Goal: Communication & Community: Answer question/provide support

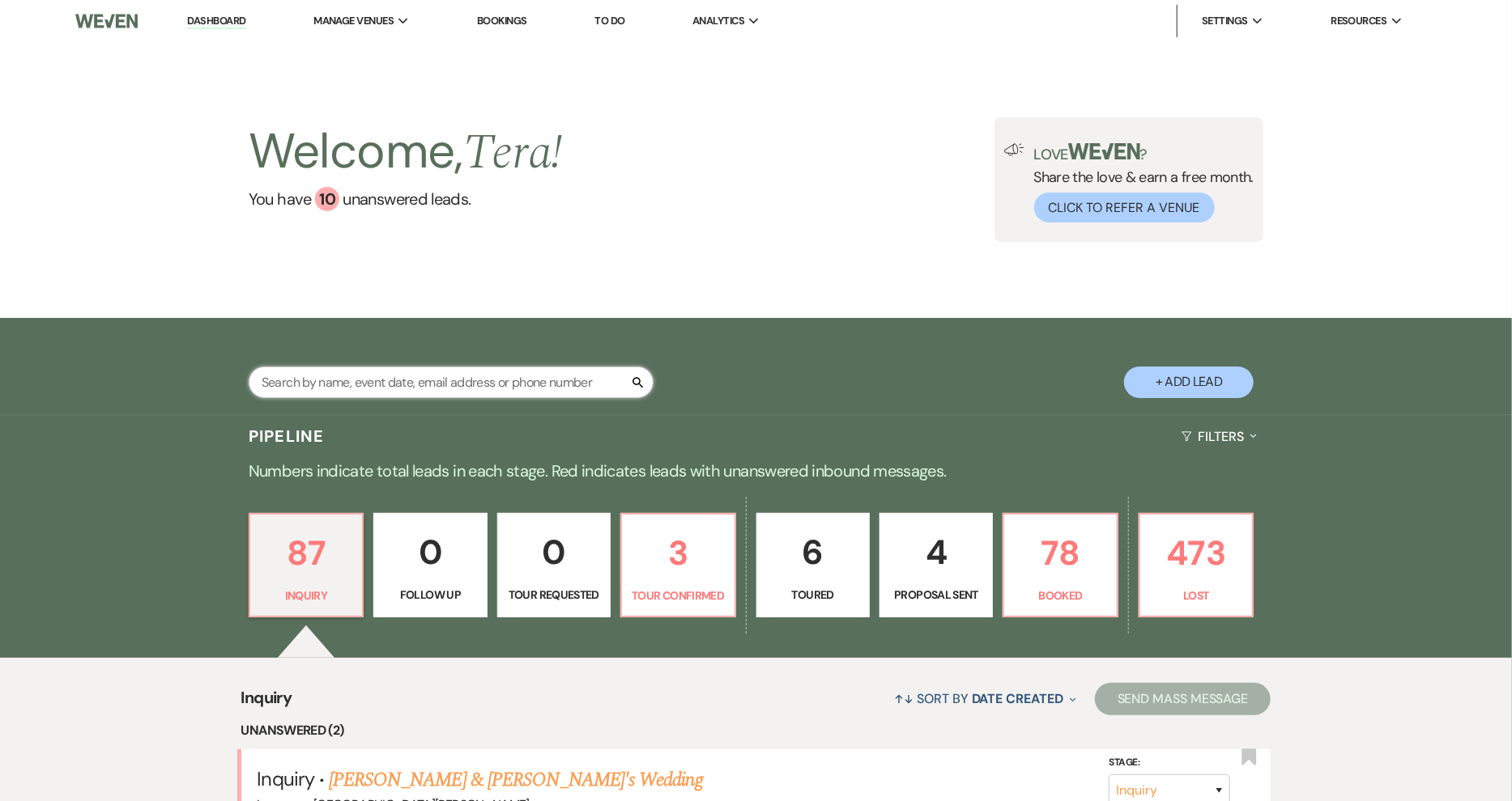
click at [435, 380] on input "text" at bounding box center [452, 382] width 405 height 31
type input ","
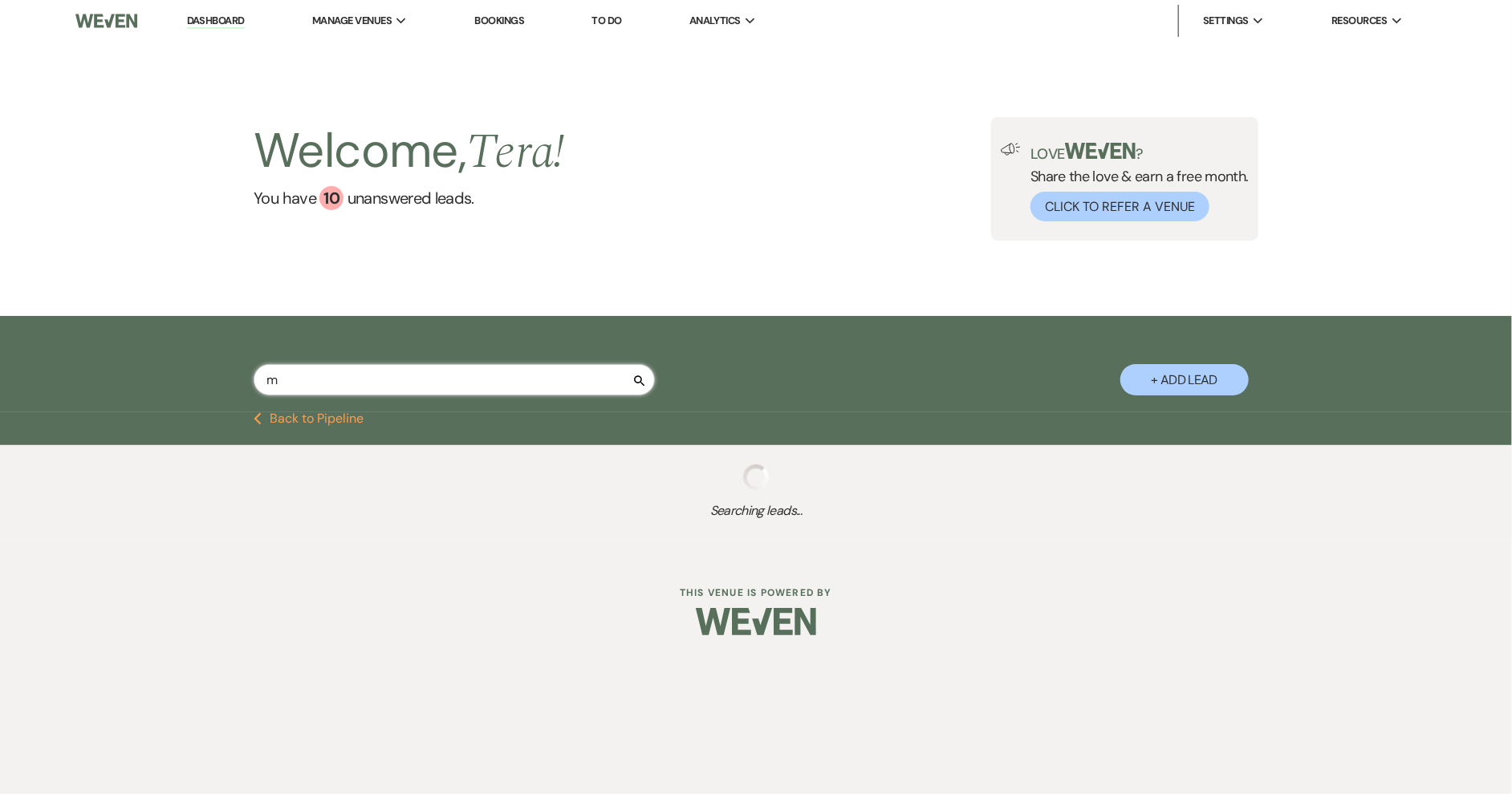
type input "ma"
select select "8"
select select "1"
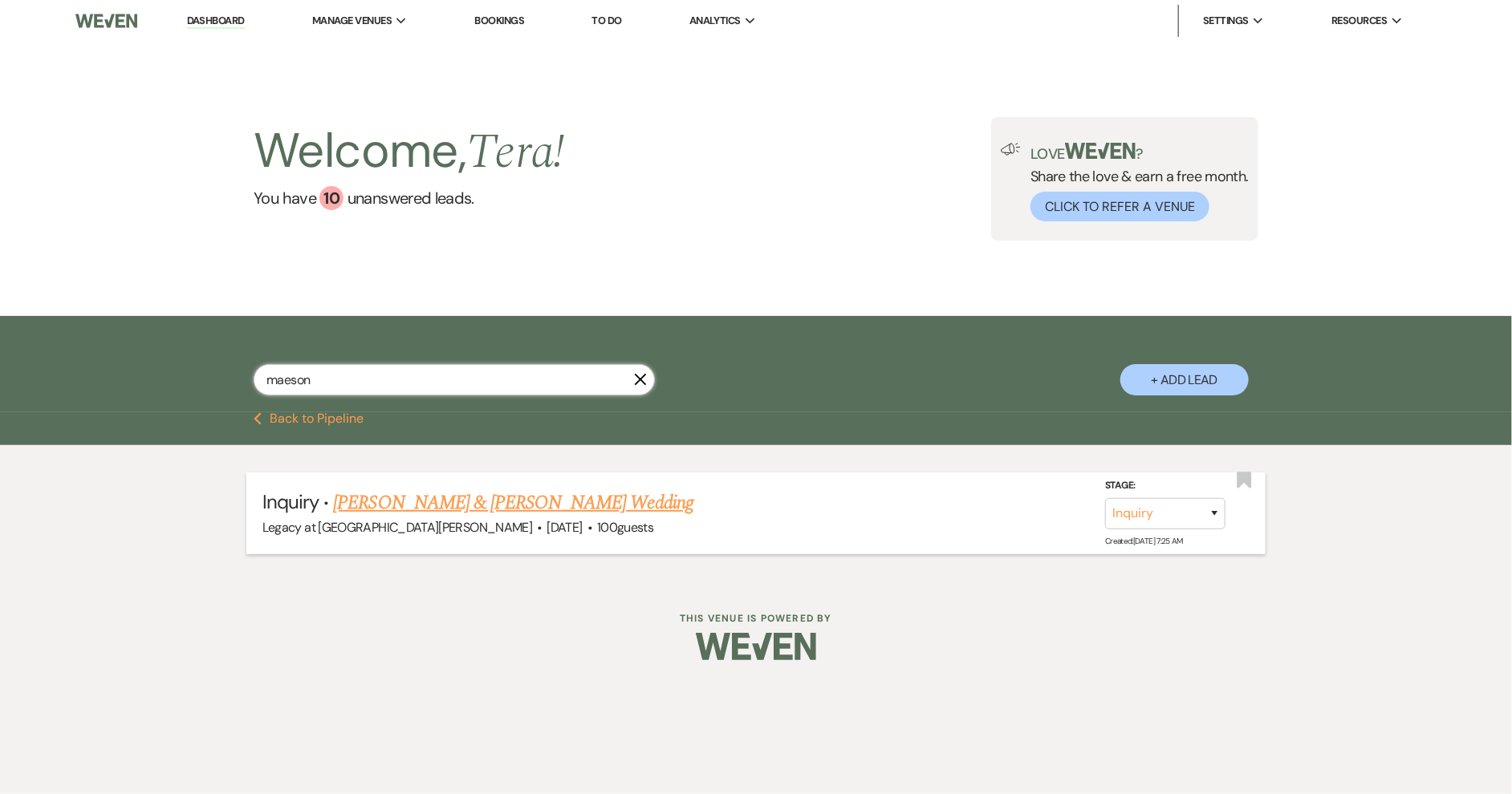
type input "maeson"
click at [536, 503] on link "[PERSON_NAME] & [PERSON_NAME] Wedding" at bounding box center [513, 503] width 359 height 29
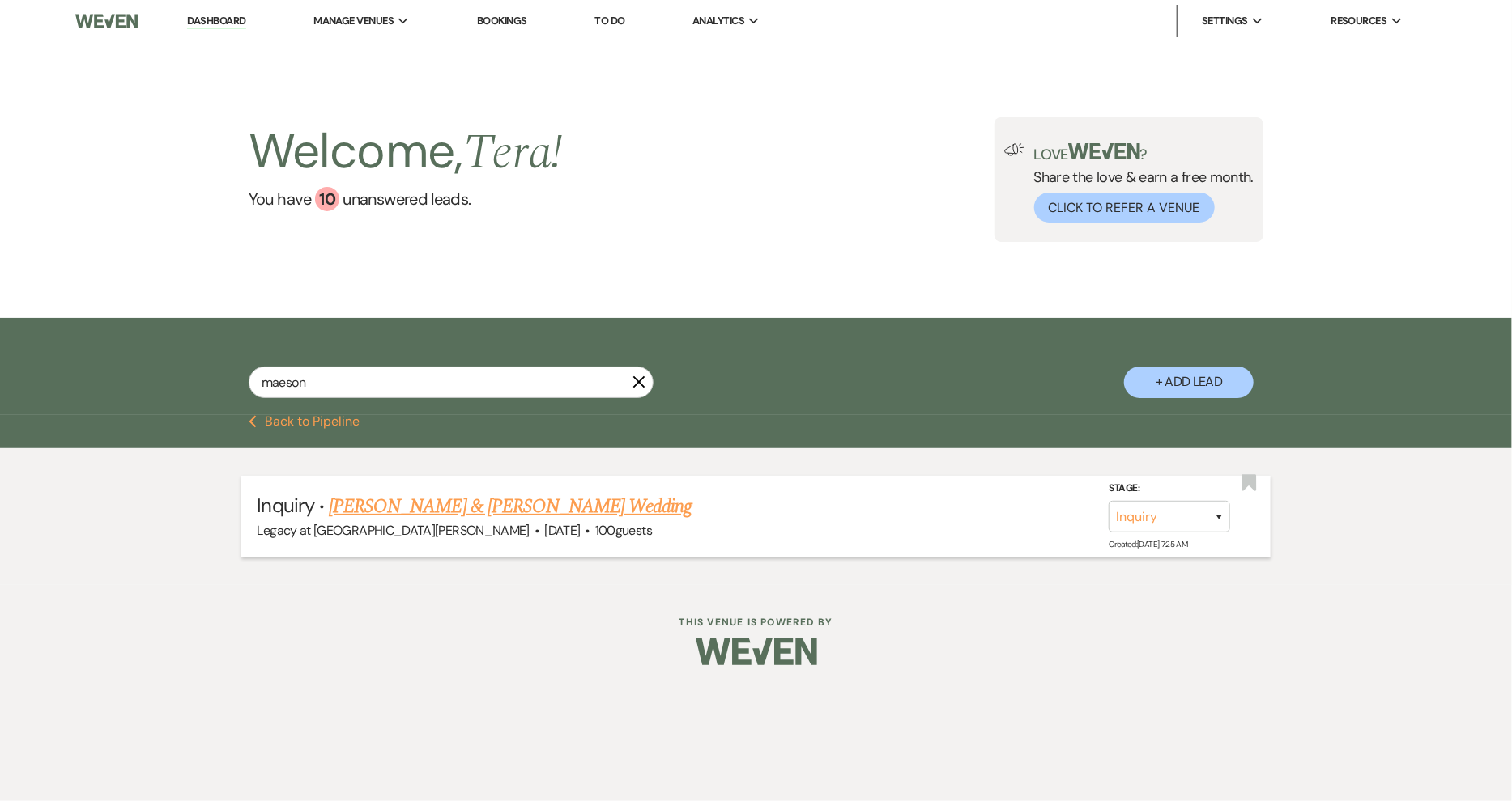
select select "20"
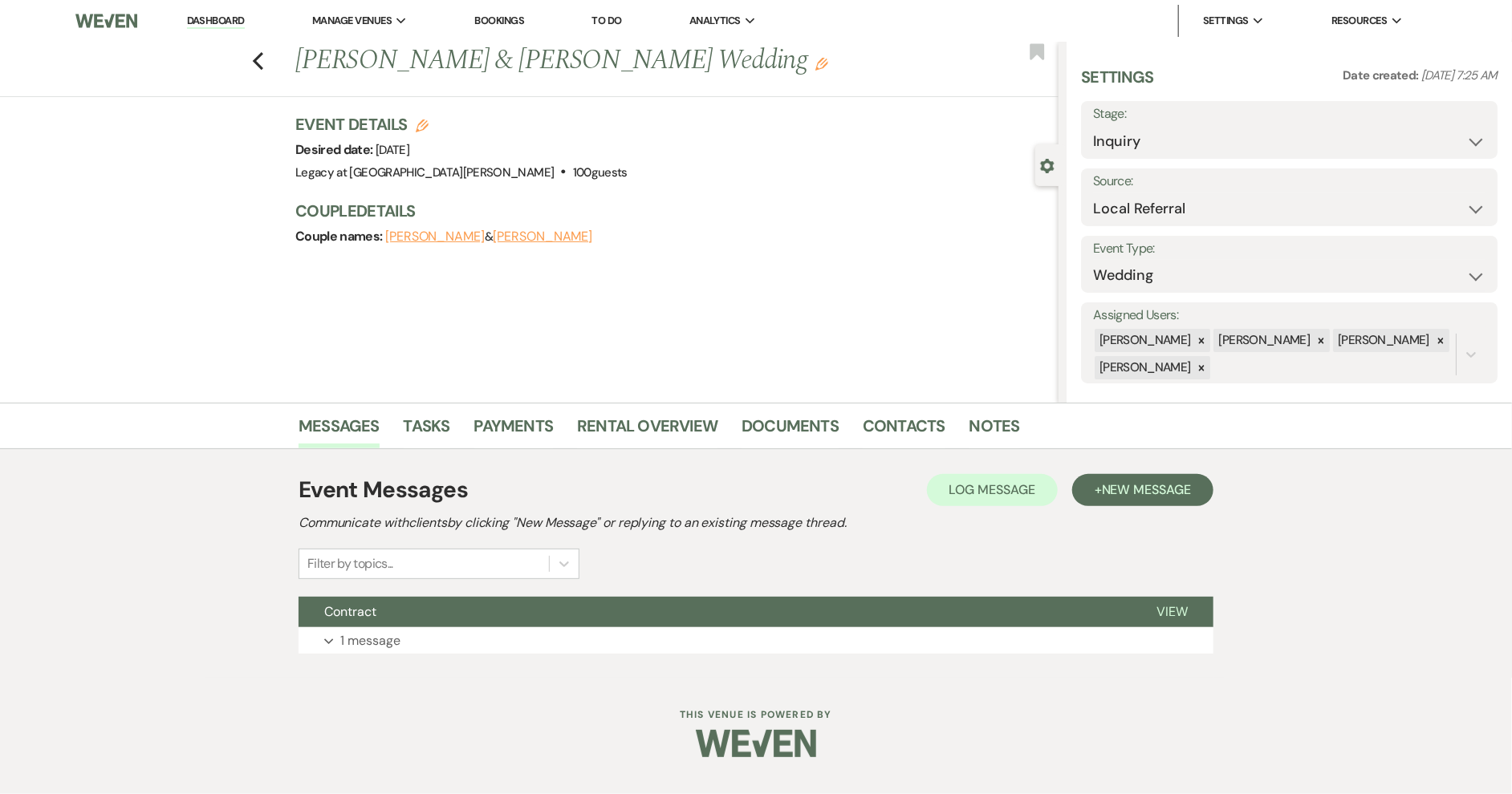
click at [447, 236] on button "[PERSON_NAME]" at bounding box center [435, 237] width 100 height 13
select select "1"
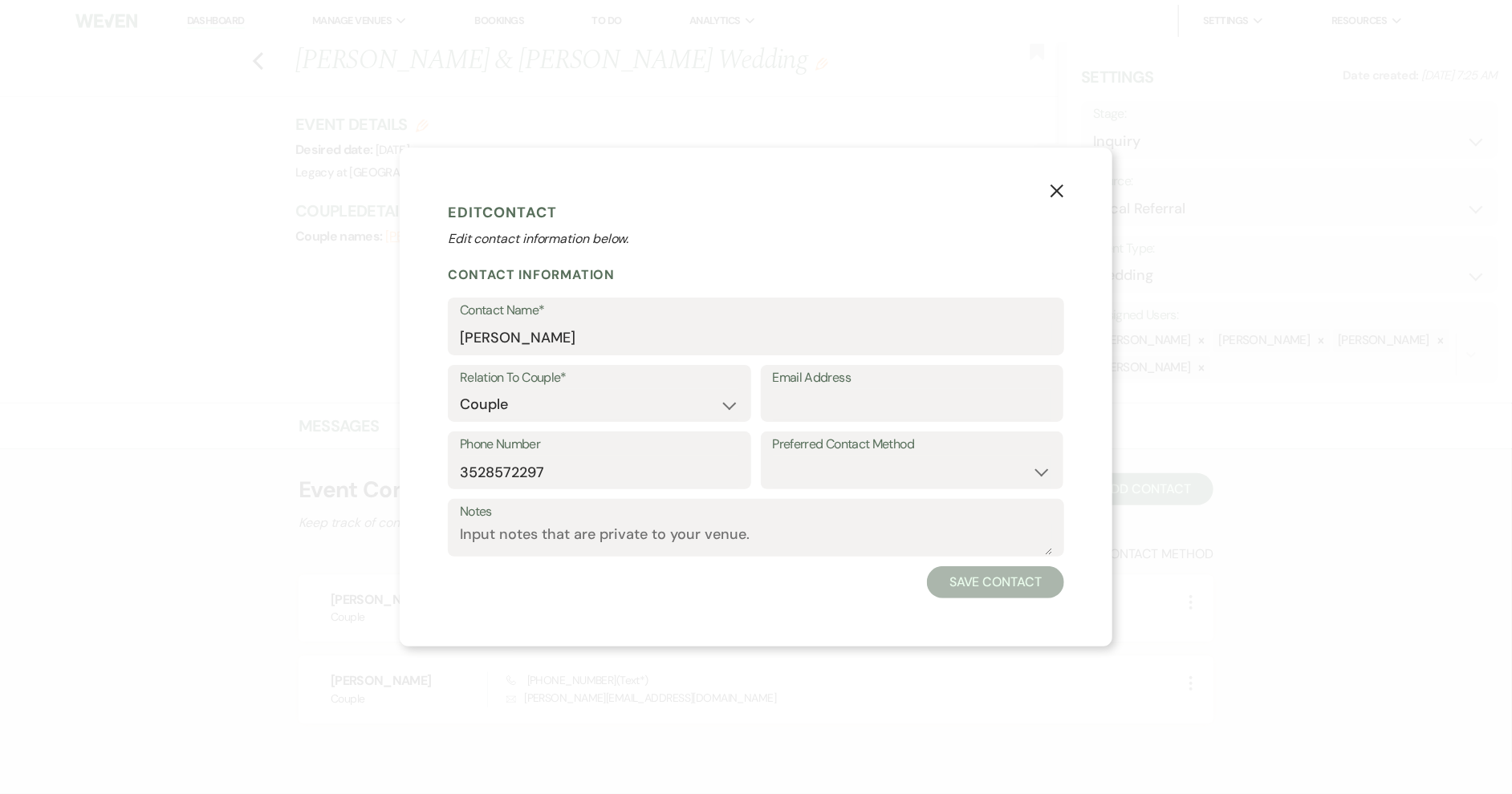
click at [1056, 193] on icon "X" at bounding box center [1057, 191] width 15 height 15
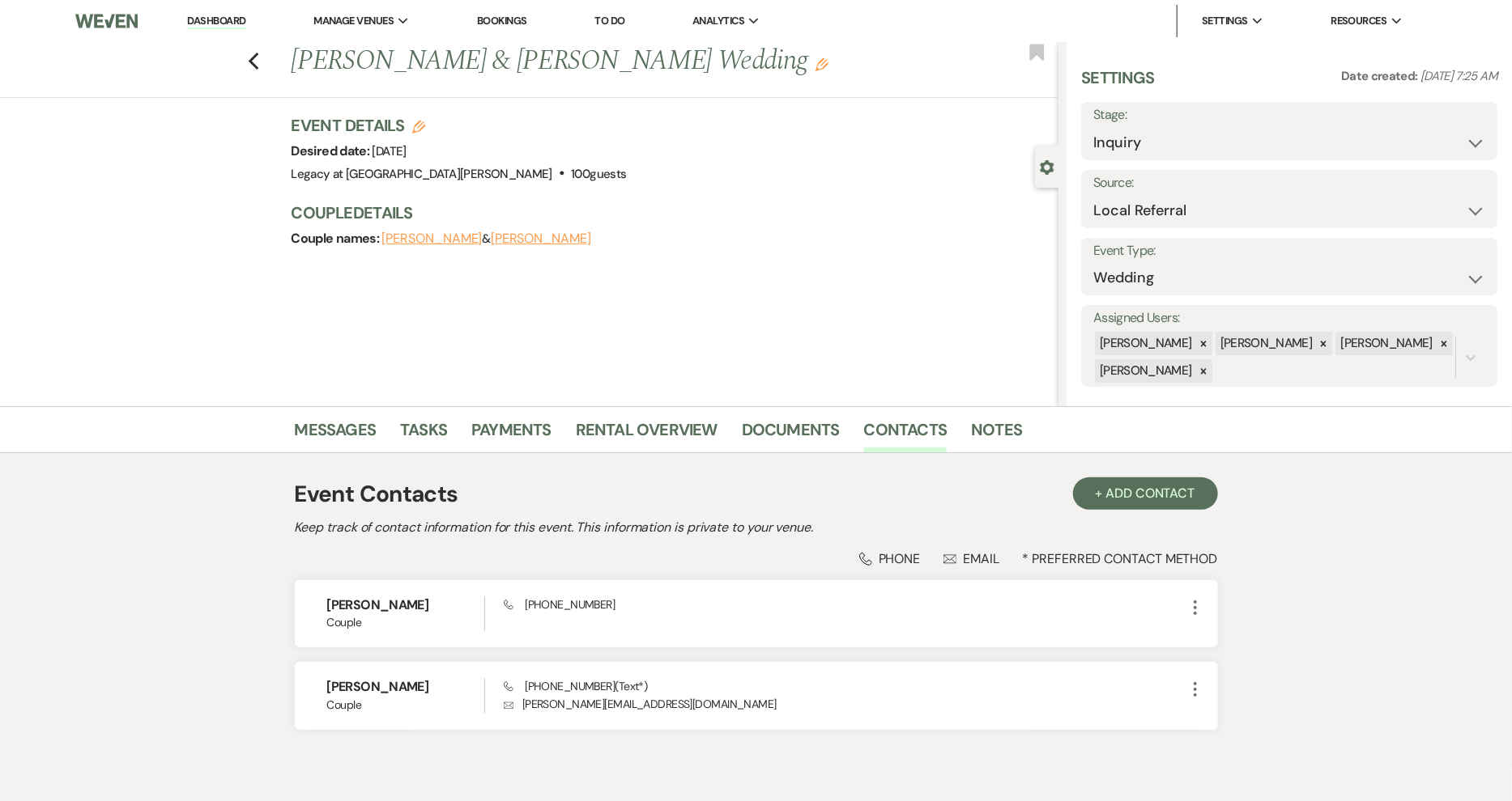
click at [253, 22] on li "Dashboard" at bounding box center [216, 20] width 75 height 32
click at [229, 25] on link "Dashboard" at bounding box center [216, 21] width 58 height 16
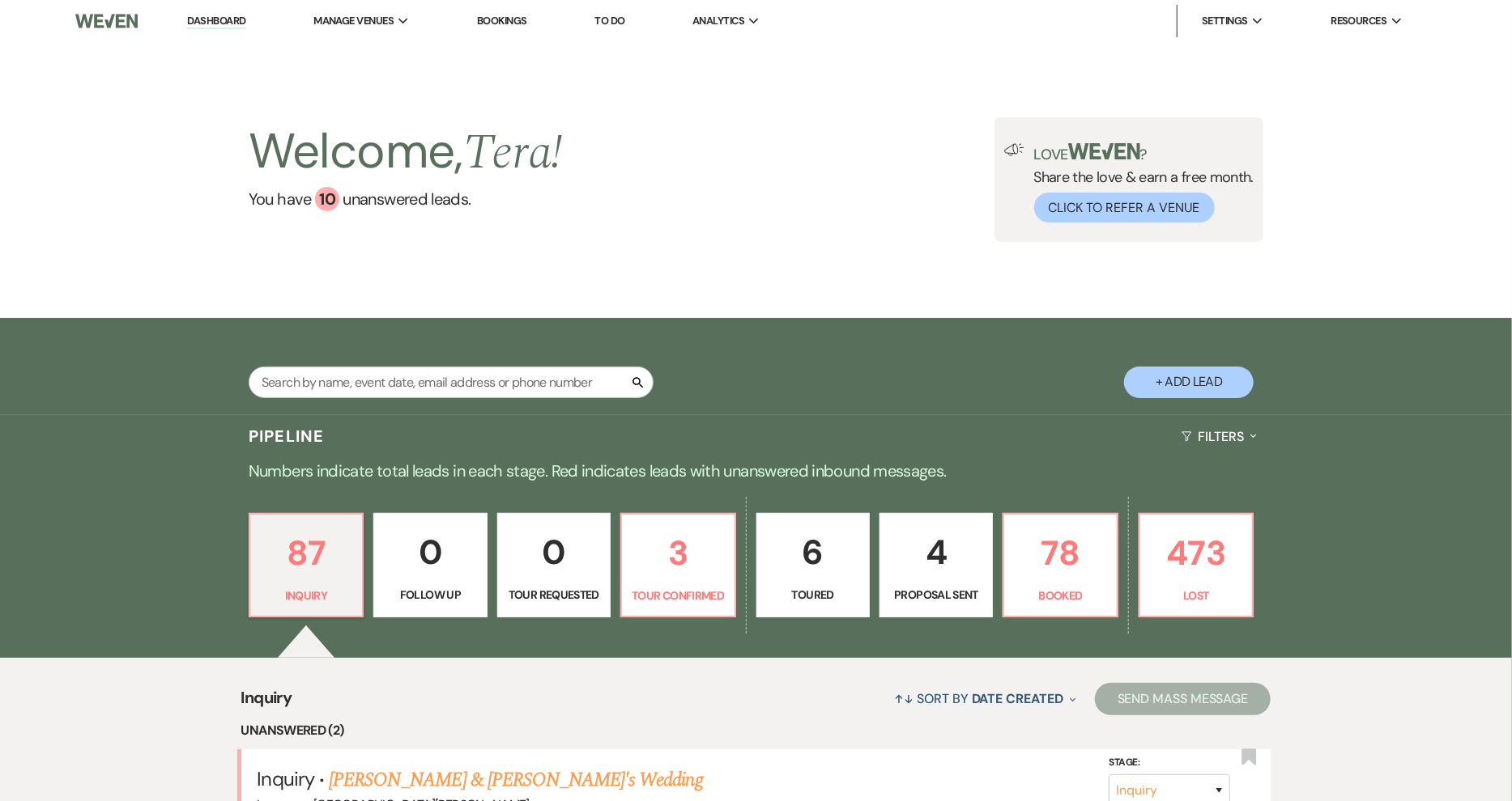
click at [1225, 380] on button "+ Add Lead" at bounding box center [1189, 382] width 130 height 31
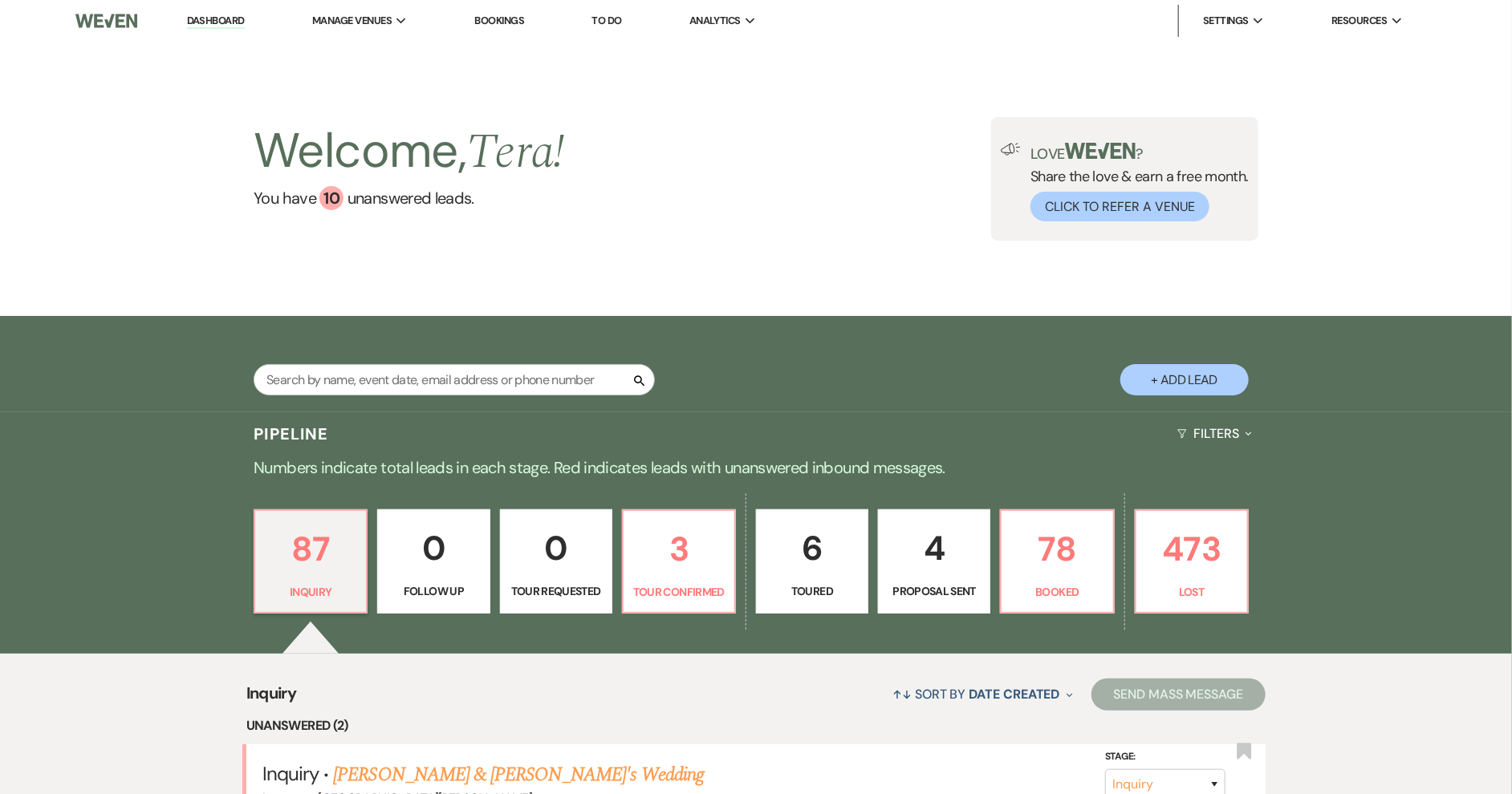
select select "658"
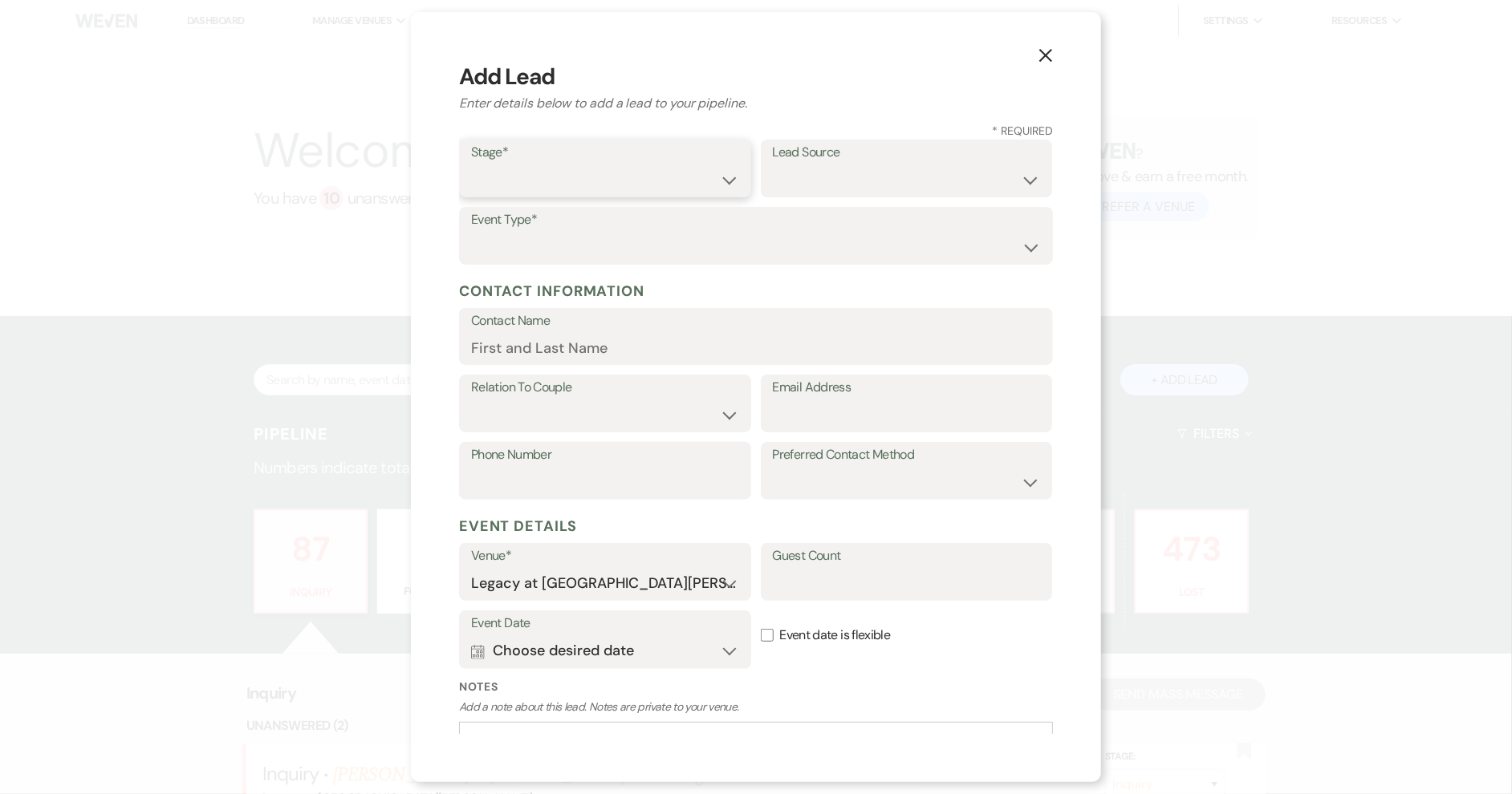
click at [578, 171] on select "Inquiry Follow Up Tour Requested Tour Confirmed Toured Proposal Sent Booked Lost" at bounding box center [605, 180] width 268 height 31
select select "1"
click at [471, 164] on select "Inquiry Follow Up Tour Requested Tour Confirmed Toured Proposal Sent Booked Lost" at bounding box center [605, 180] width 268 height 31
click at [774, 178] on select "Weven Venue Website Instagram Facebook Pinterest Google The Knot Wedding Wire H…" at bounding box center [907, 180] width 268 height 31
click at [773, 164] on select "Weven Venue Website Instagram Facebook Pinterest Google The Knot Wedding Wire H…" at bounding box center [907, 180] width 268 height 31
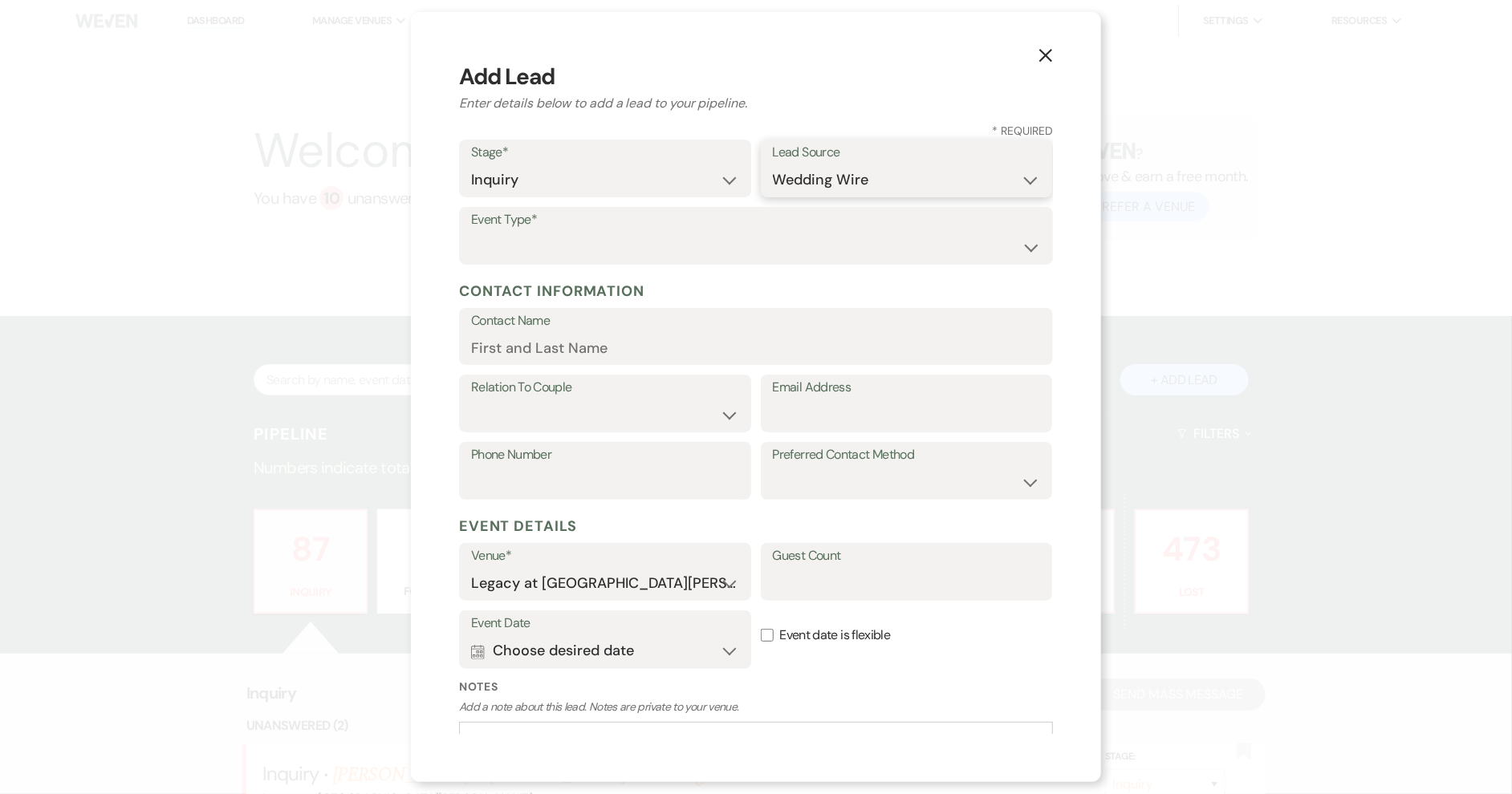
click at [887, 171] on select "Weven Venue Website Instagram Facebook Pinterest Google The Knot Wedding Wire H…" at bounding box center [907, 180] width 268 height 31
select select "7"
click at [773, 164] on select "Weven Venue Website Instagram Facebook Pinterest Google The Knot Wedding Wire H…" at bounding box center [907, 180] width 268 height 31
click at [626, 238] on select "Wedding Anniversary Party Baby Shower Bachelorette / Bachelor Party Birthday Pa…" at bounding box center [756, 248] width 569 height 31
select select "1"
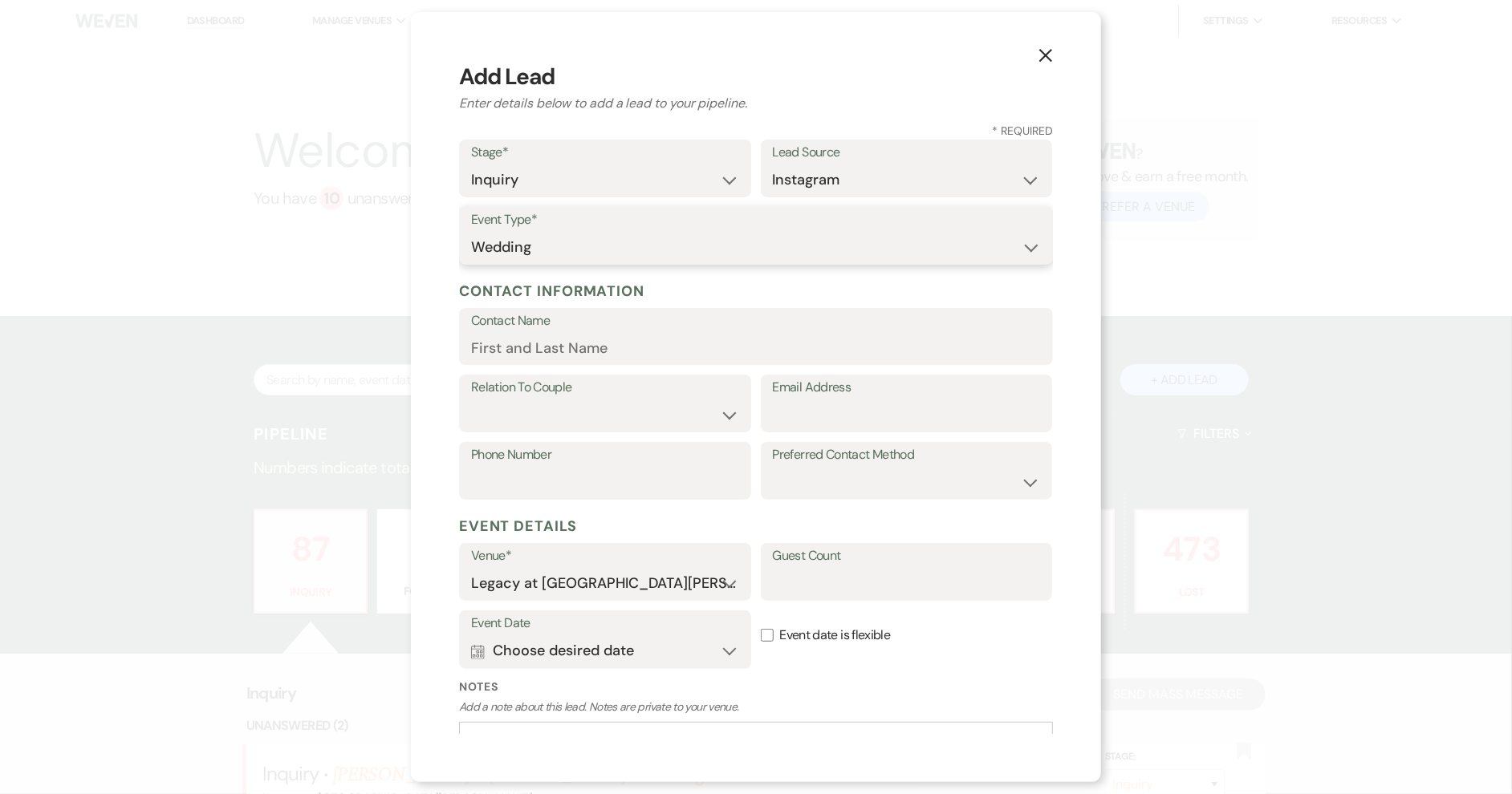
click at [471, 232] on select "Wedding Anniversary Party Baby Shower Bachelorette / Bachelor Party Birthday Pa…" at bounding box center [756, 248] width 569 height 31
click at [589, 361] on input "Contact Name" at bounding box center [756, 347] width 569 height 31
type input "[PERSON_NAME]"
click at [582, 409] on select "Couple Planner Parent of Couple Family Member Friend Other" at bounding box center [605, 415] width 268 height 31
select select "1"
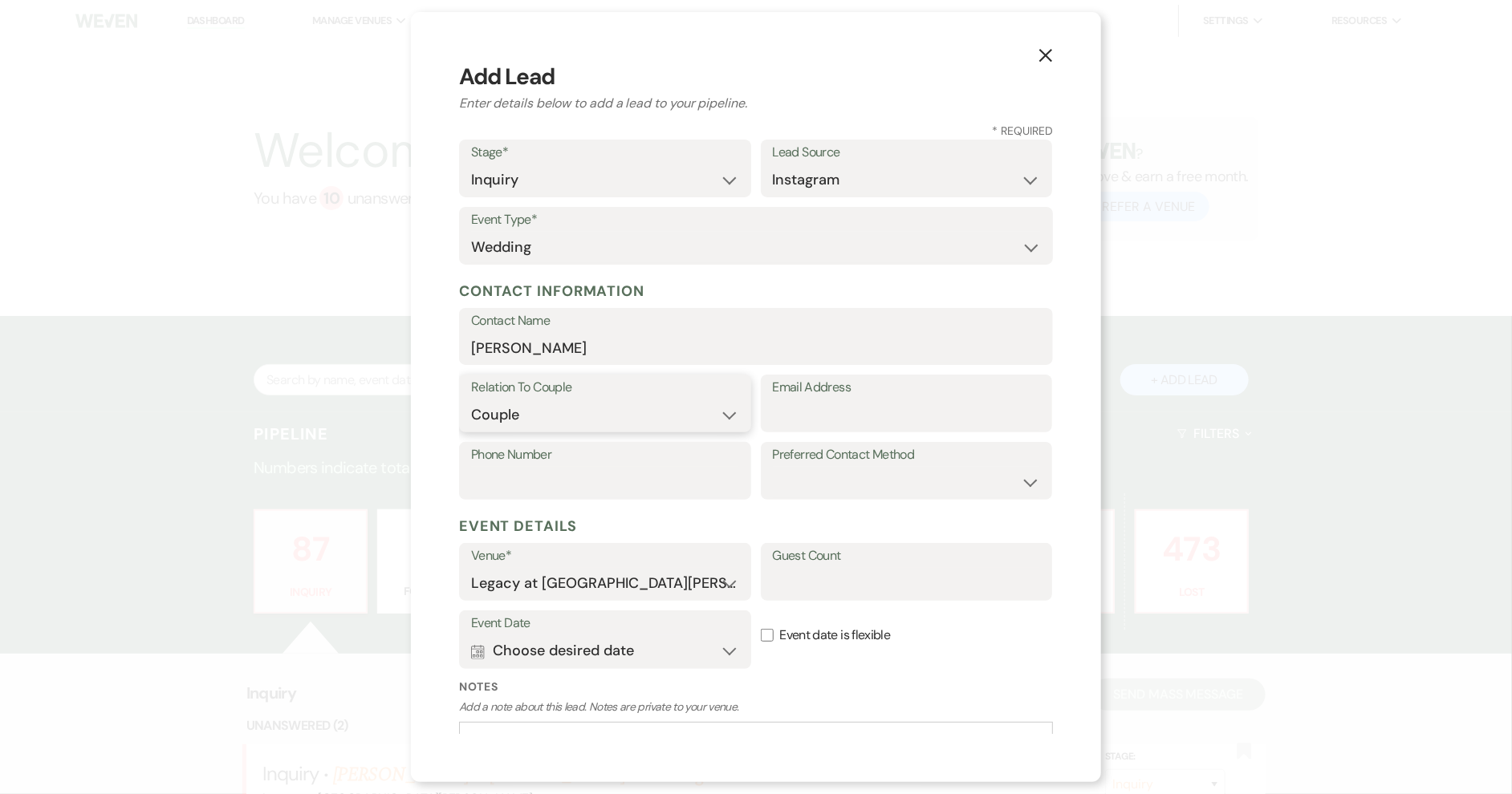
click at [471, 400] on select "Couple Planner Parent of Couple Family Member Friend Other" at bounding box center [605, 415] width 268 height 31
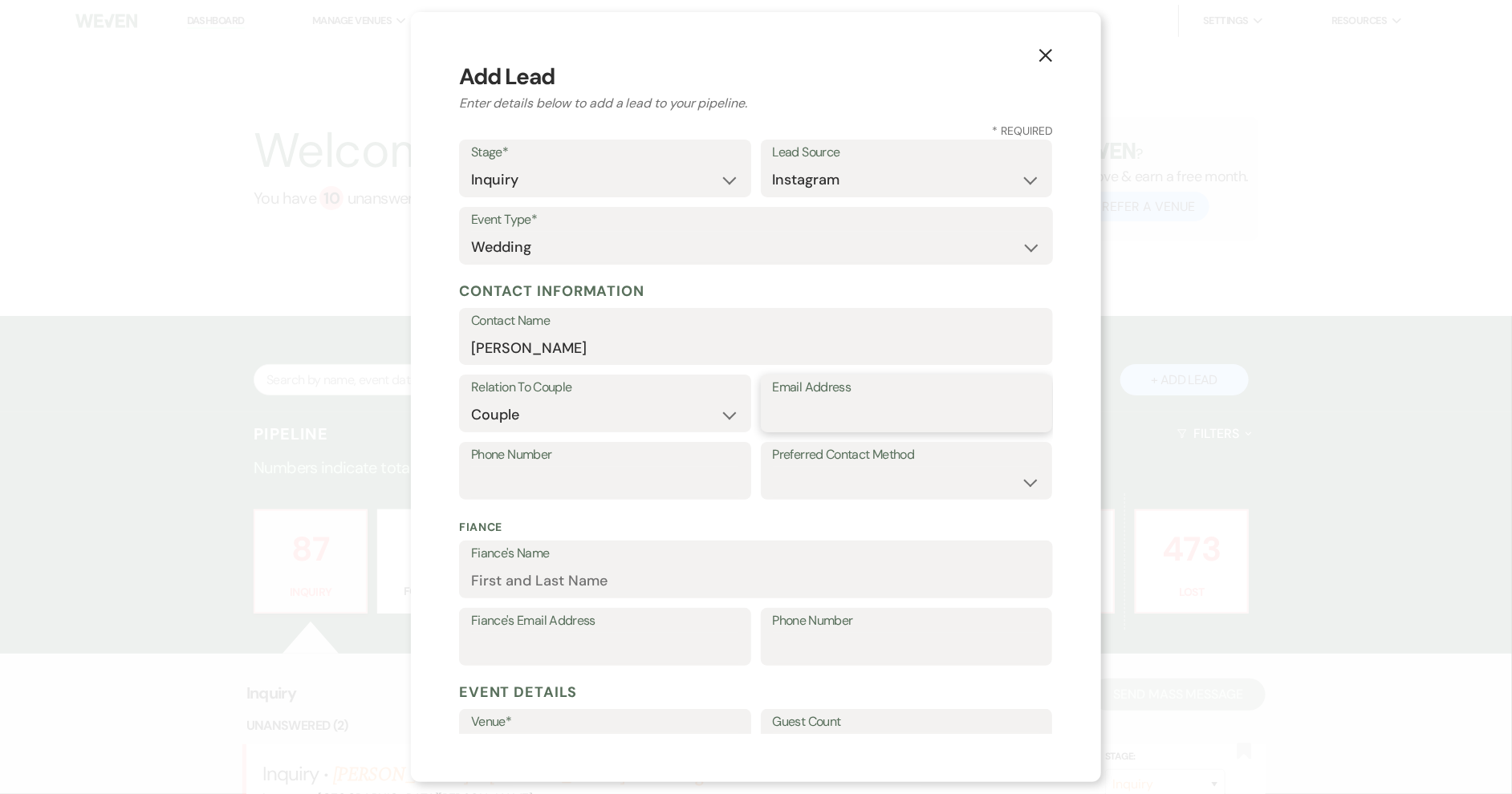
click at [852, 403] on input "Email Address" at bounding box center [907, 415] width 268 height 31
type input "[EMAIL_ADDRESS][DOMAIN_NAME]"
click at [633, 462] on label "Phone Number" at bounding box center [605, 455] width 268 height 23
click at [633, 467] on input "Phone Number" at bounding box center [605, 482] width 268 height 31
type input "7279530626"
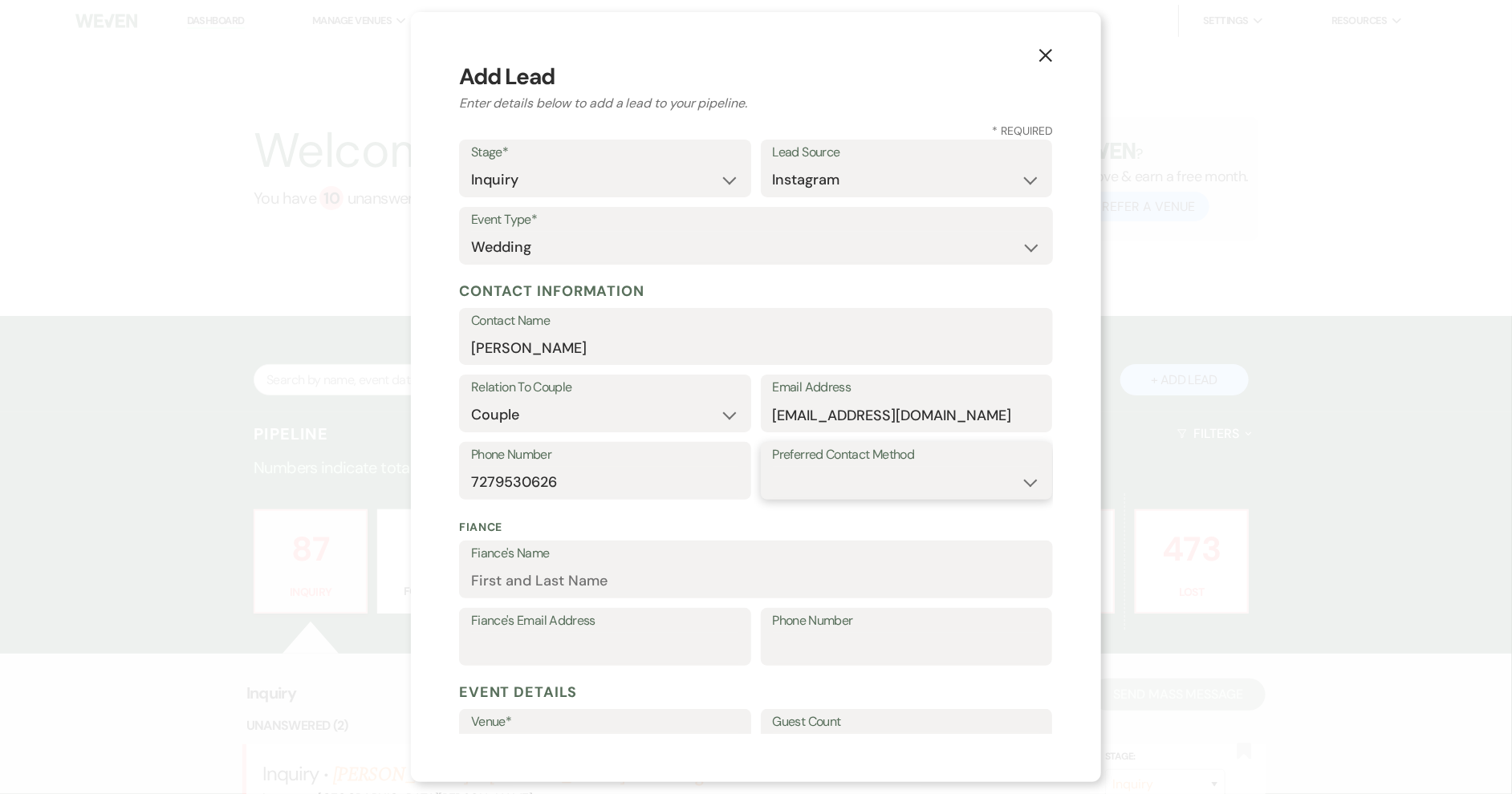
click at [773, 469] on select "Email Phone Text" at bounding box center [907, 482] width 268 height 31
select select "email"
click at [773, 467] on select "Email Phone Text" at bounding box center [907, 482] width 268 height 31
click at [639, 592] on input "Fiance's Name" at bounding box center [756, 581] width 569 height 31
type input "[PERSON_NAME]"
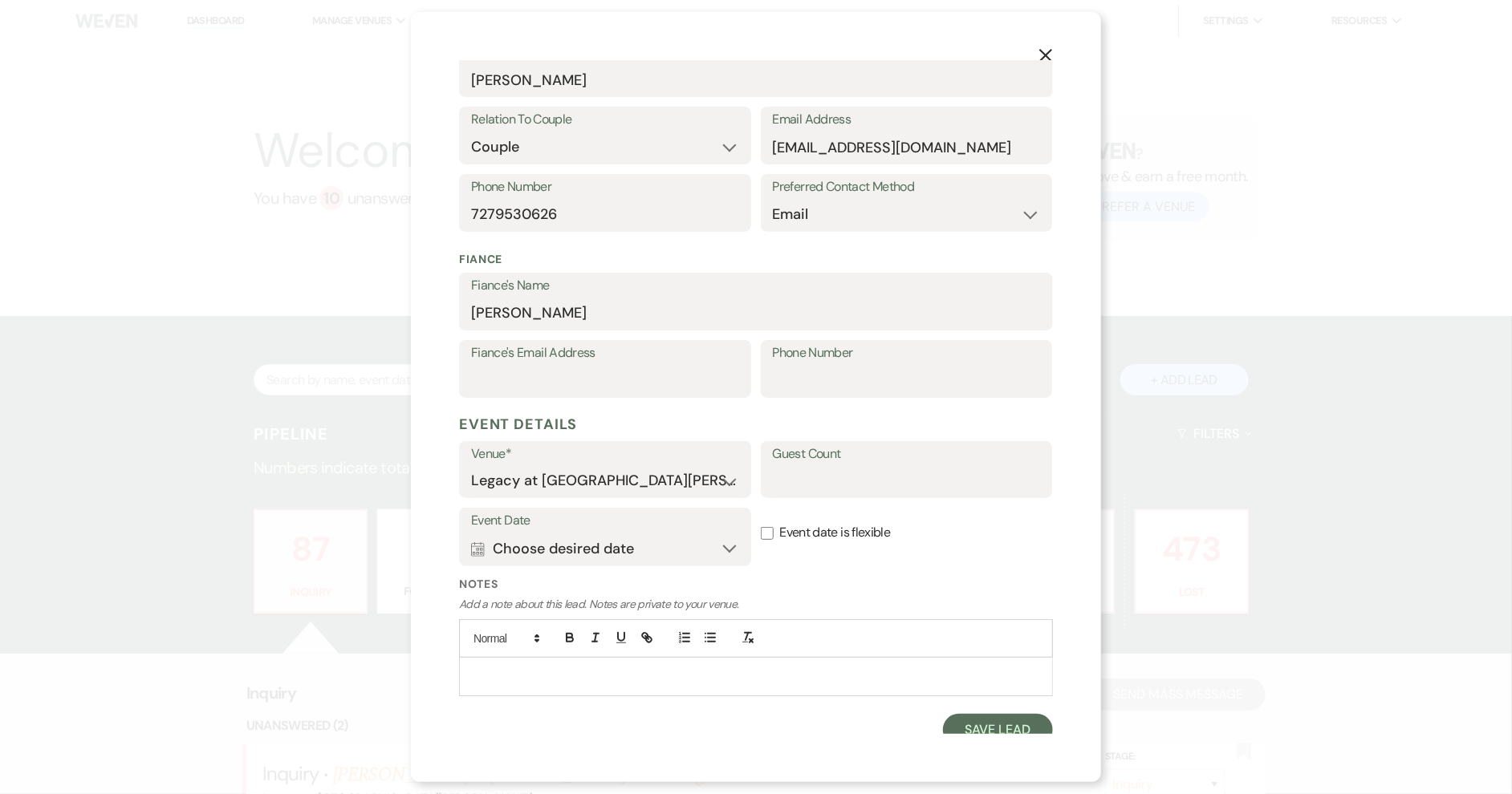
scroll to position [268, 0]
click at [714, 544] on button "Calendar Choose desired date Expand" at bounding box center [605, 548] width 268 height 32
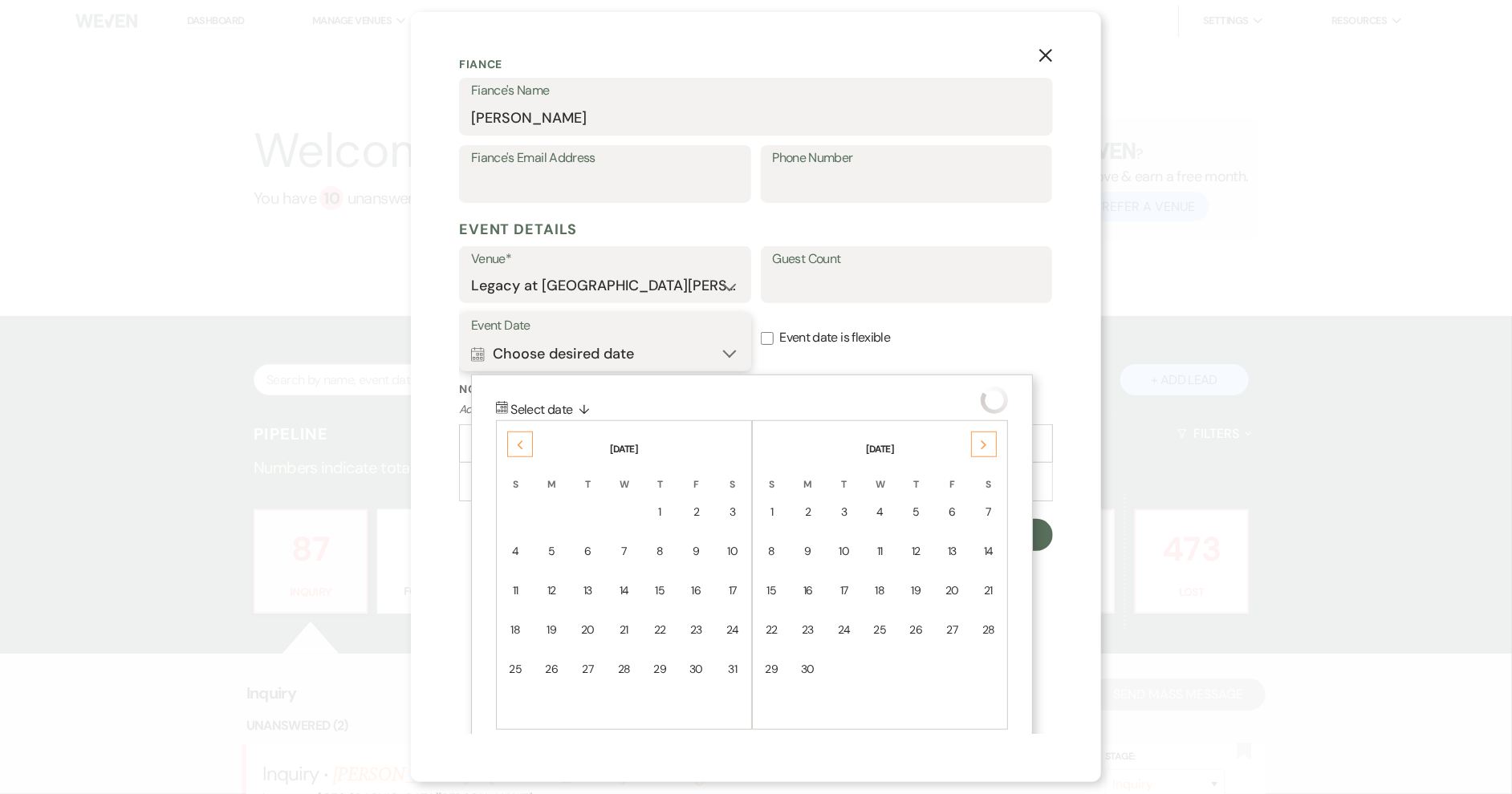
scroll to position [475, 0]
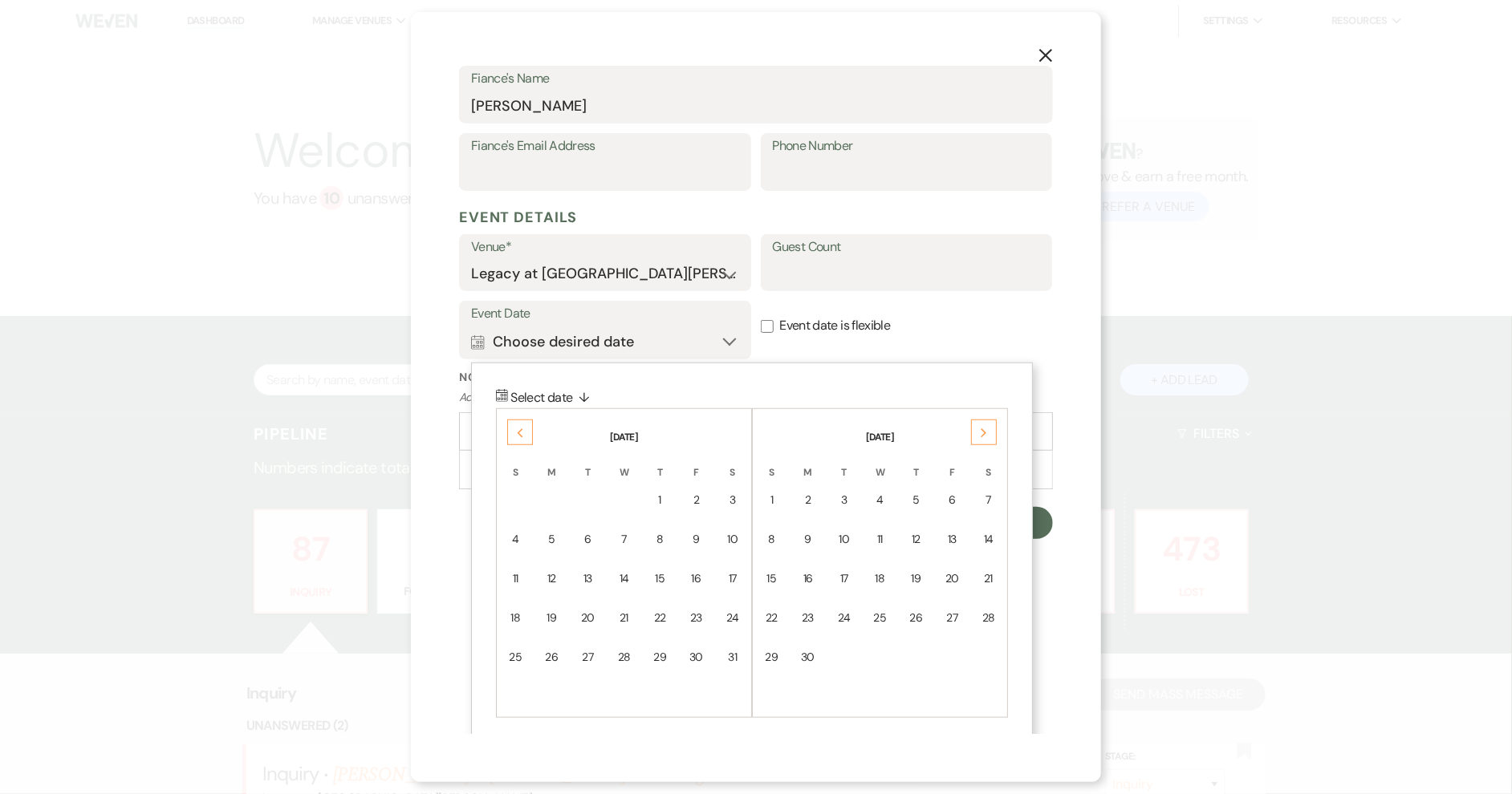
click at [524, 423] on div "Previous" at bounding box center [520, 433] width 26 height 26
click at [979, 426] on div "Next" at bounding box center [984, 433] width 26 height 26
click at [524, 530] on td "6" at bounding box center [515, 539] width 36 height 38
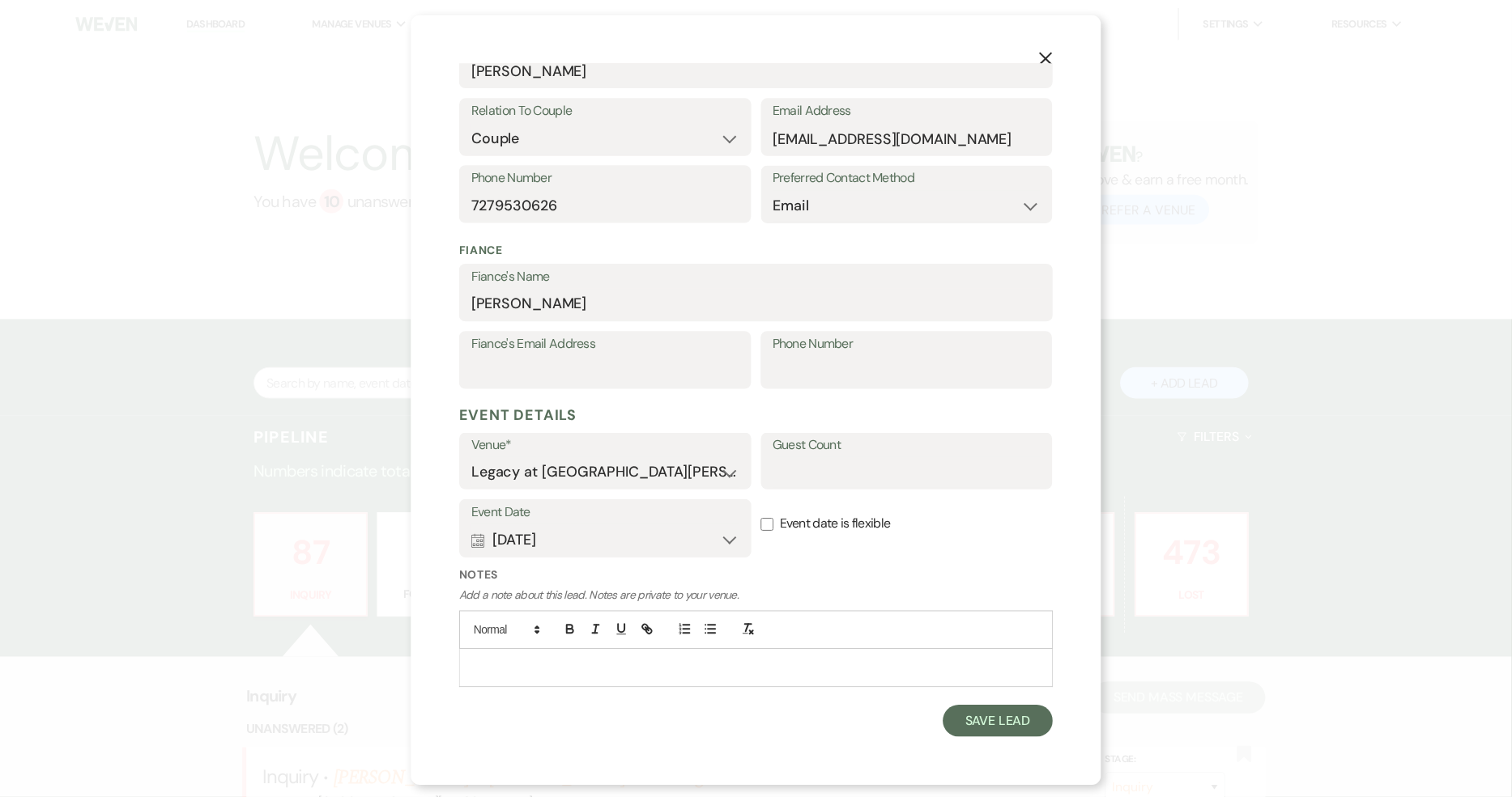
scroll to position [280, 0]
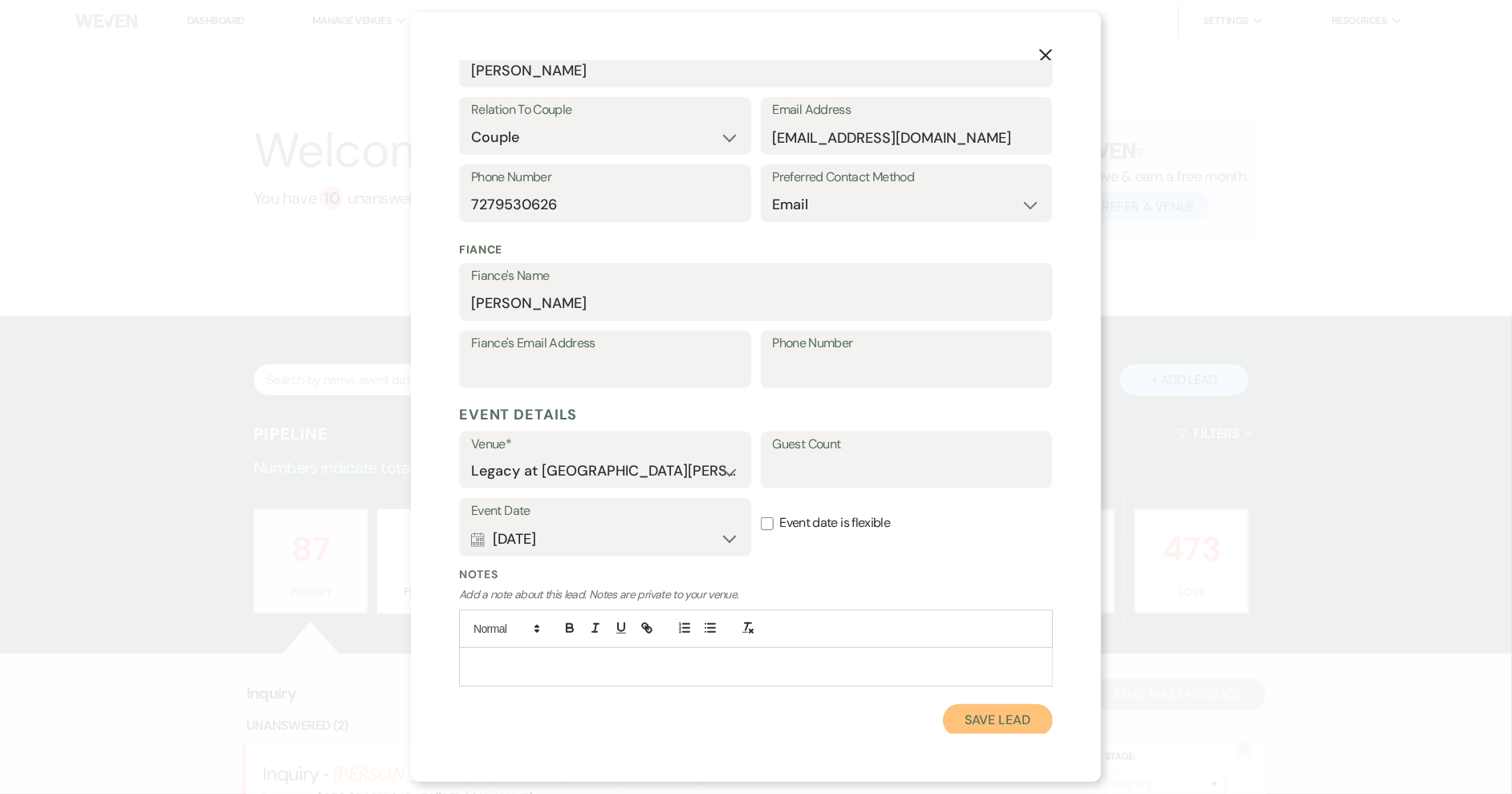
click at [969, 710] on button "Save Lead" at bounding box center [998, 720] width 110 height 32
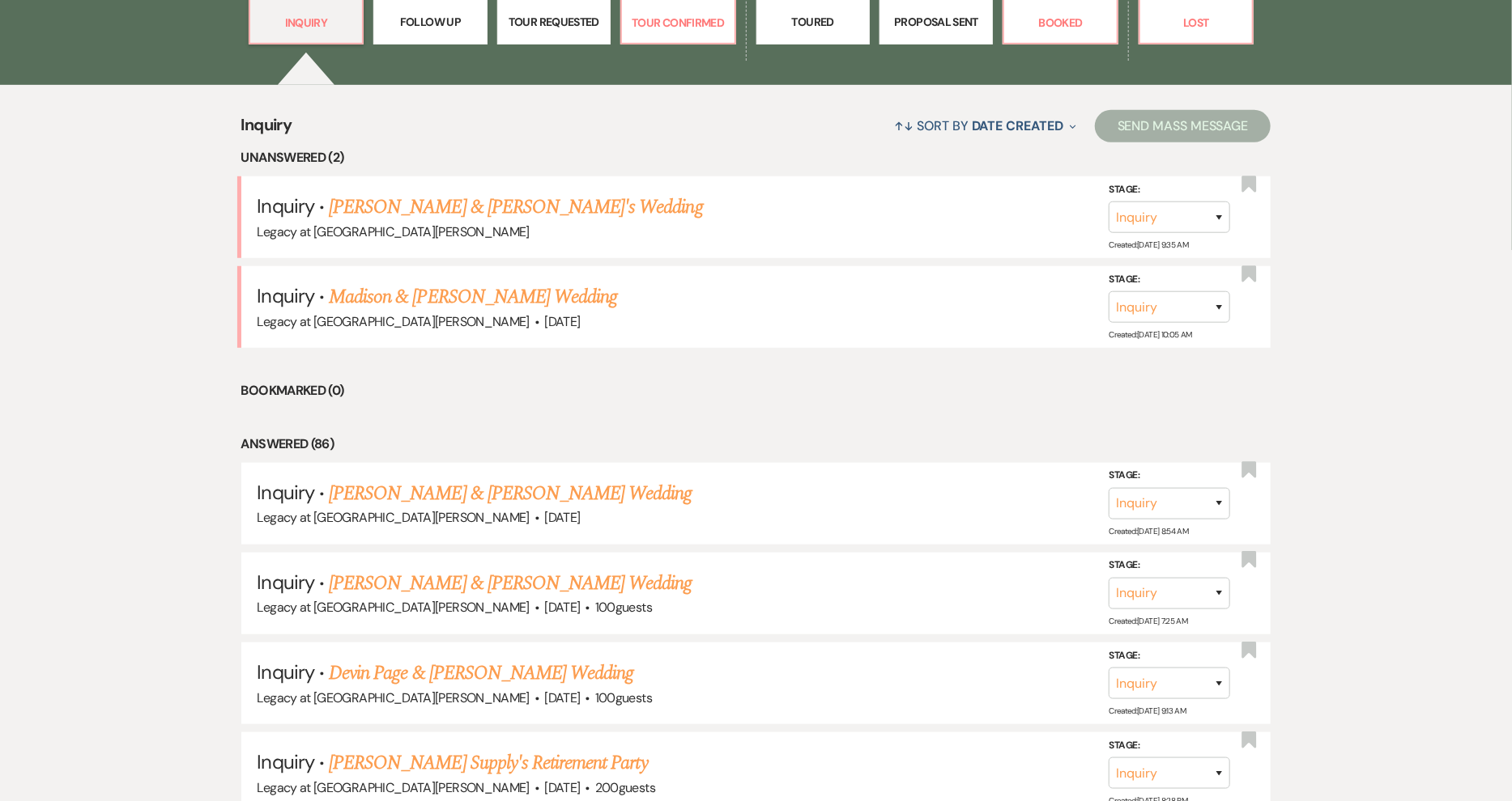
scroll to position [586, 0]
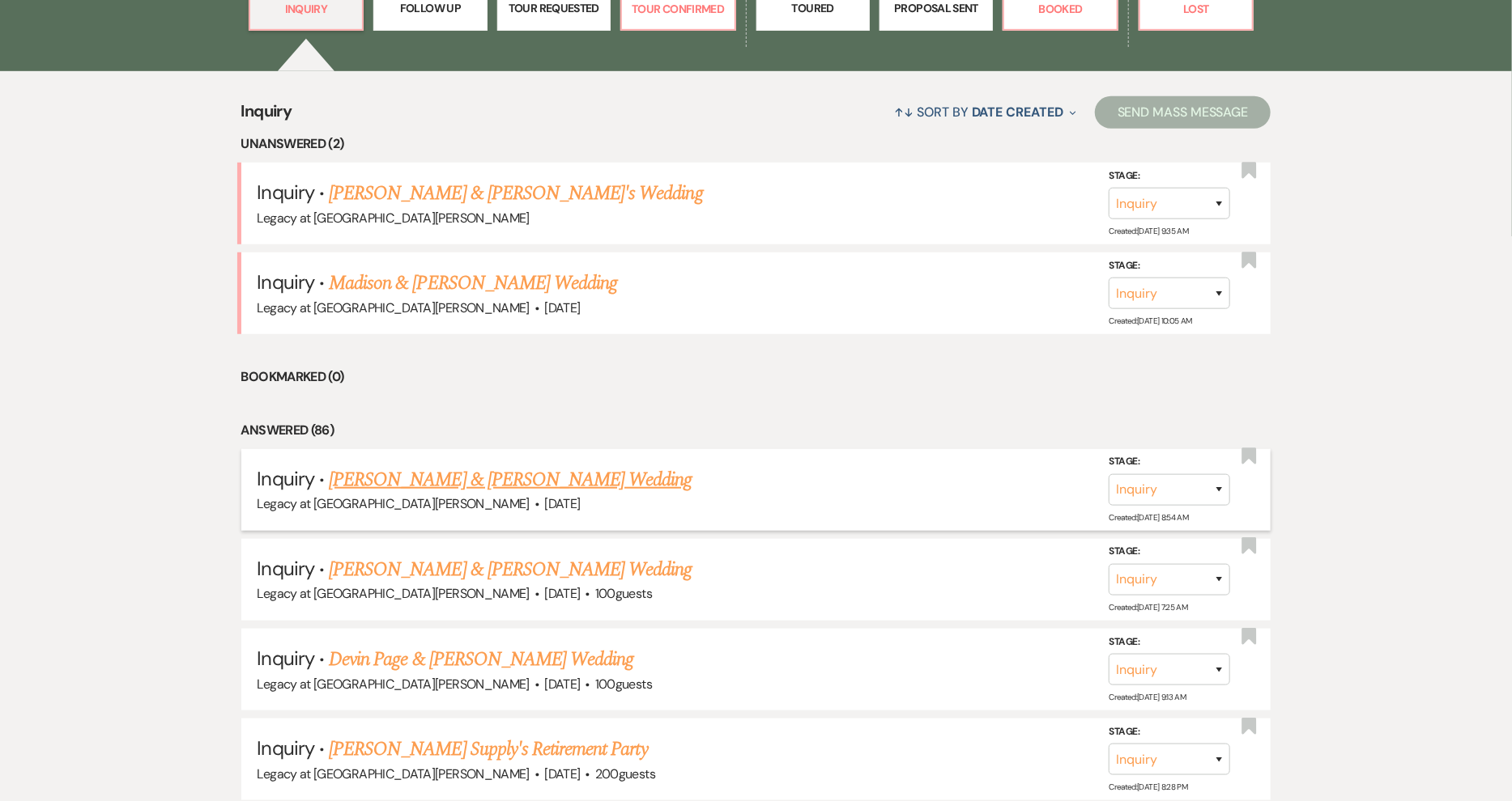
click at [502, 465] on link "[PERSON_NAME] & [PERSON_NAME] Wedding" at bounding box center [510, 480] width 363 height 30
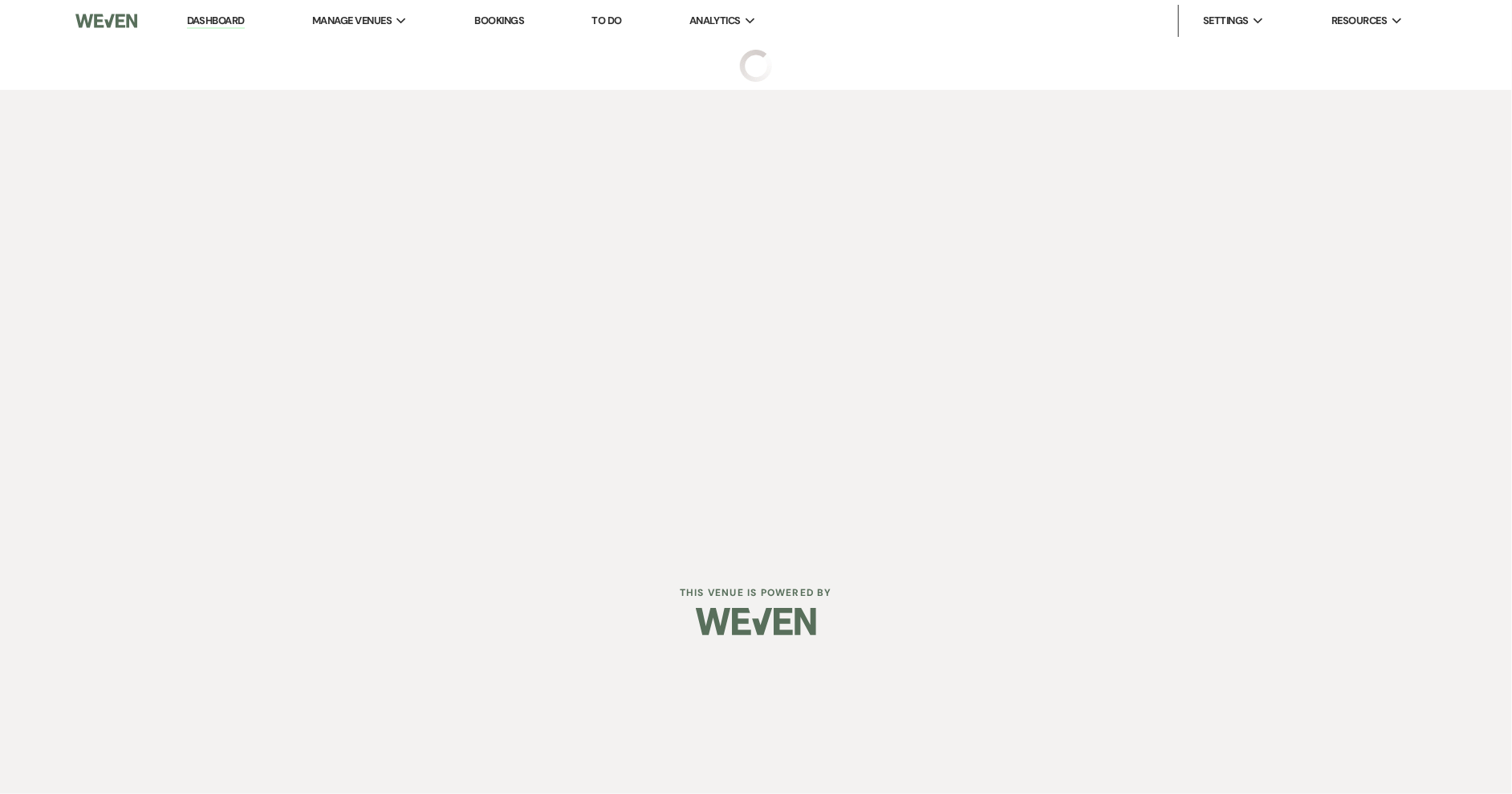
select select "7"
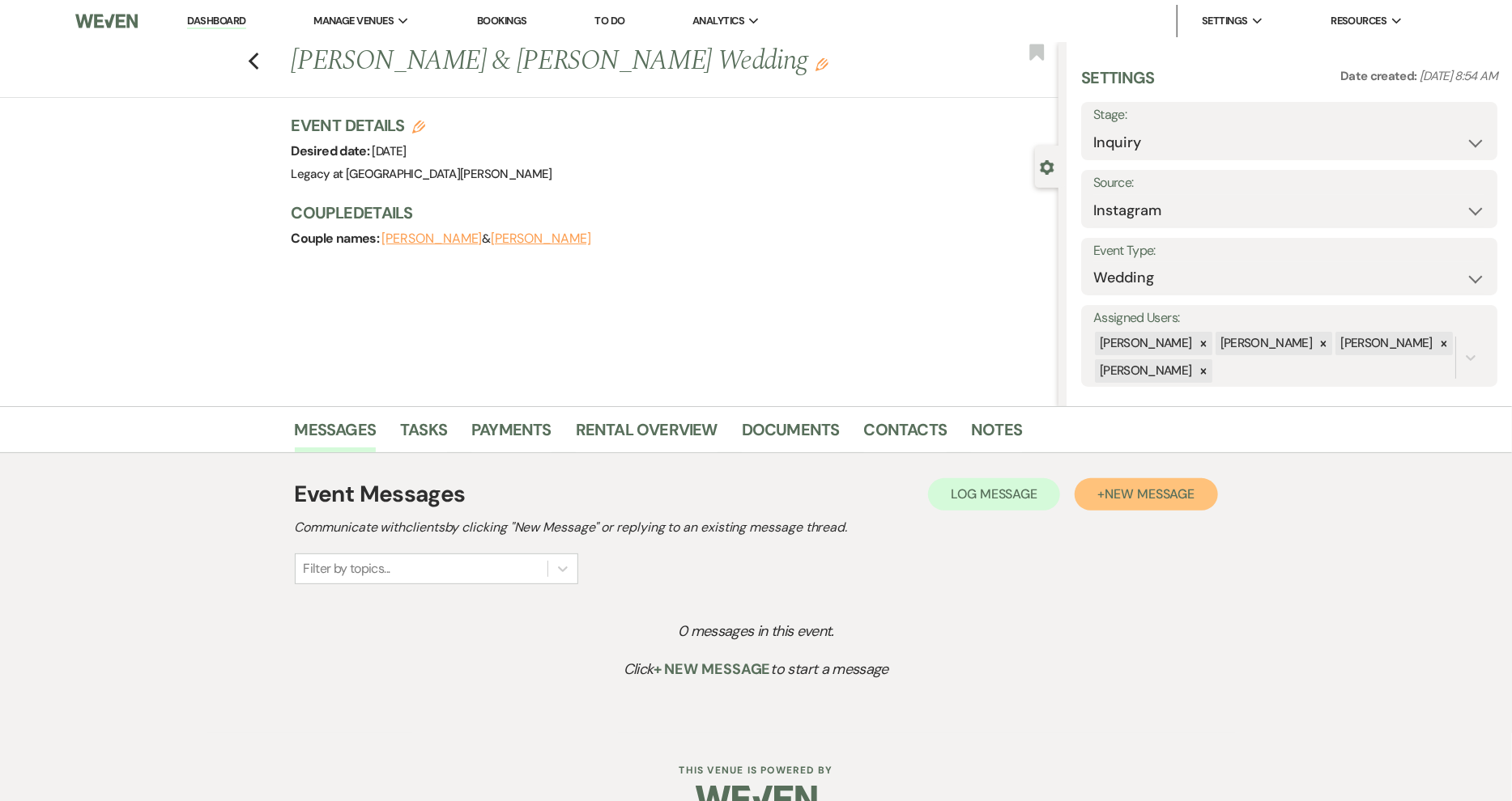
click at [1122, 488] on span "New Message" at bounding box center [1149, 494] width 90 height 17
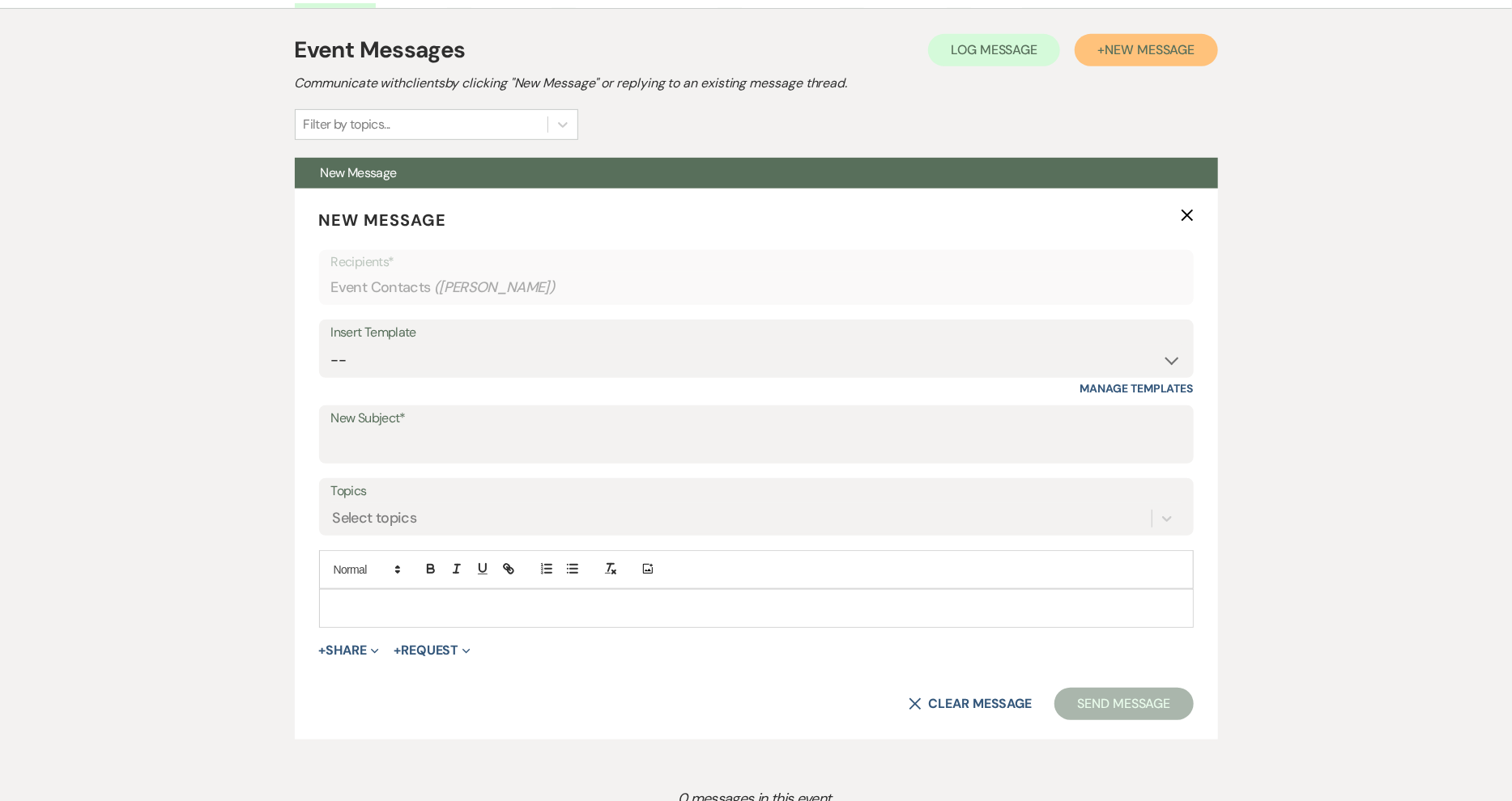
scroll to position [458, 0]
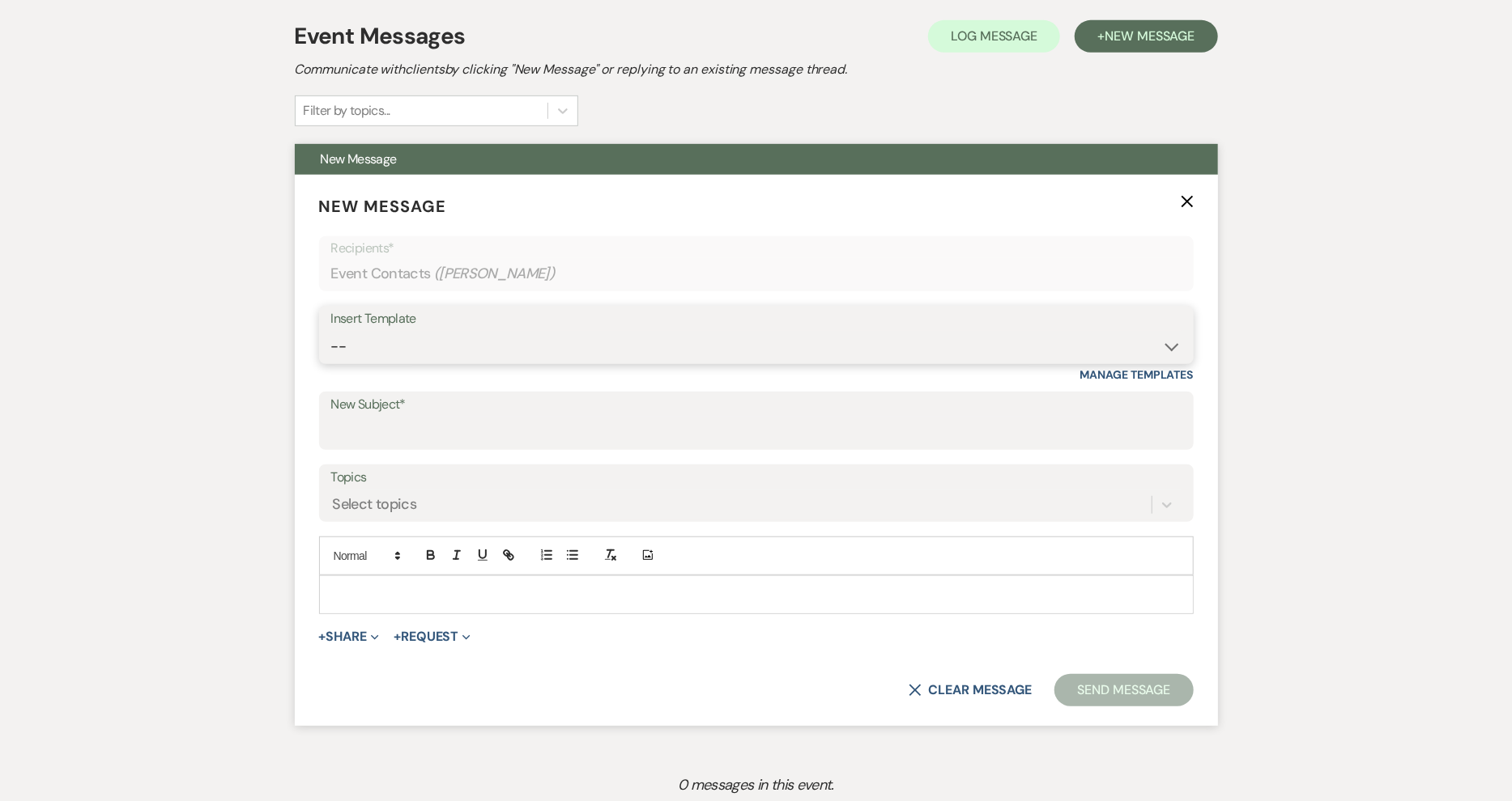
click at [1172, 345] on select "-- Contract (Pre-Booked Leads) New Wedding Lead - Email #1 New Wedding Lead - E…" at bounding box center [756, 347] width 850 height 31
select select "1651"
click at [331, 331] on select "-- Contract (Pre-Booked Leads) New Wedding Lead - Email #1 New Wedding Lead - E…" at bounding box center [756, 347] width 850 height 31
type input "We would love to answer any questions you may have!"
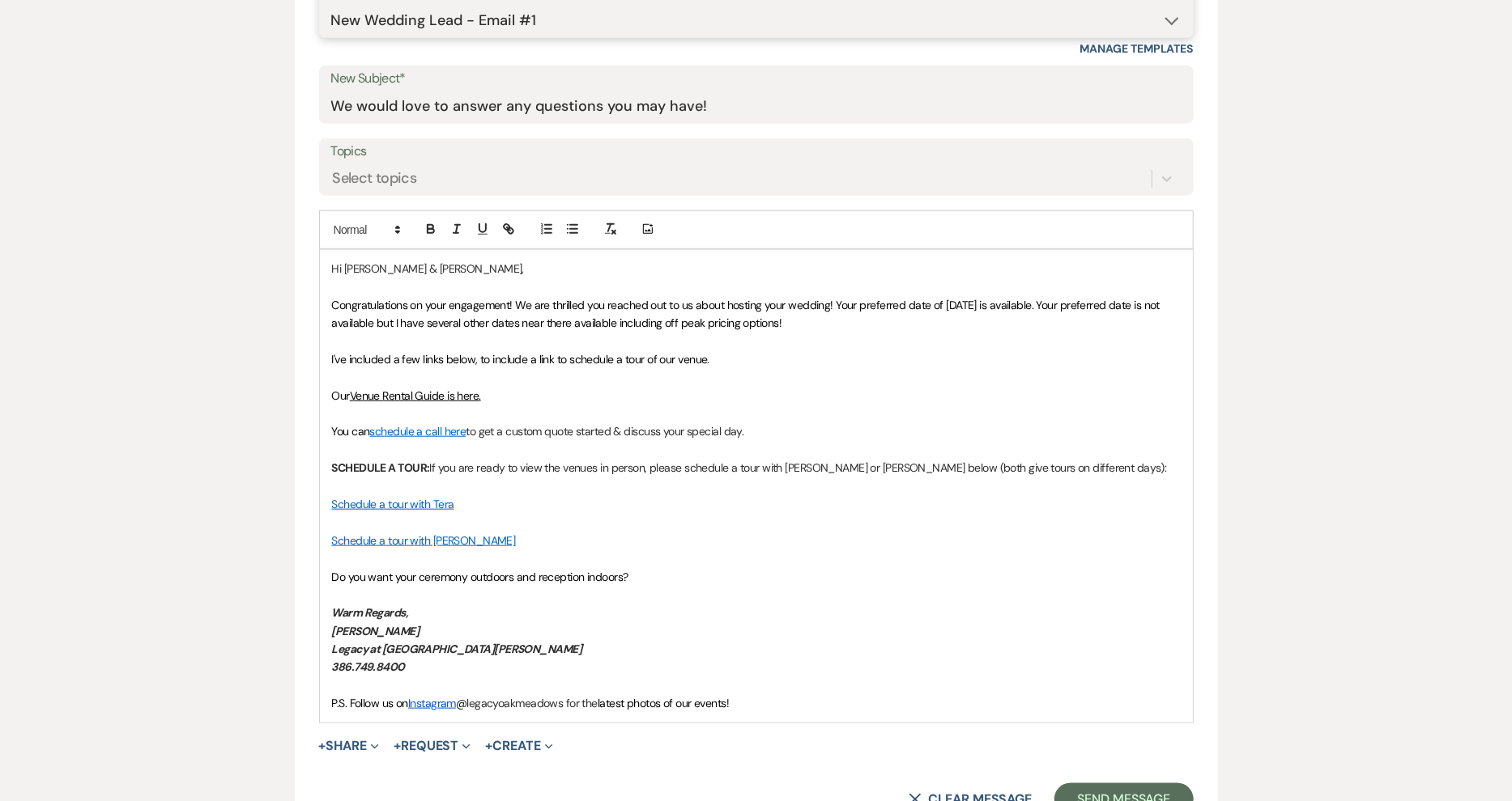
scroll to position [789, 0]
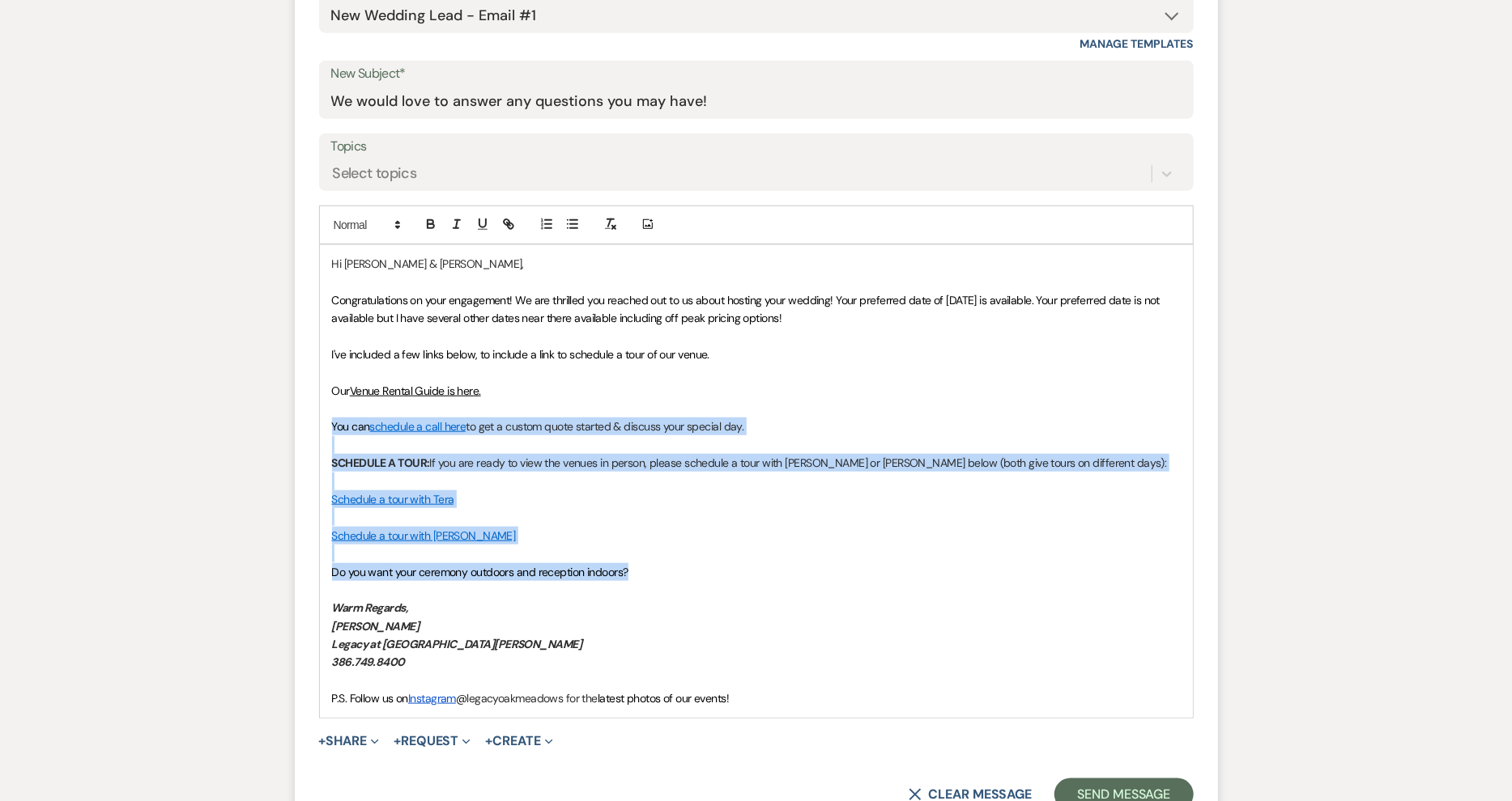
drag, startPoint x: 651, startPoint y: 567, endPoint x: 321, endPoint y: 429, distance: 357.7
click at [321, 429] on div "Hi [PERSON_NAME] & [PERSON_NAME], Congratulations on your engagement! We are th…" at bounding box center [756, 481] width 873 height 473
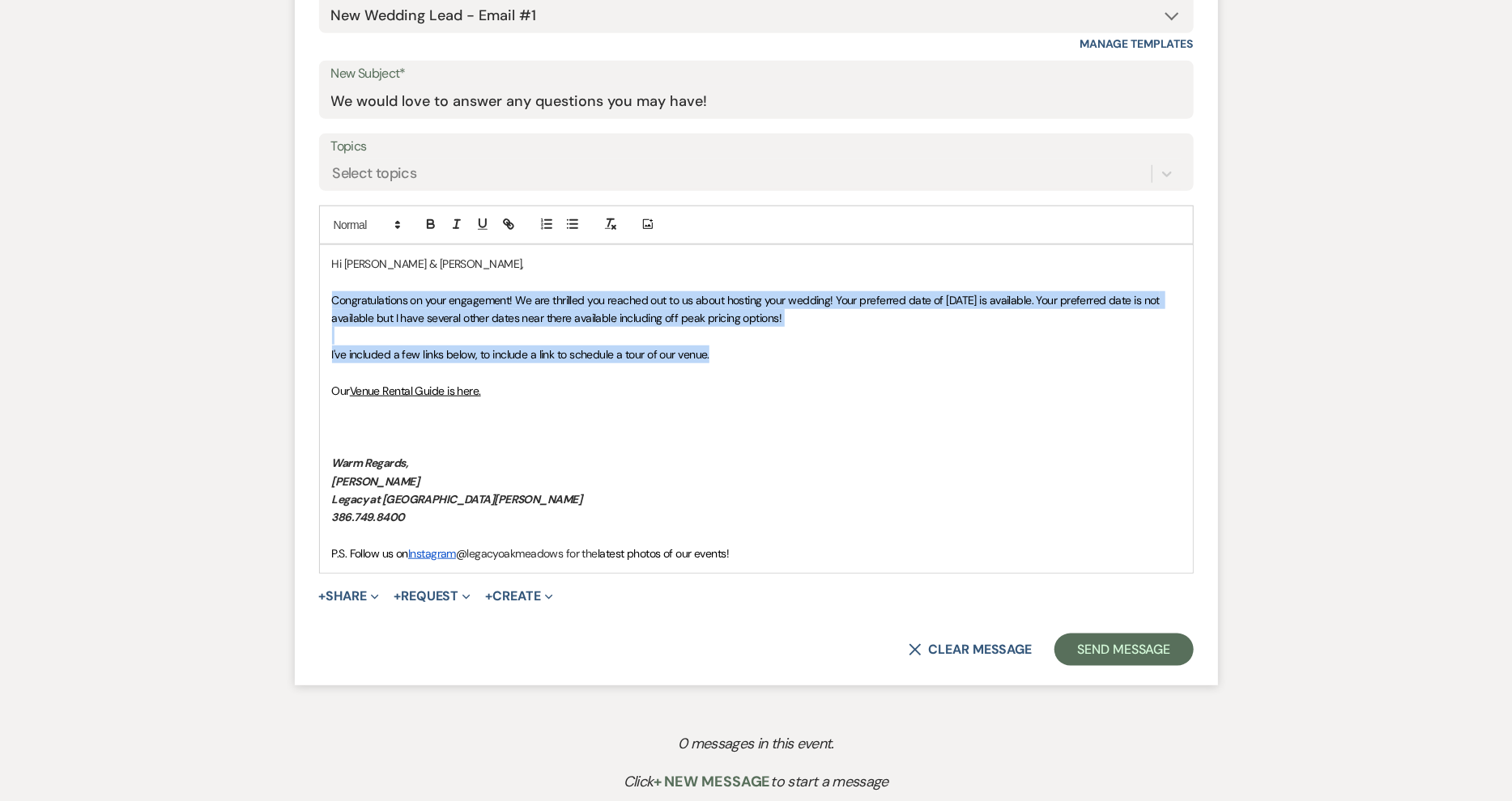
drag, startPoint x: 716, startPoint y: 353, endPoint x: 330, endPoint y: 299, distance: 389.8
click at [330, 299] on div "Hi [PERSON_NAME] & [PERSON_NAME], Congratulations on your engagement! We are th…" at bounding box center [756, 409] width 873 height 327
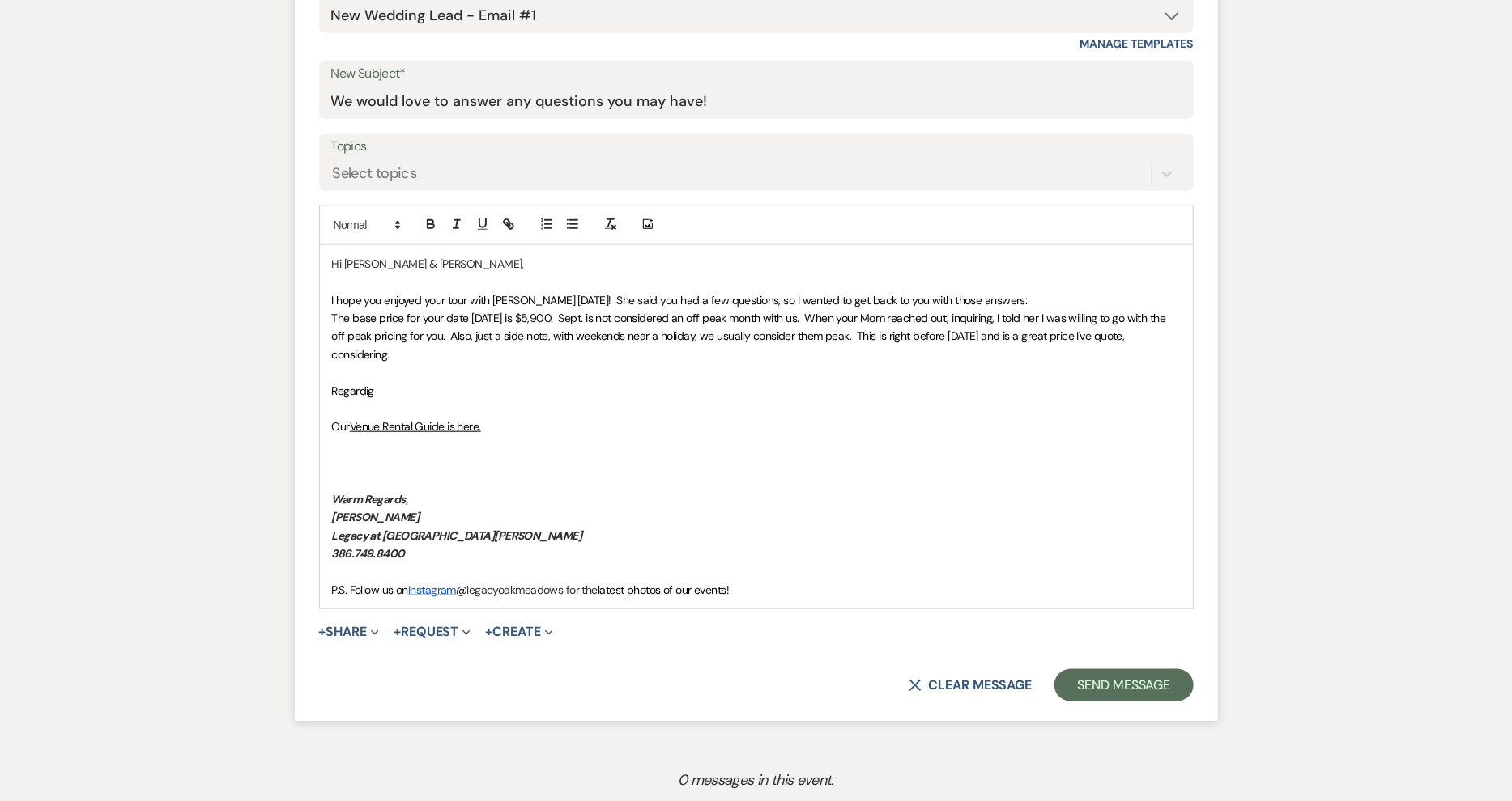
click at [552, 314] on span "The base price for your date [DATE] is $5,900. Sept. is not considered an off p…" at bounding box center [750, 336] width 837 height 51
click at [589, 315] on span "The base price for your date [DATE] is $5,900. for the White Barn Wedding Packa…" at bounding box center [758, 336] width 851 height 51
click at [764, 314] on span "The base price for your date [DATE] is $5,900. for the 12 hour White Barn Weddi…" at bounding box center [750, 336] width 837 height 51
click at [387, 391] on p "Regardig" at bounding box center [756, 390] width 849 height 18
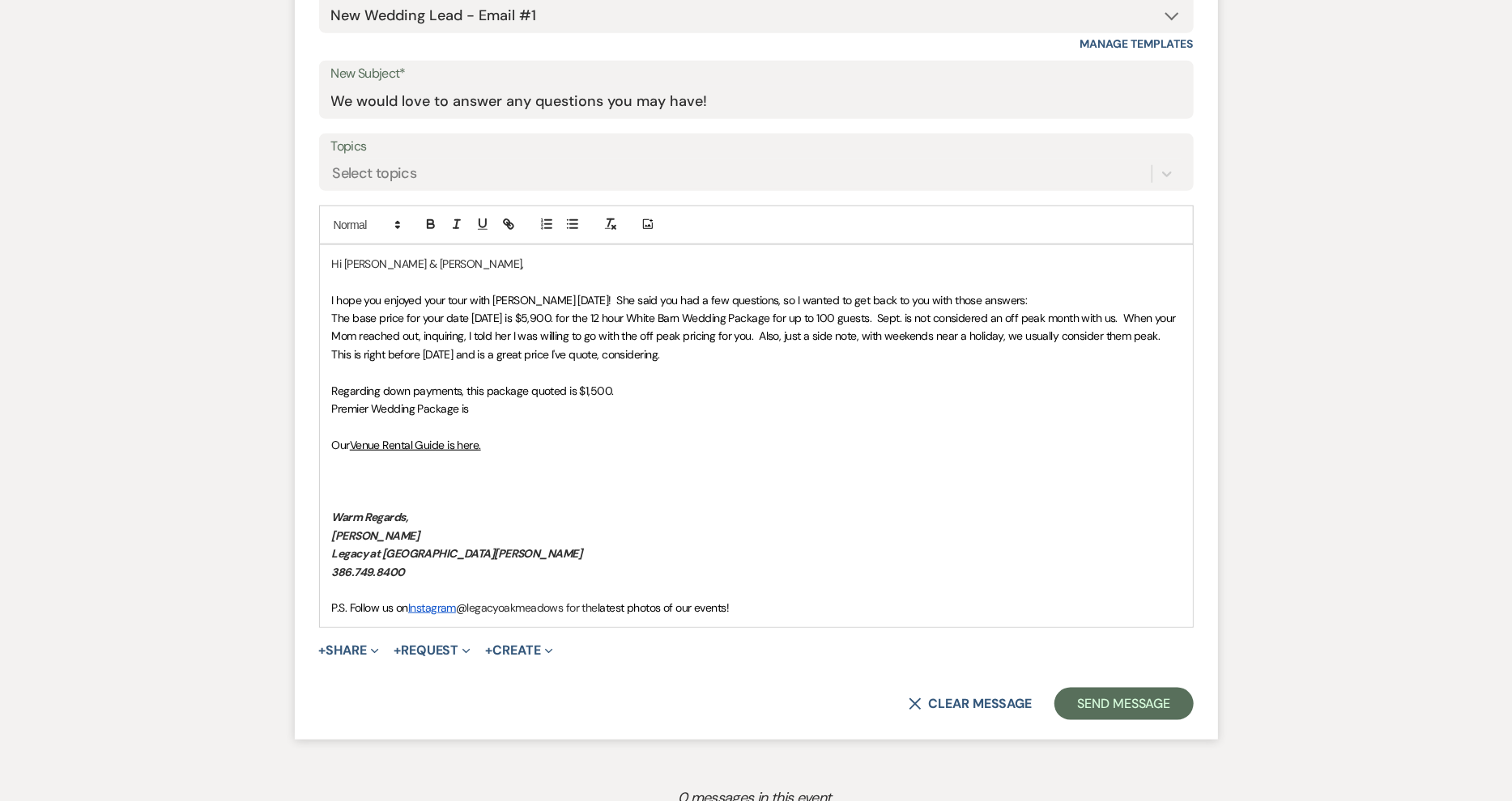
click at [567, 385] on span "Regarding down payments, this package quoted is $1,500." at bounding box center [473, 391] width 282 height 15
click at [497, 405] on p "Premier Wedding Package is" at bounding box center [756, 408] width 849 height 18
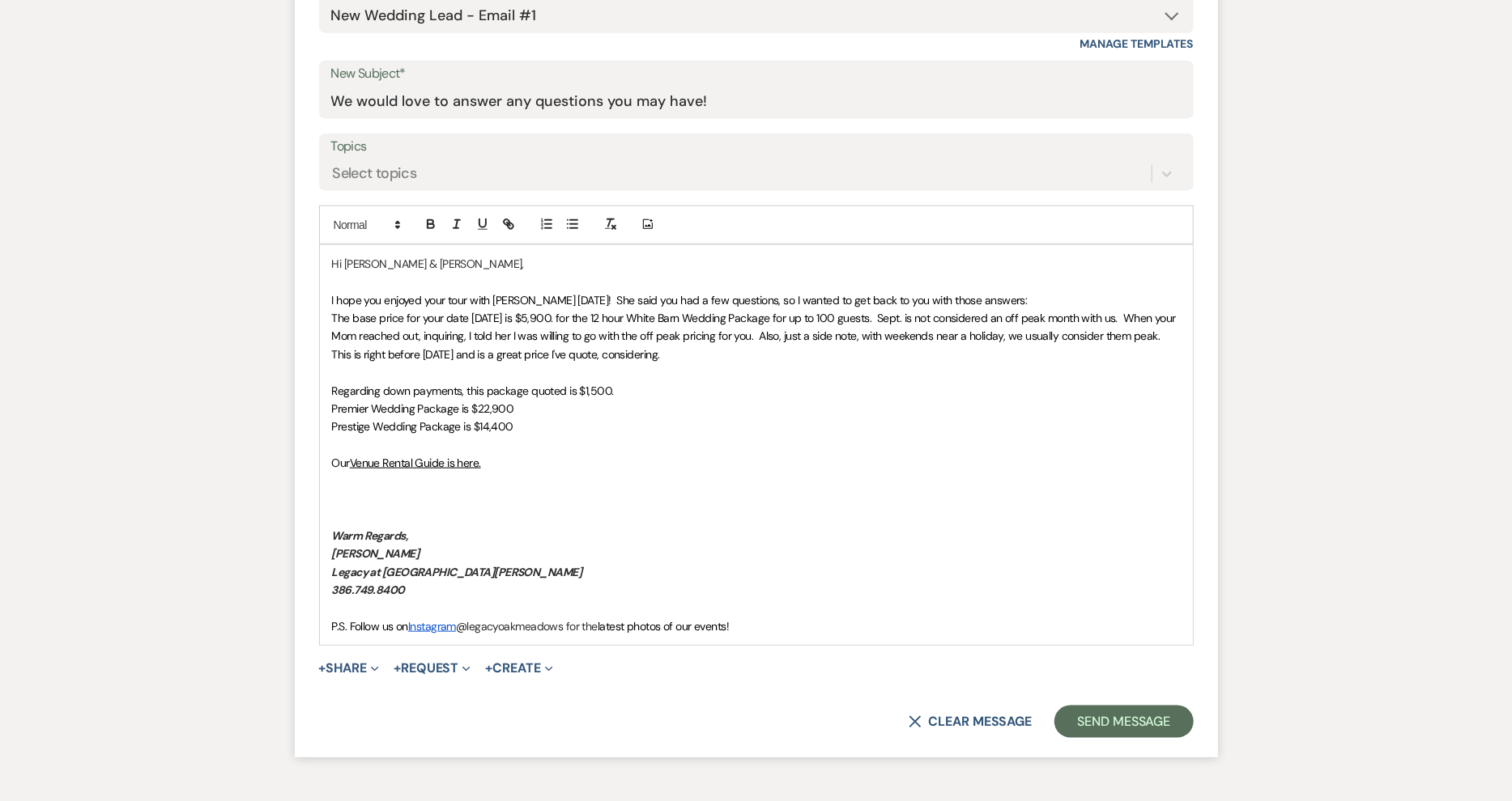
click at [529, 405] on p "Premier Wedding Package is $22,900" at bounding box center [756, 408] width 849 height 18
click at [540, 431] on p "Prestige Wedding Package is $14,400" at bounding box center [756, 426] width 849 height 18
click at [630, 426] on span "Prestige Wedding Package is $14,400 with a $3,000 down payyment" at bounding box center [500, 426] width 336 height 15
click at [406, 390] on span "Regarding down payments, this package quoted is $1,500." at bounding box center [473, 391] width 282 height 15
click at [478, 389] on span "Regarding the down payments, this package quoted is $1,500." at bounding box center [482, 391] width 301 height 15
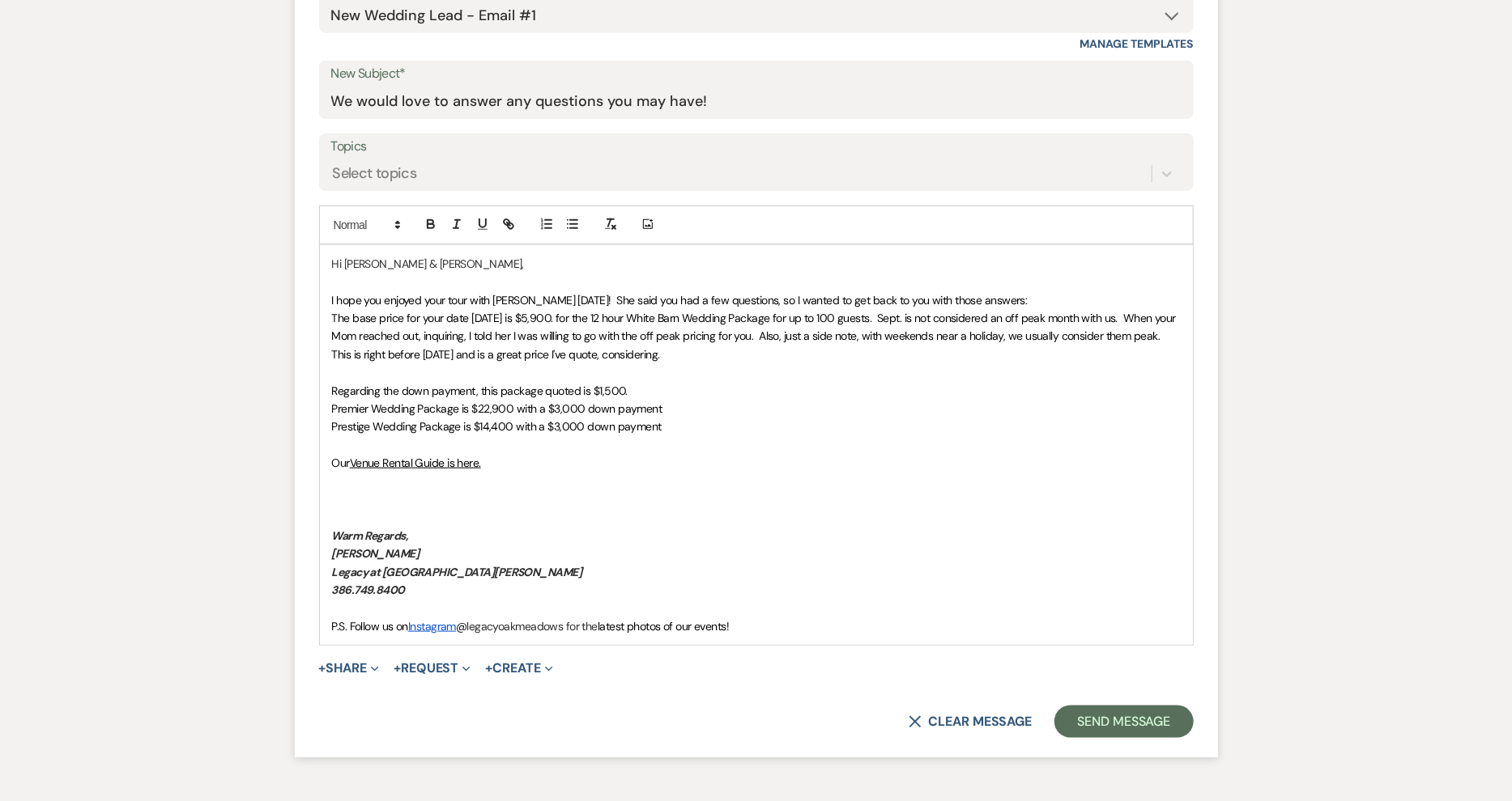
click at [477, 392] on span "Regarding the down payment, this package quoted is $1,500." at bounding box center [480, 391] width 296 height 15
click at [592, 391] on span "Regarding the down payment for this package quoted is $1,500." at bounding box center [487, 391] width 309 height 15
click at [662, 426] on p "Prestige Wedding Package is $14,400 with a $3,000 down payment" at bounding box center [756, 426] width 849 height 18
click at [680, 426] on p "Prestige Wedding Package is $14,400 with a $3,000 down payment" at bounding box center [756, 426] width 849 height 18
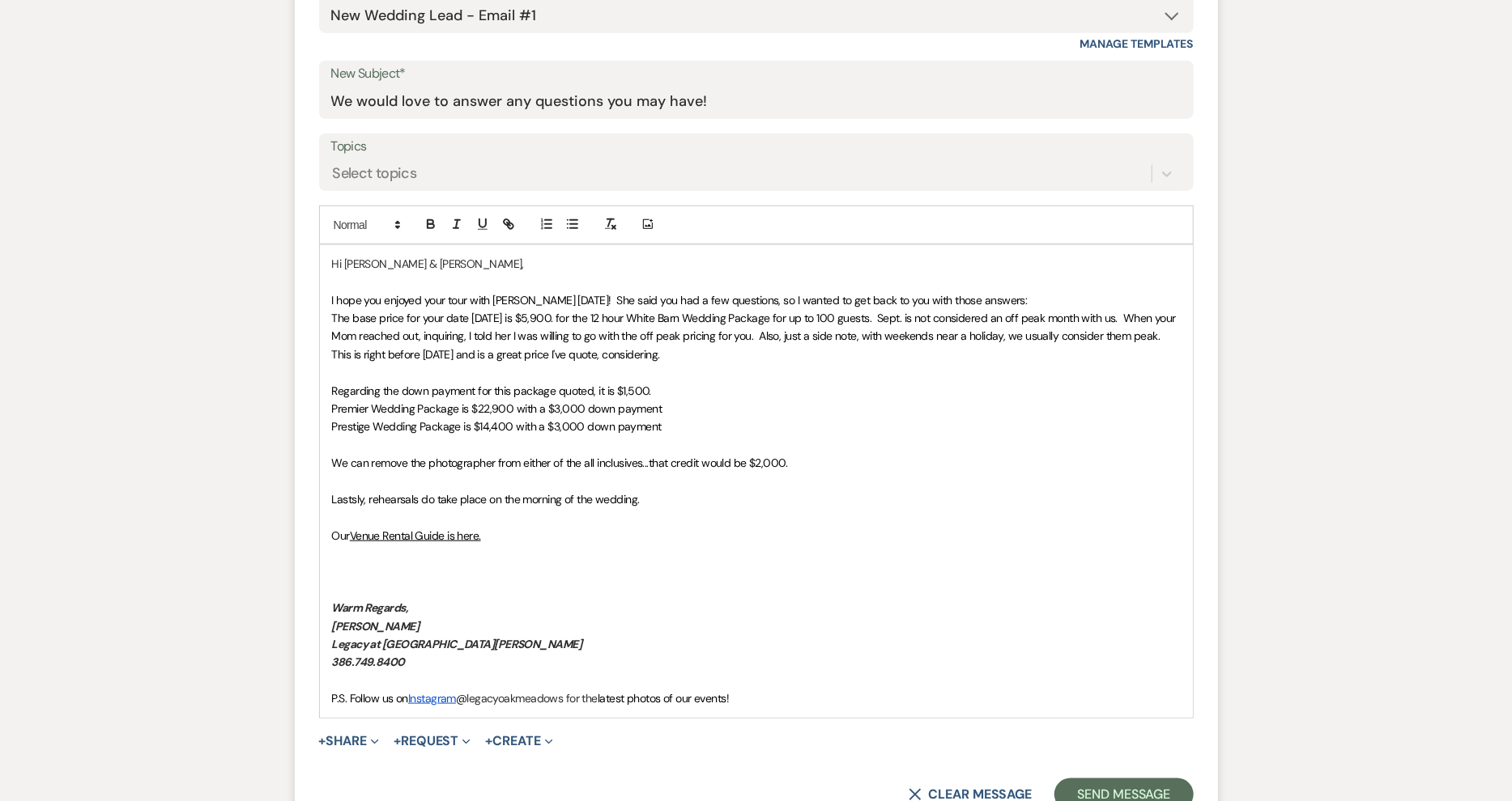
click at [357, 500] on span "Lastsly, rehearsals do take place on the morning of the wedding." at bounding box center [486, 499] width 308 height 15
click at [638, 499] on p "Lastly, rehearsals do take place on the morning of the wedding." at bounding box center [756, 499] width 849 height 18
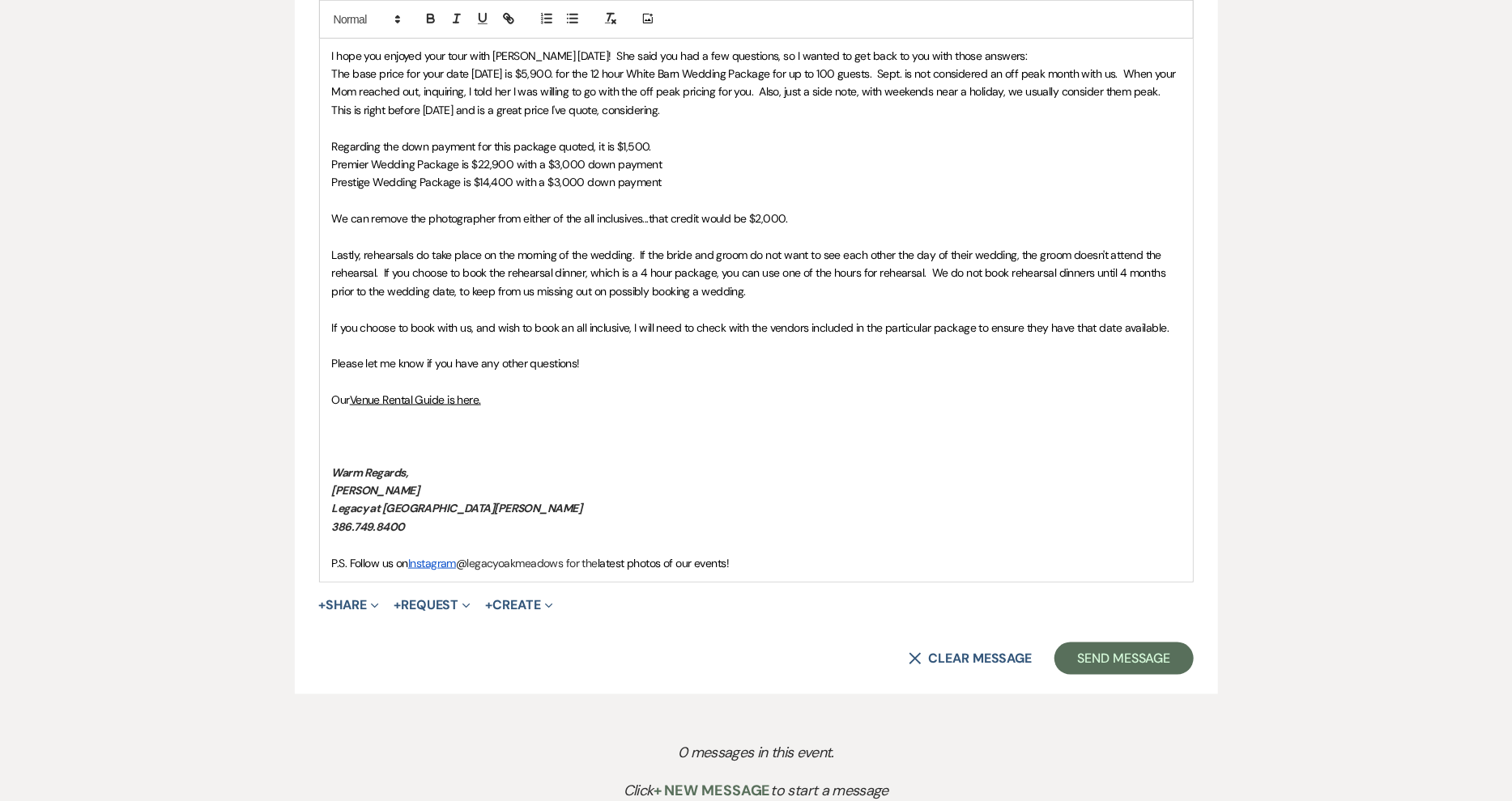
scroll to position [1189, 0]
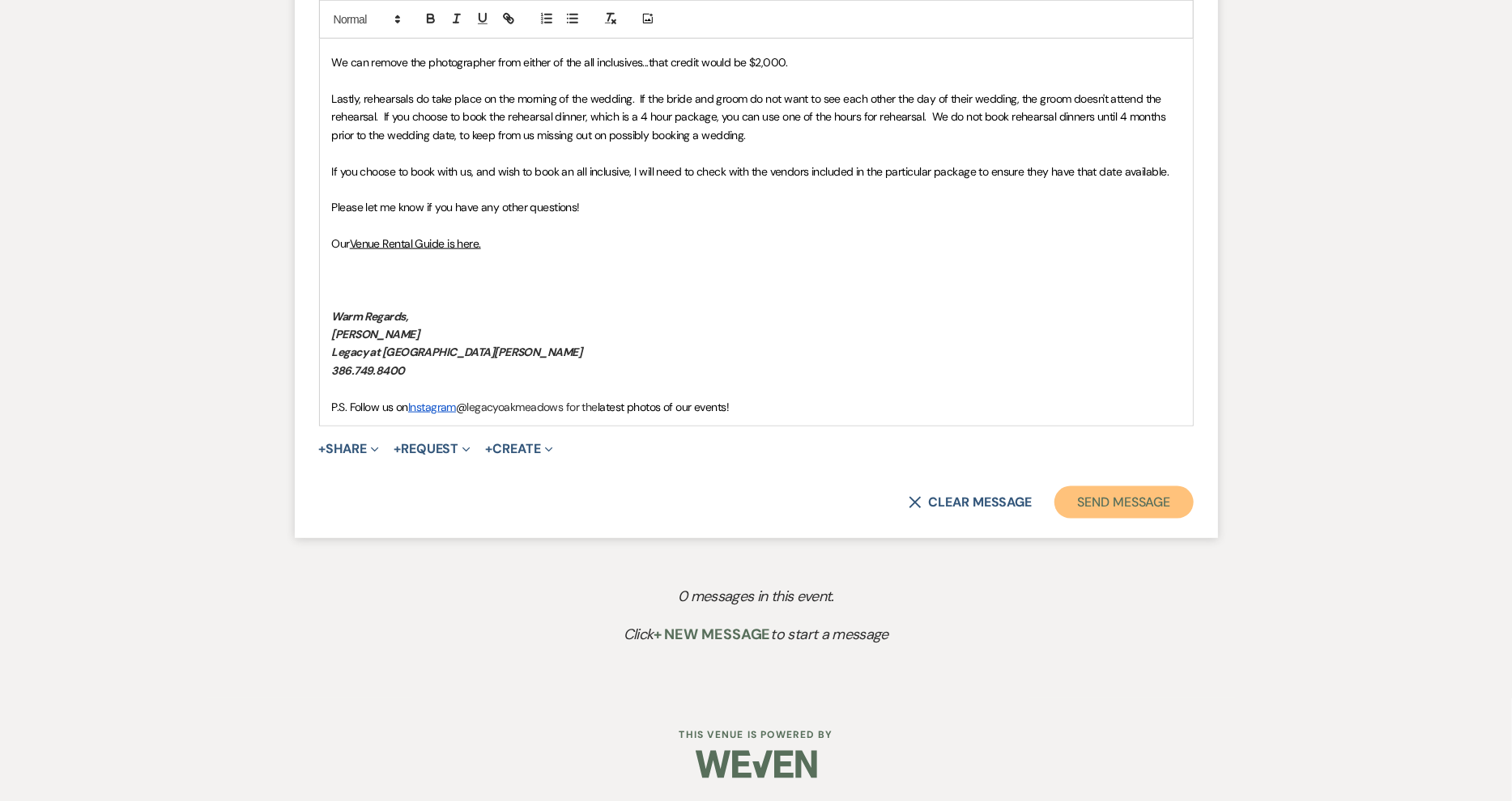
click at [1099, 491] on button "Send Message" at bounding box center [1123, 502] width 139 height 32
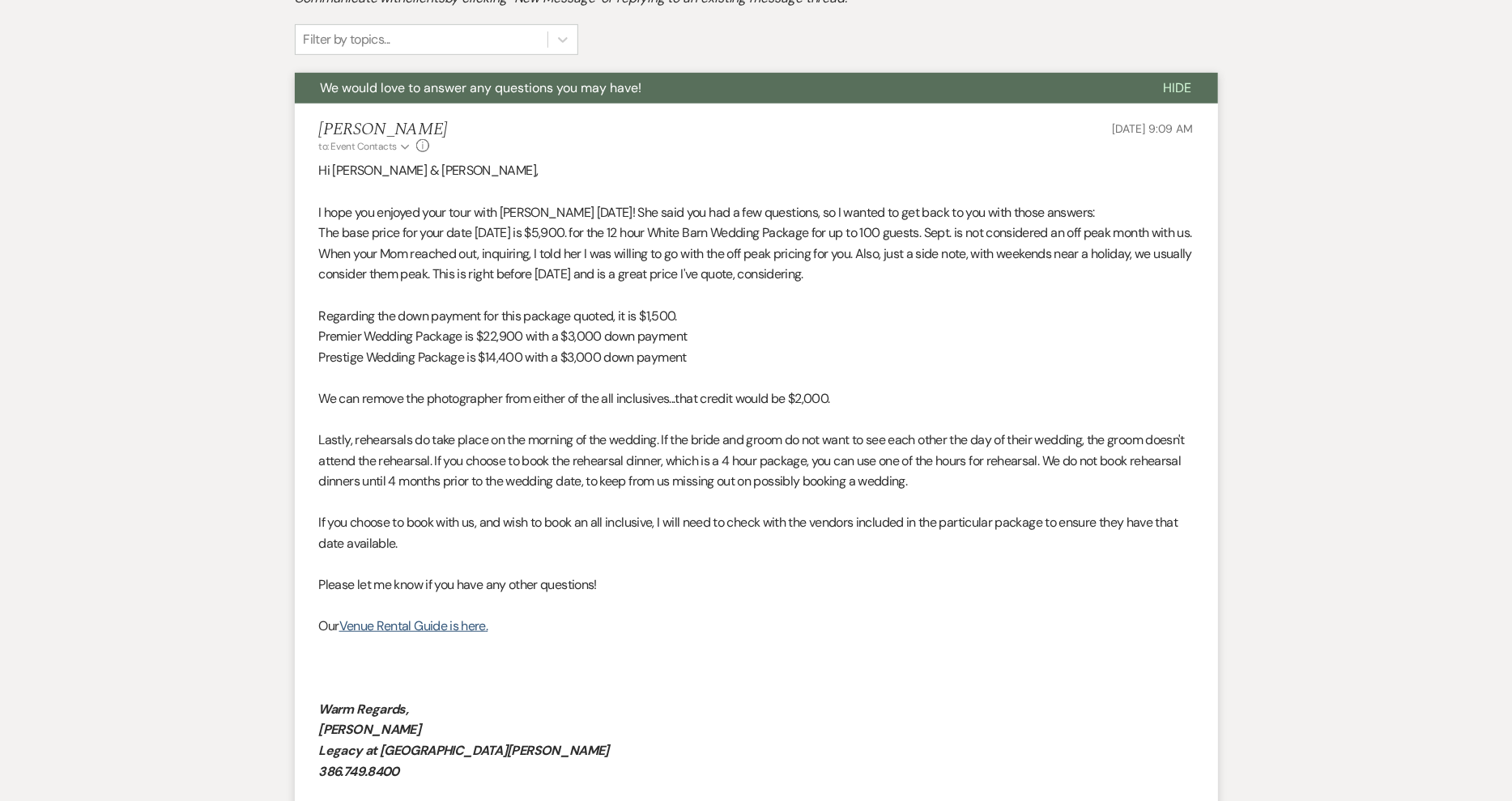
scroll to position [0, 0]
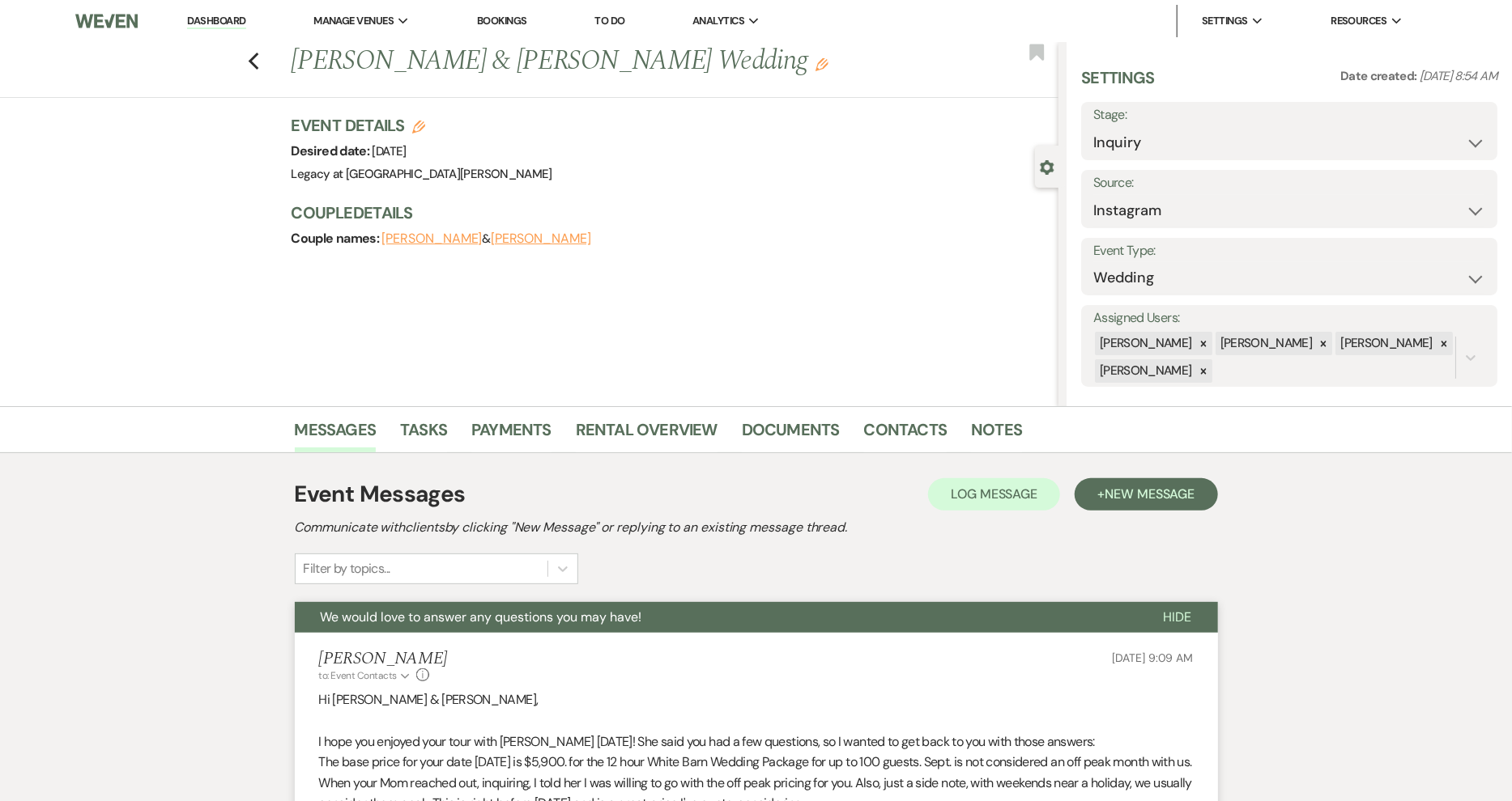
click at [518, 239] on button "[PERSON_NAME]" at bounding box center [540, 239] width 101 height 13
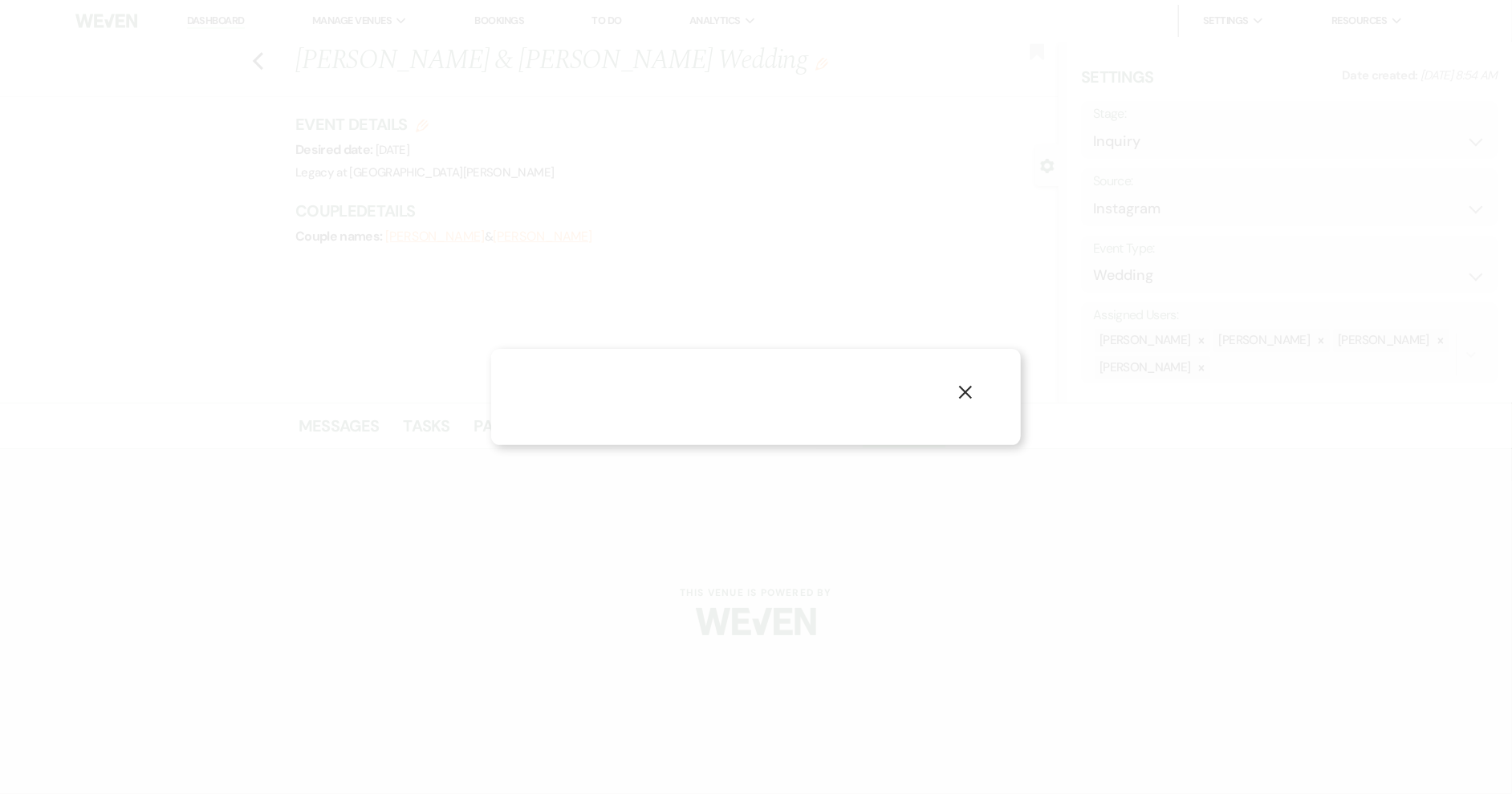
select select "1"
select select "email"
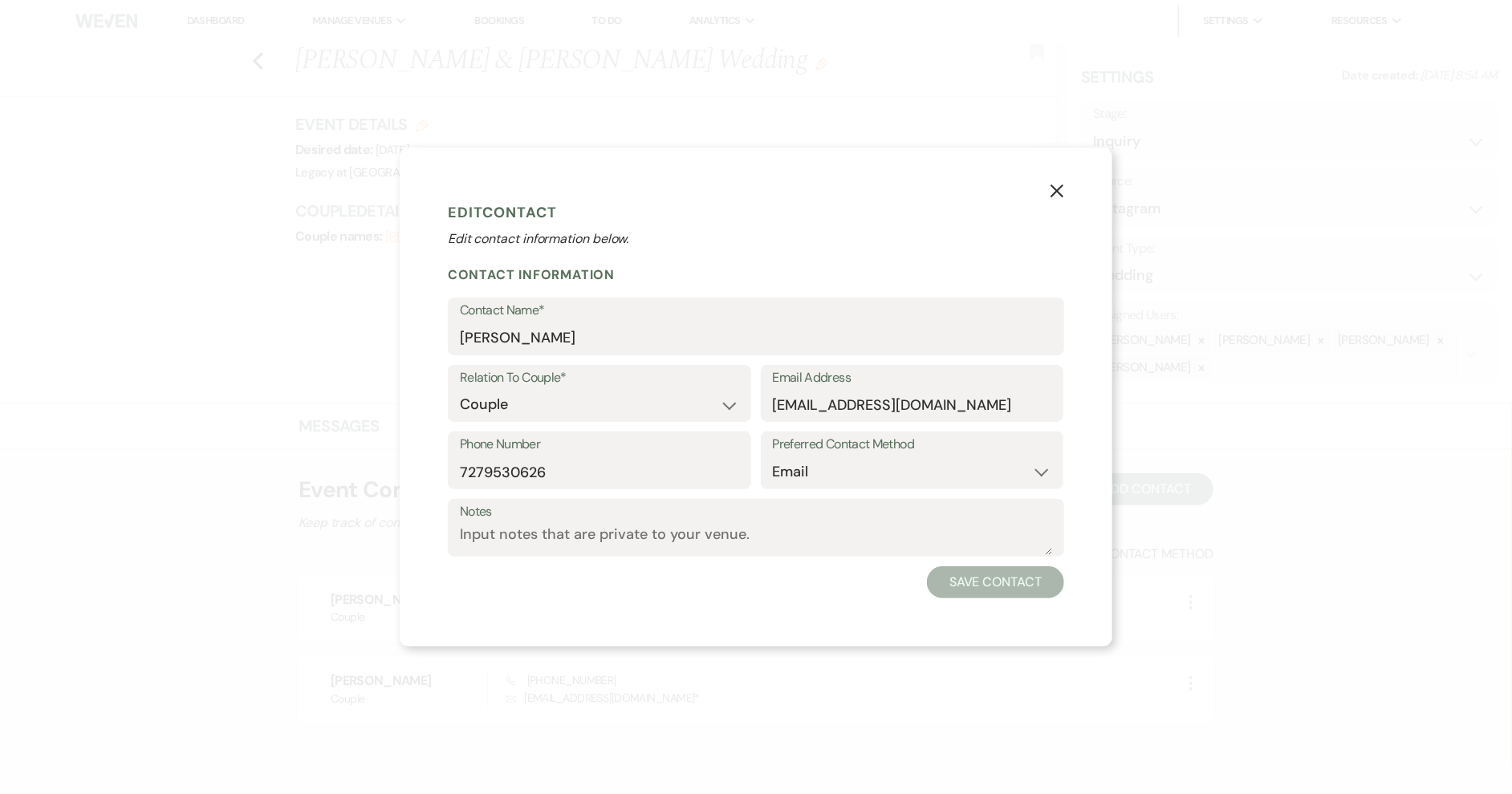
click at [1070, 188] on div "X Edit Contact Edit contact information below. Contact Information Contact Name…" at bounding box center [756, 397] width 712 height 499
click at [1052, 194] on icon "X" at bounding box center [1057, 191] width 15 height 15
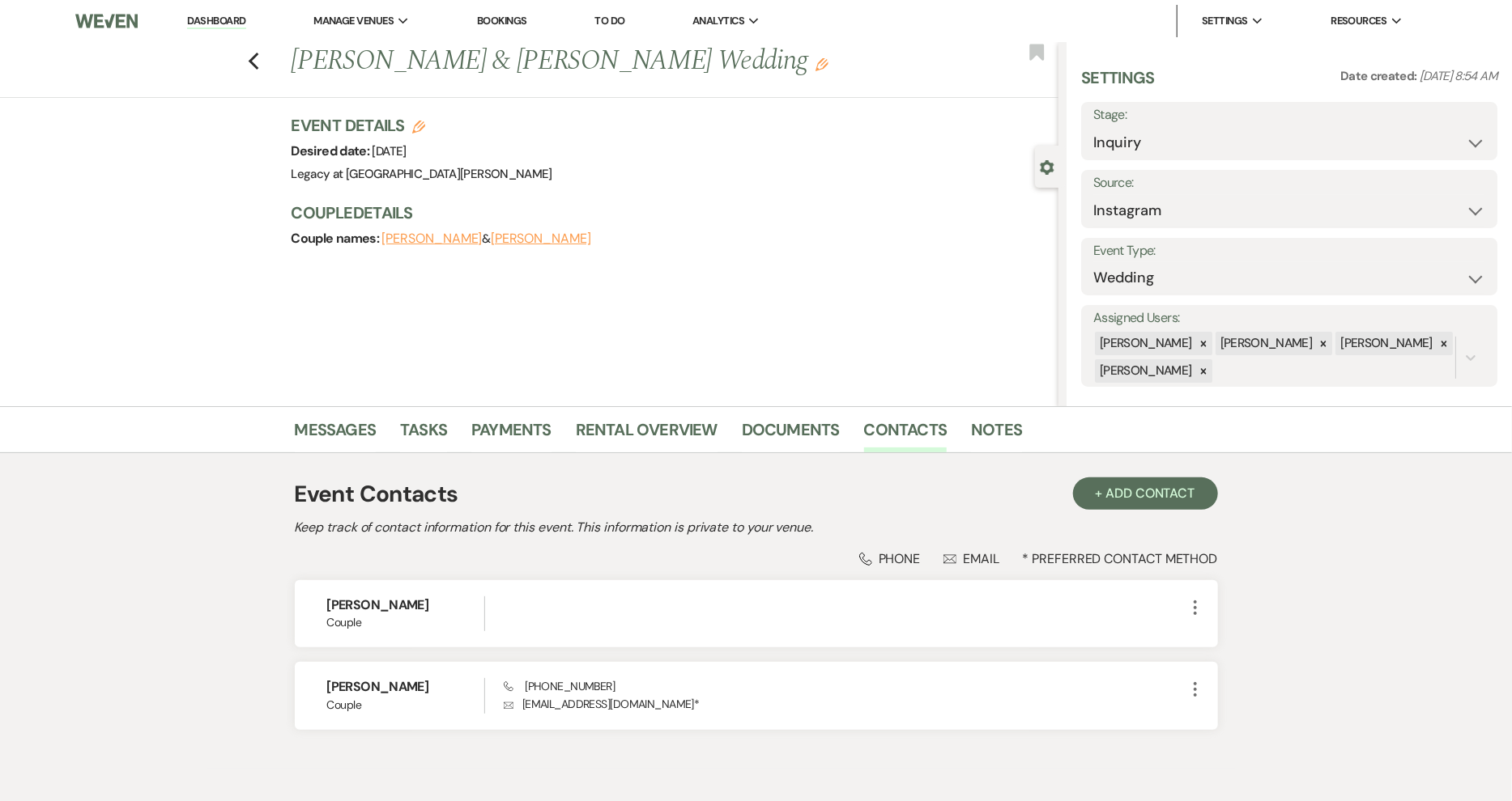
click at [238, 22] on link "Dashboard" at bounding box center [216, 21] width 58 height 16
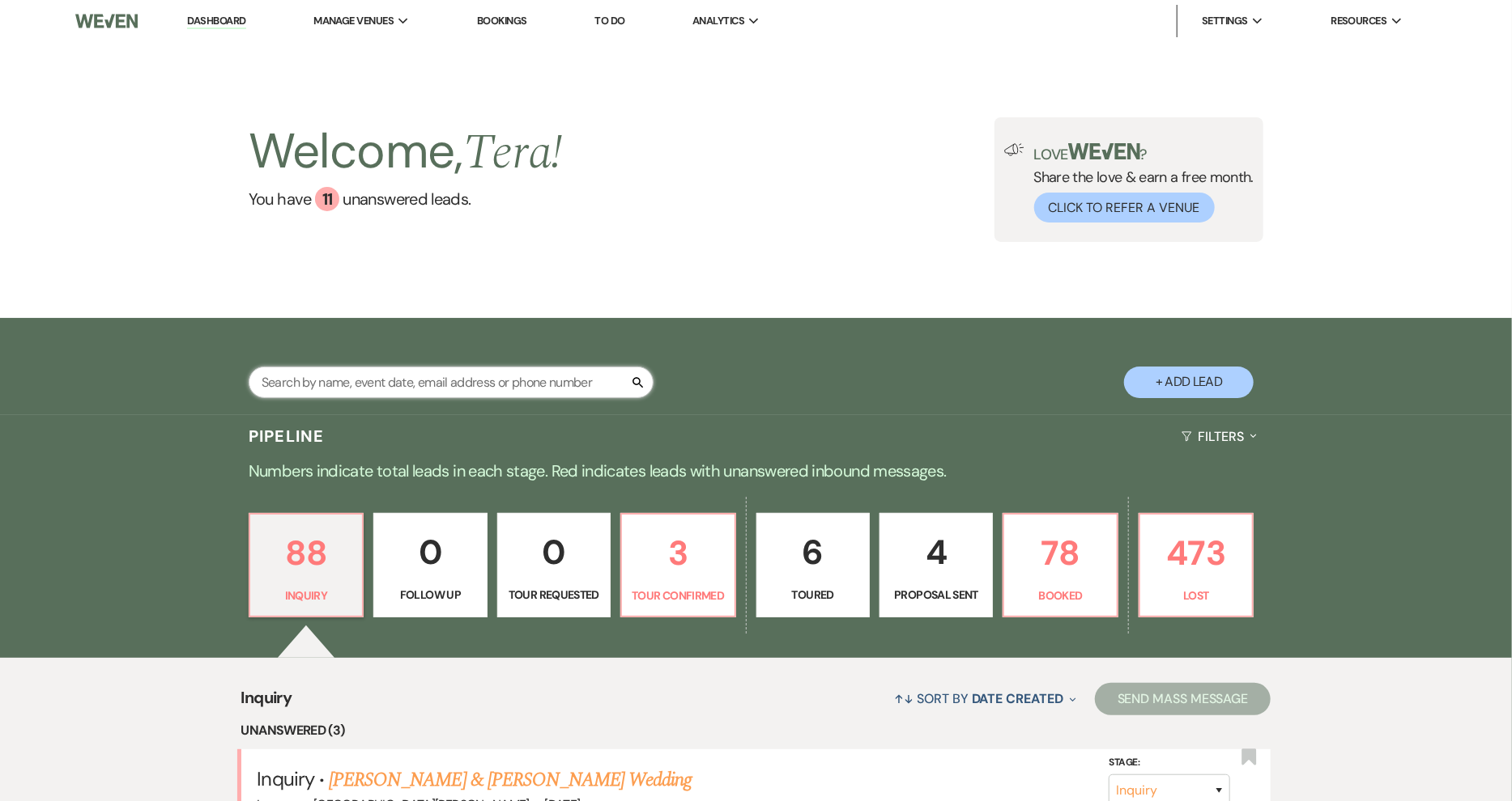
click at [456, 376] on input "text" at bounding box center [452, 382] width 405 height 31
type input "k"
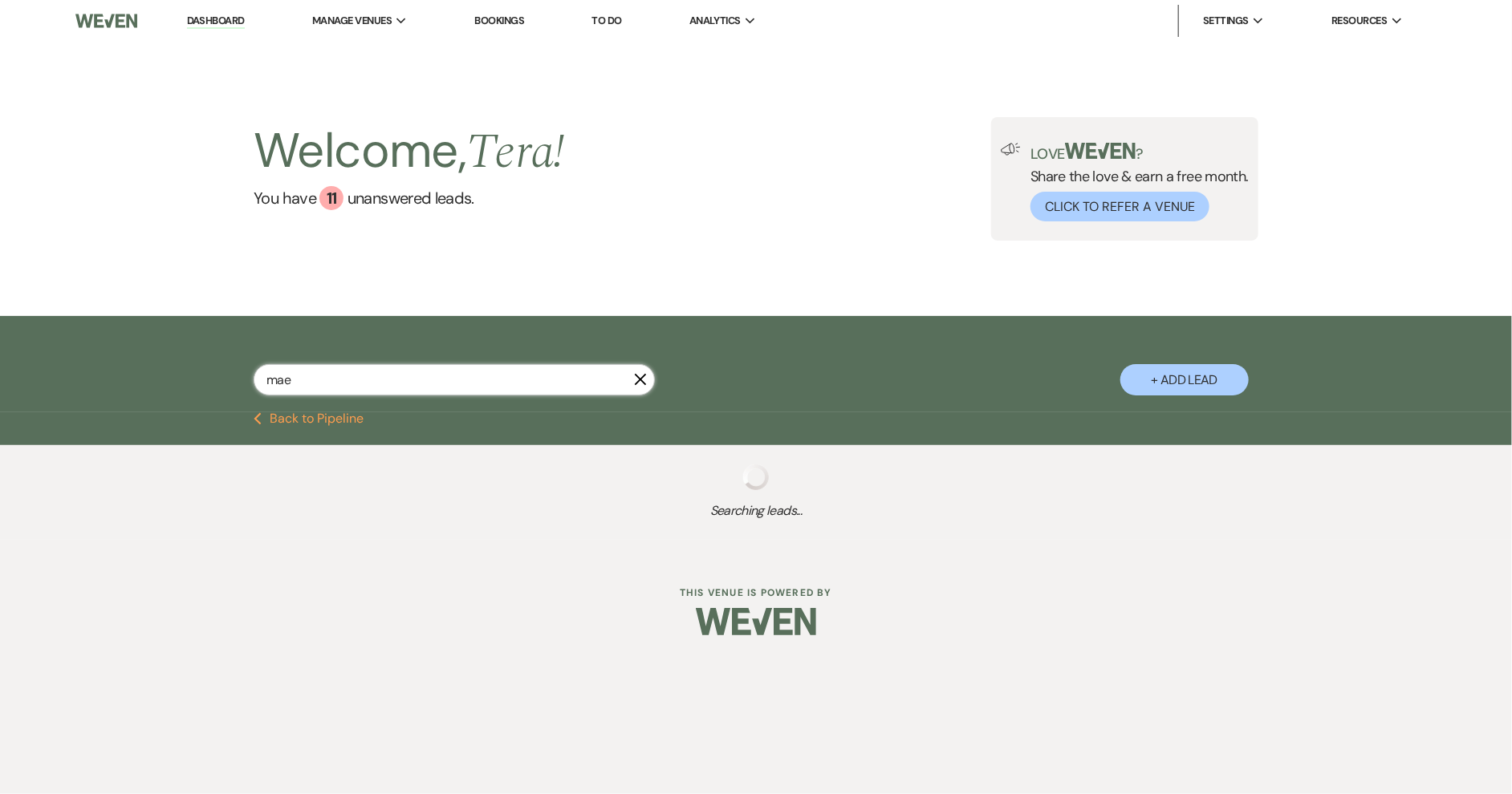
type input "maeo"
select select "6"
select select "4"
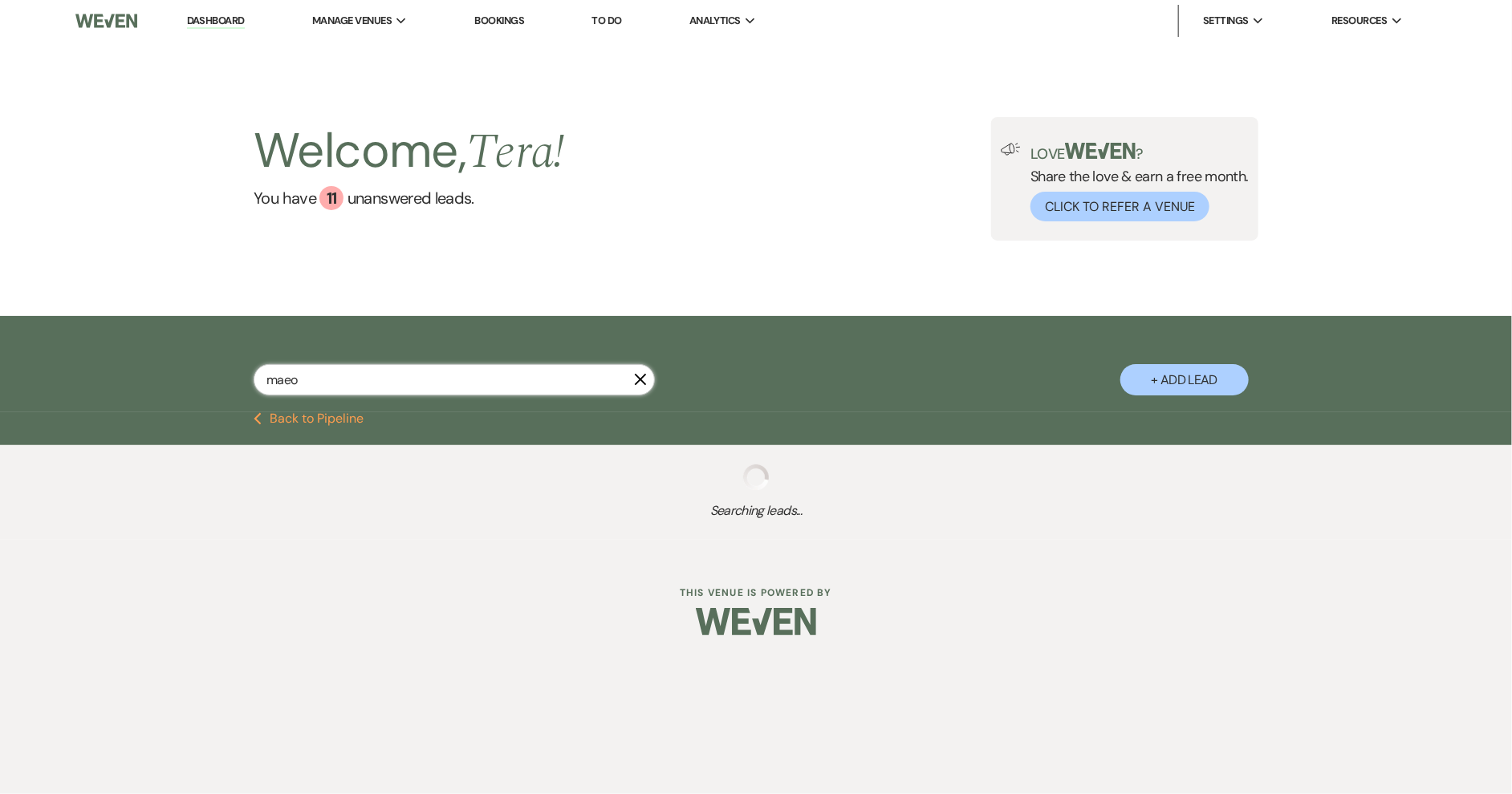
select select "8"
select select "11"
select select "5"
select select "8"
select select "6"
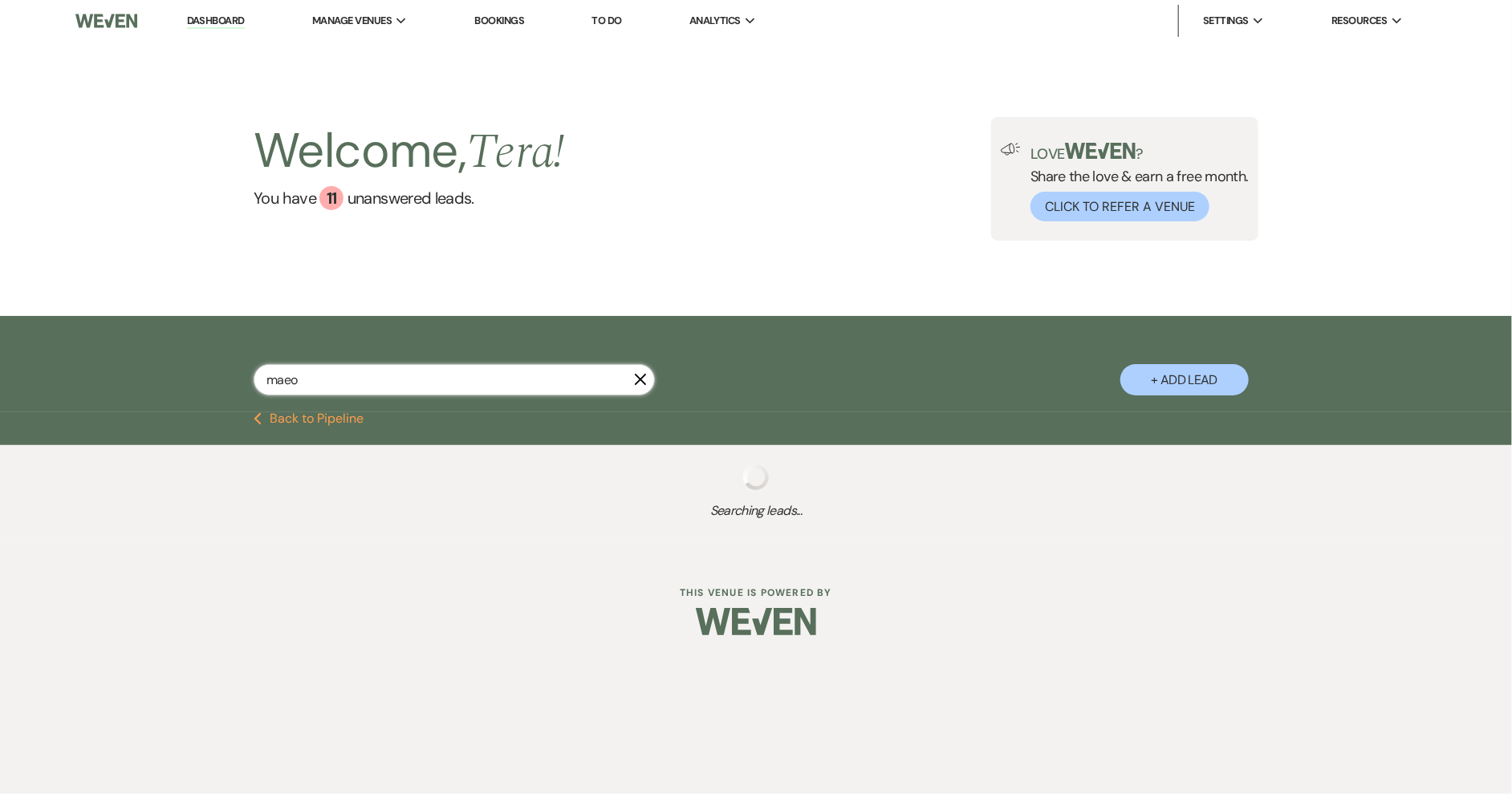
select select "8"
select select "5"
select select "8"
select select "6"
select select "8"
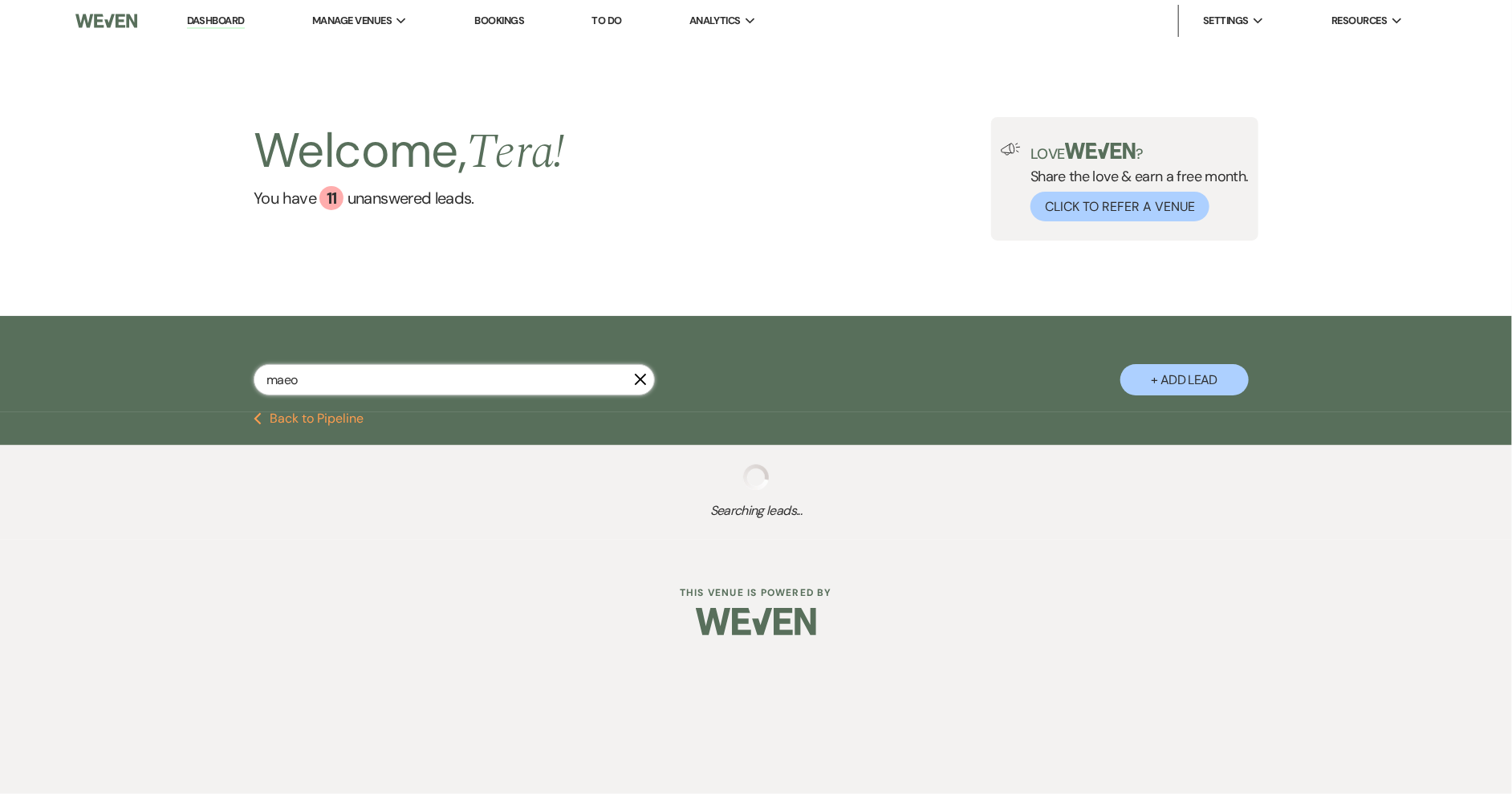
select select "6"
select select "8"
select select "6"
select select "8"
select select "6"
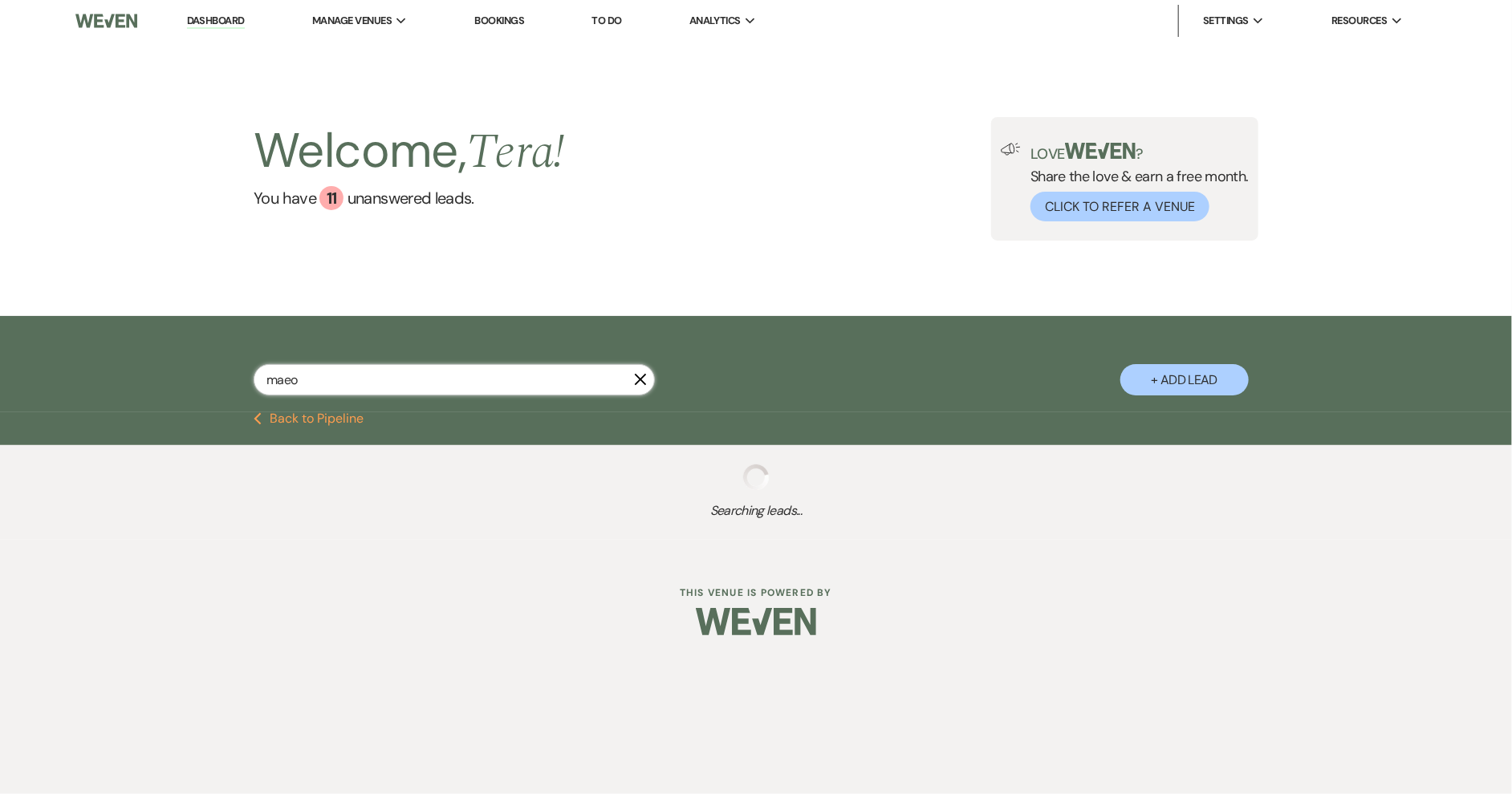
select select "5"
select select "8"
select select "1"
select select "8"
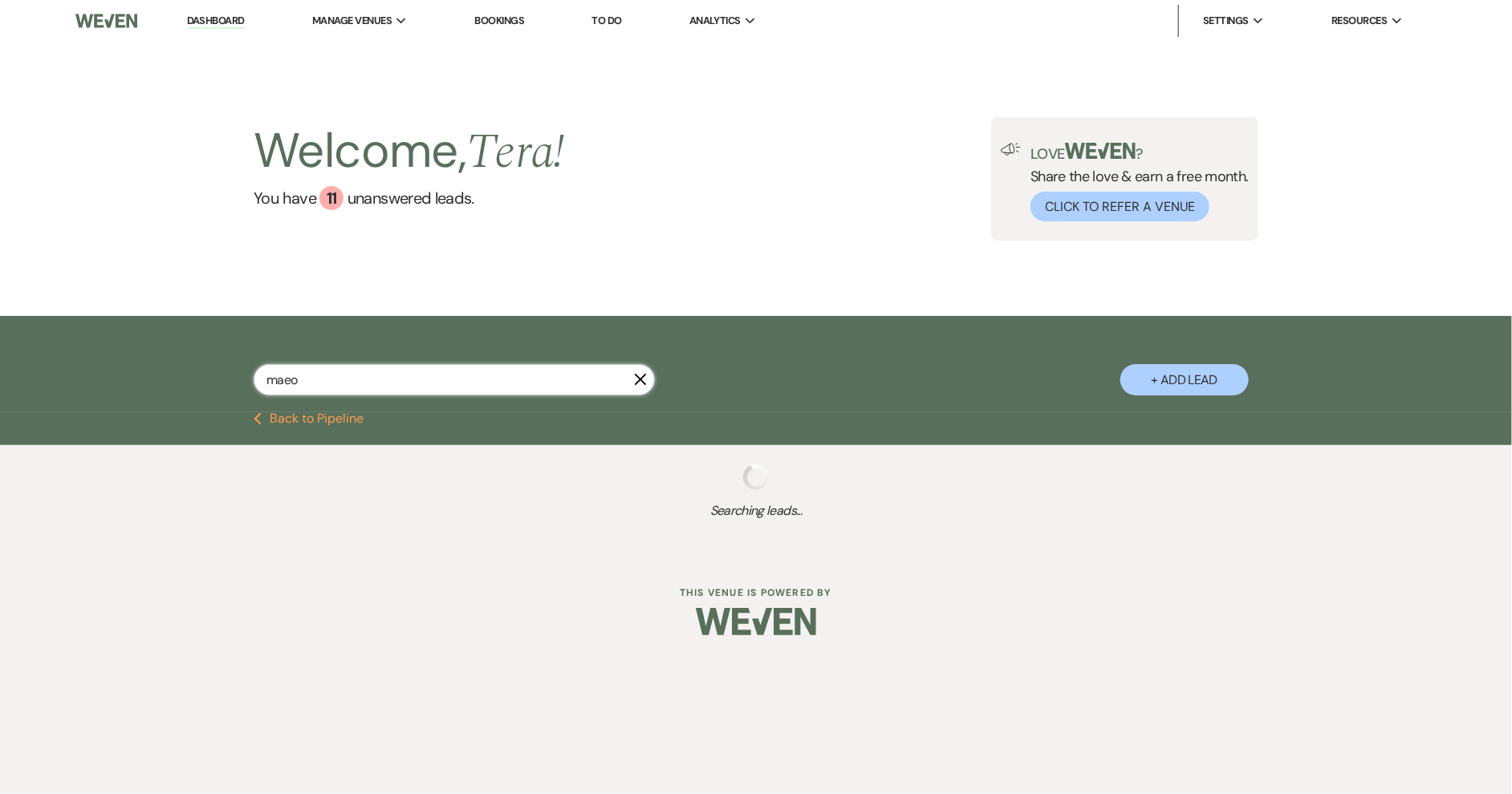
select select "6"
select select "8"
select select "5"
select select "8"
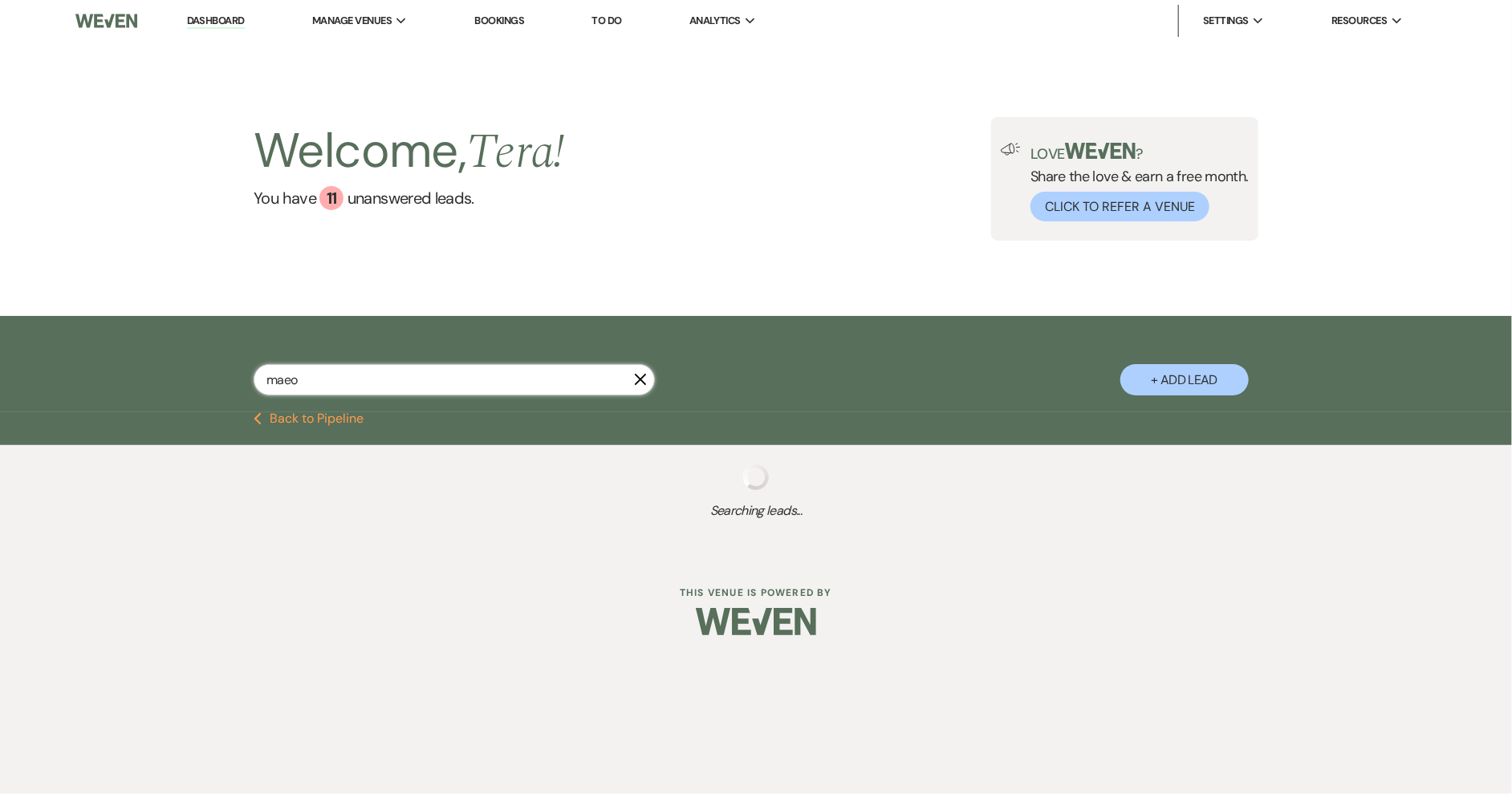
select select "8"
select select "5"
select select "8"
select select "6"
select select "8"
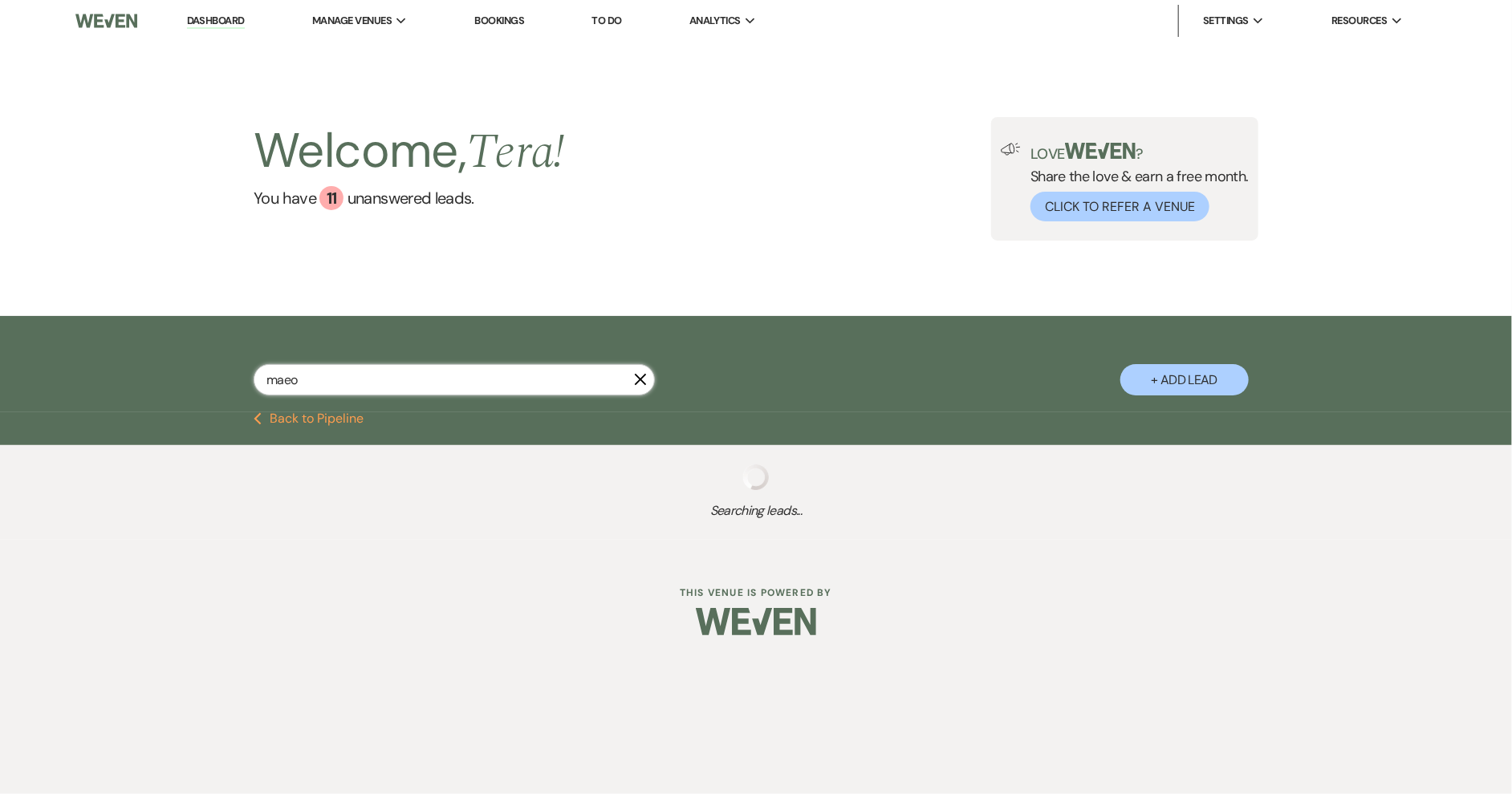
select select "8"
select select "3"
select select "8"
select select "6"
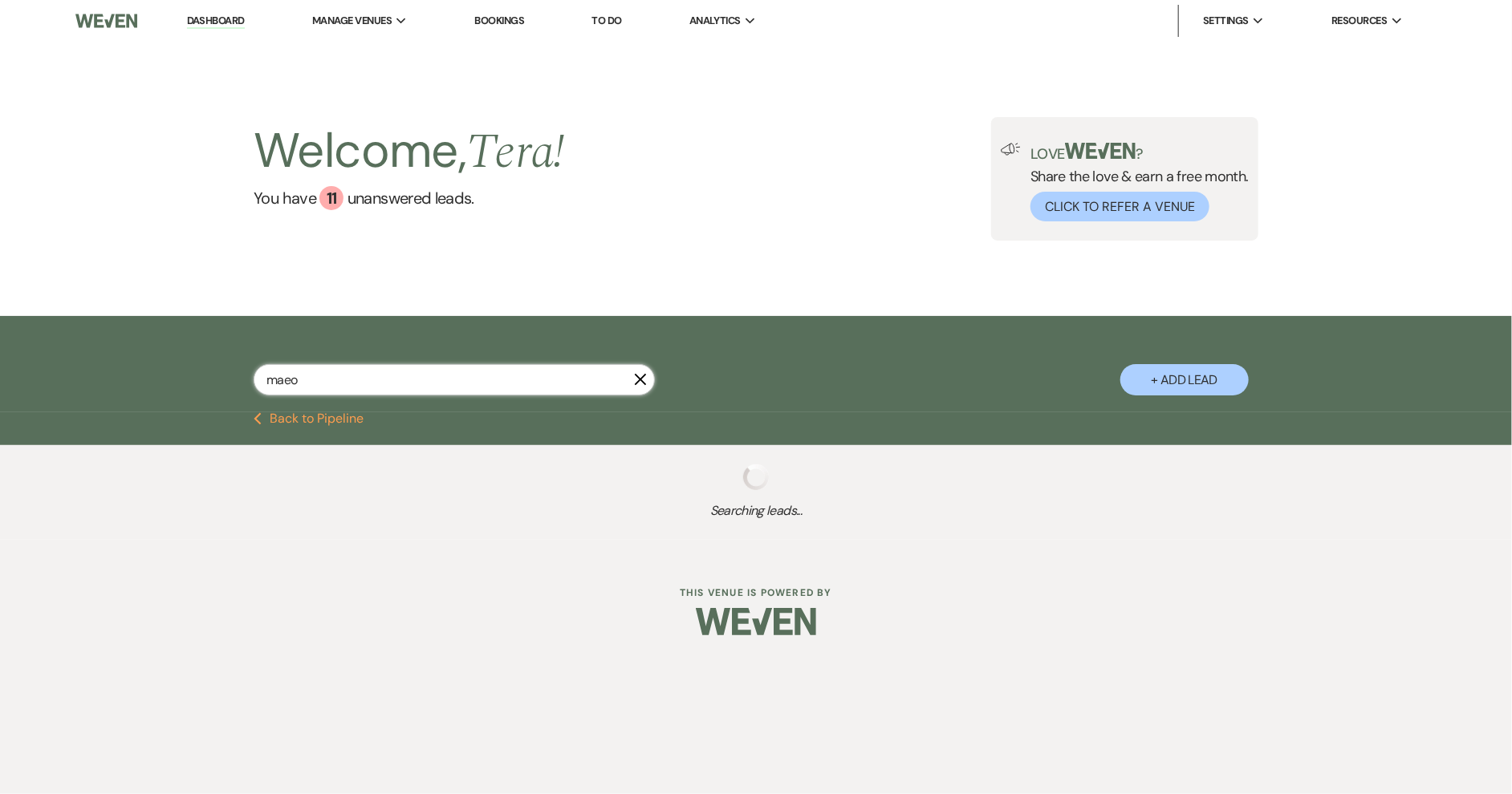
select select "8"
select select "5"
select select "8"
select select "5"
select select "8"
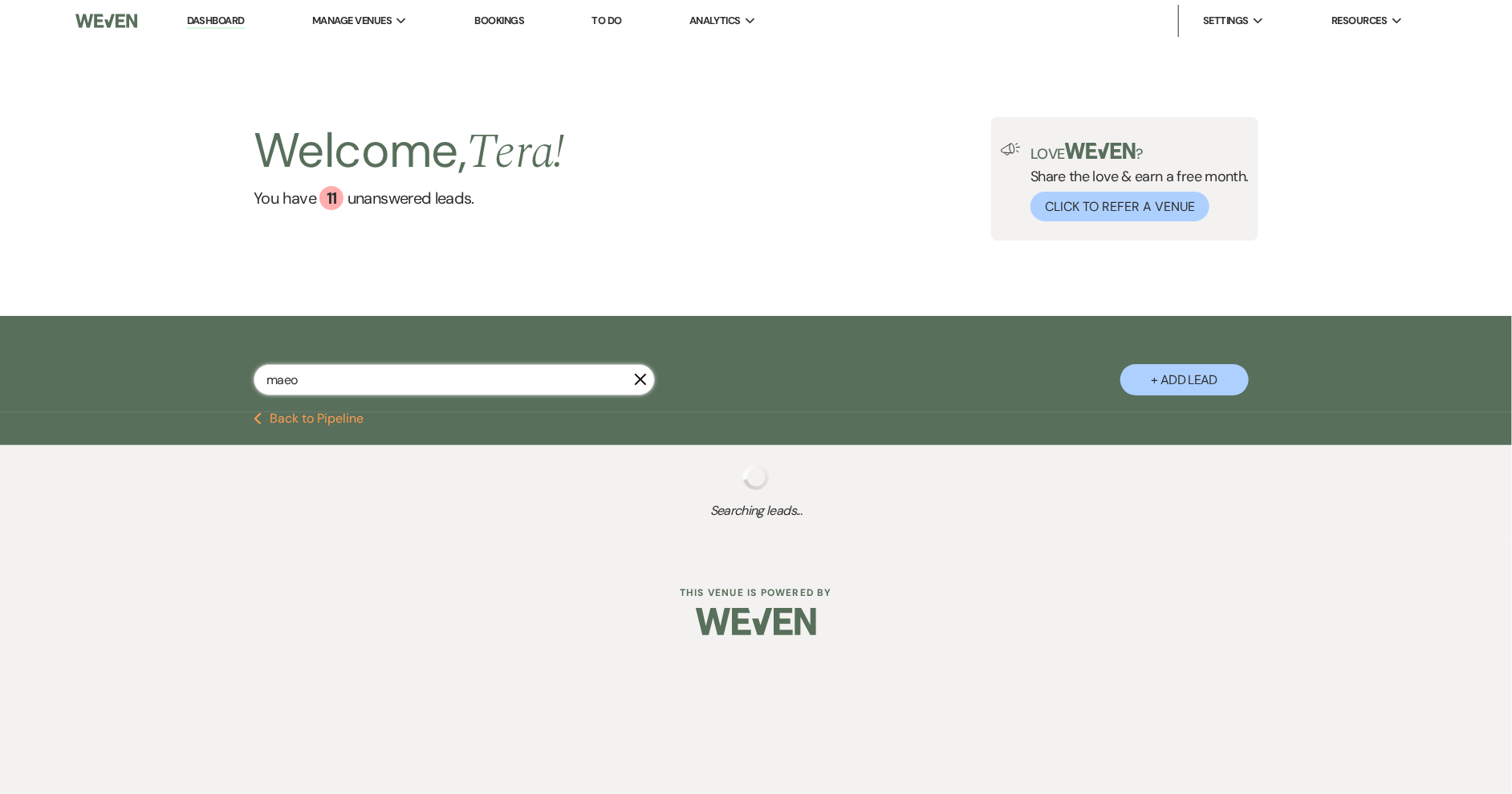
select select "8"
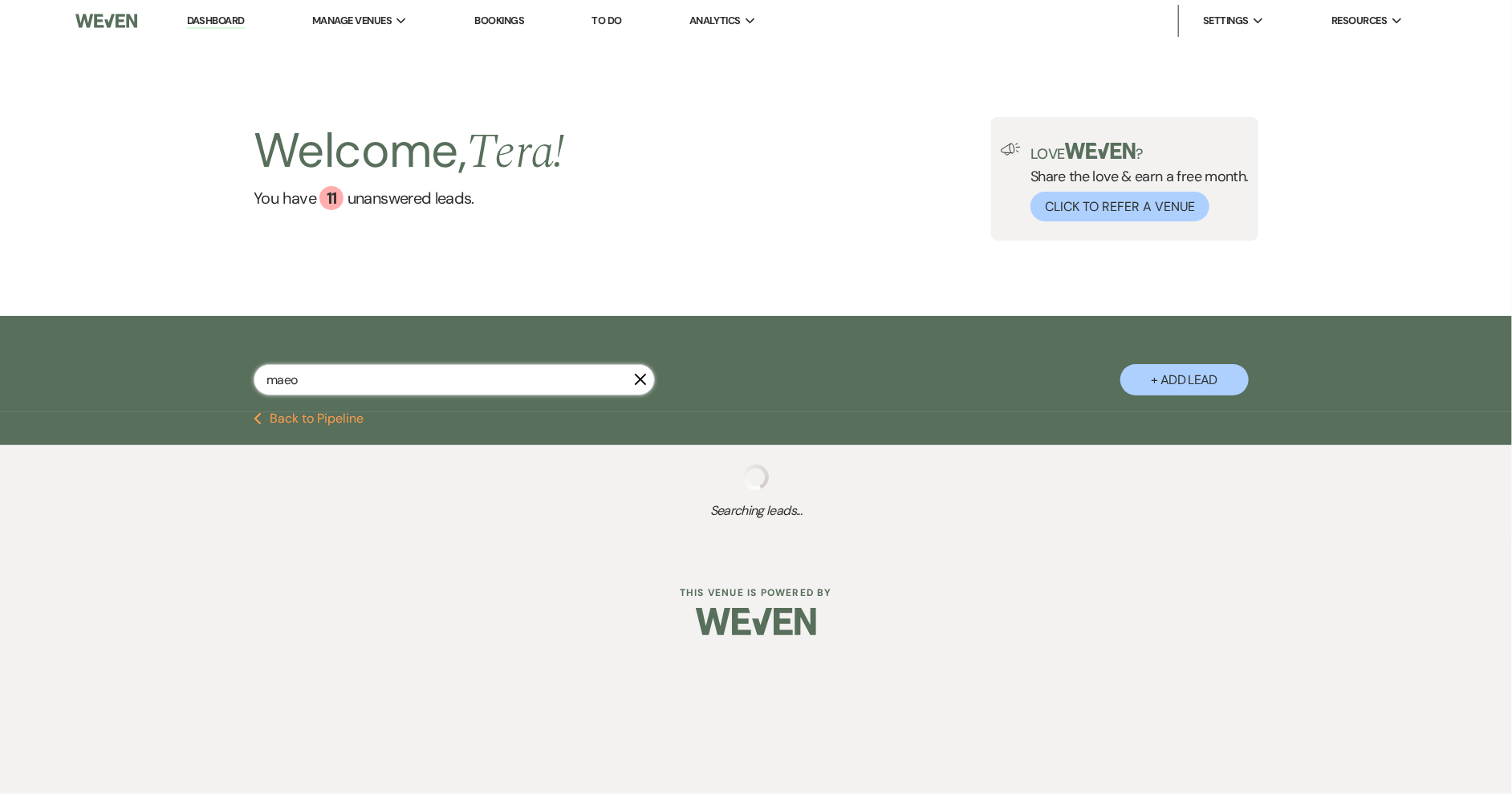
select select "8"
select select "6"
select select "8"
select select "5"
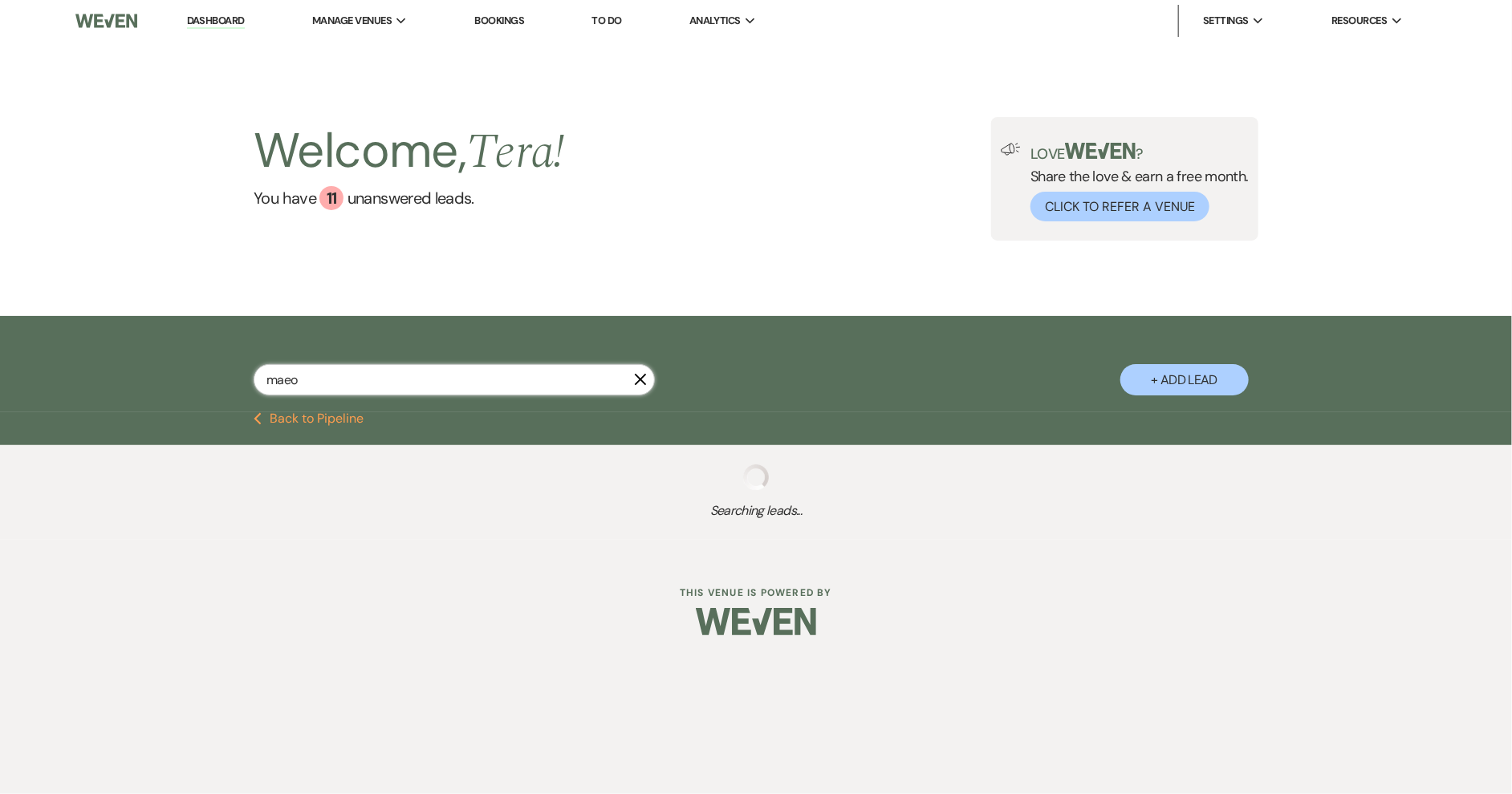
select select "8"
select select "3"
select select "8"
select select "1"
select select "8"
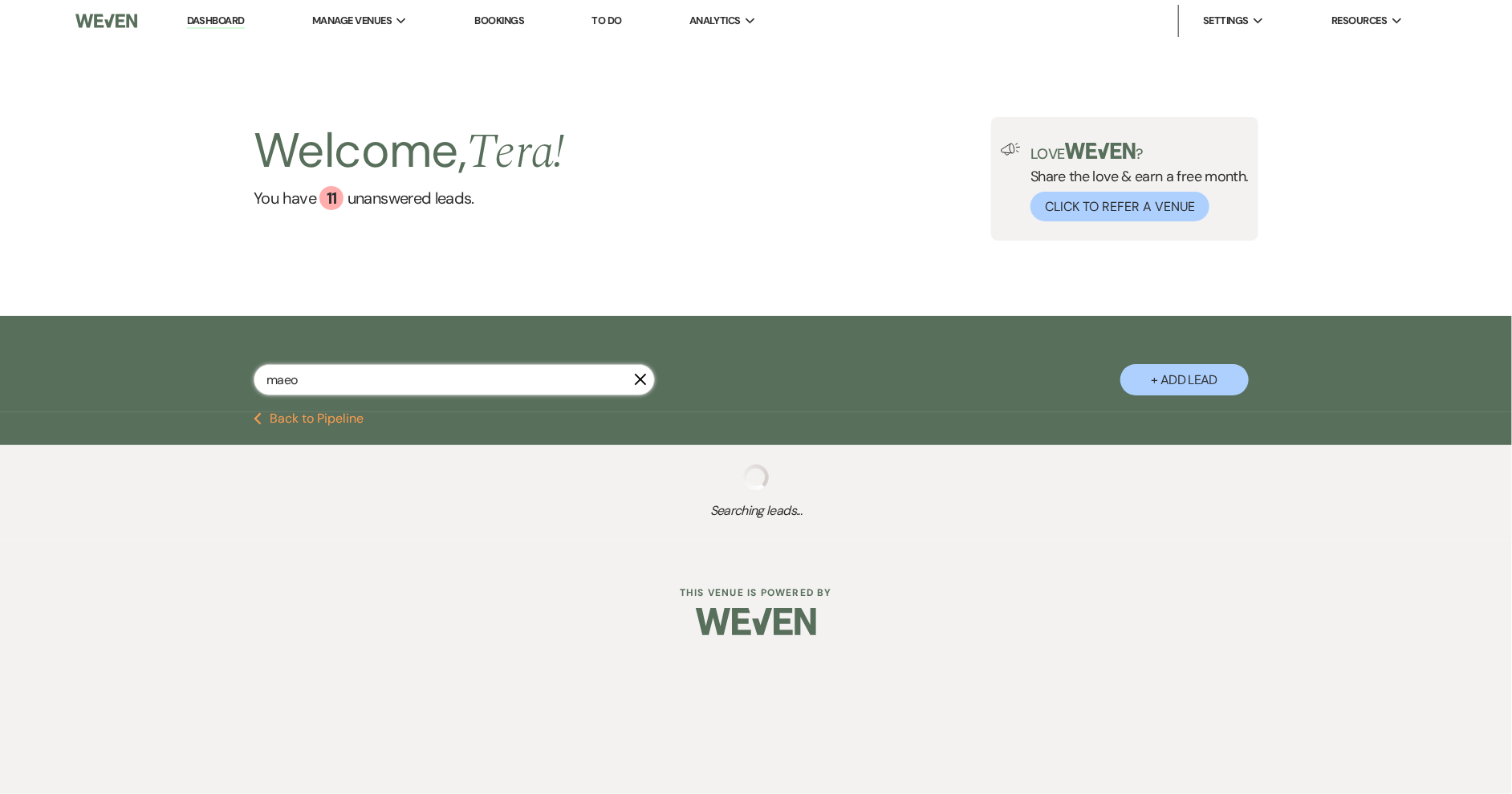
select select "8"
select select "5"
select select "8"
select select "3"
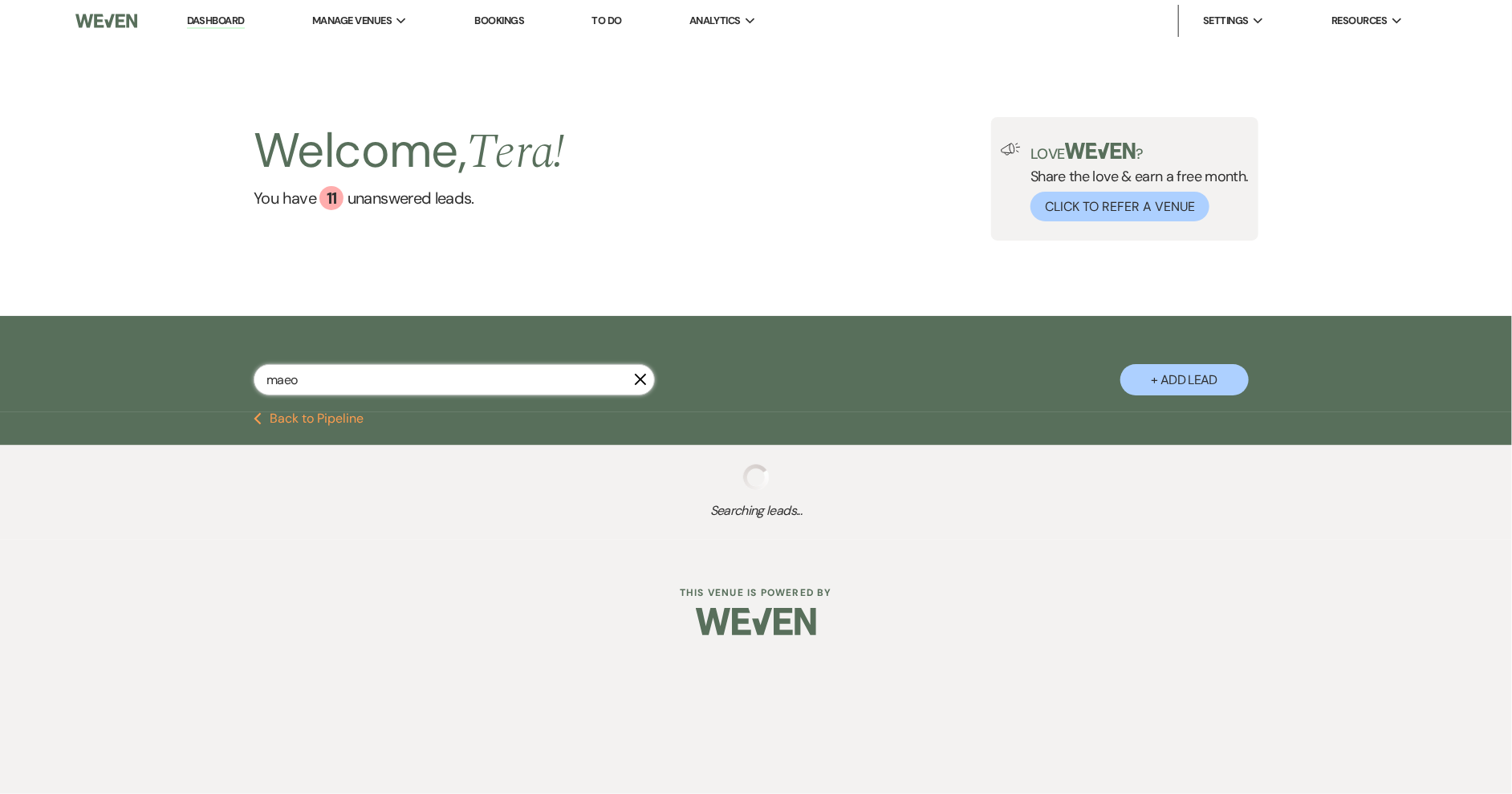
select select "8"
select select "5"
select select "8"
select select "5"
select select "8"
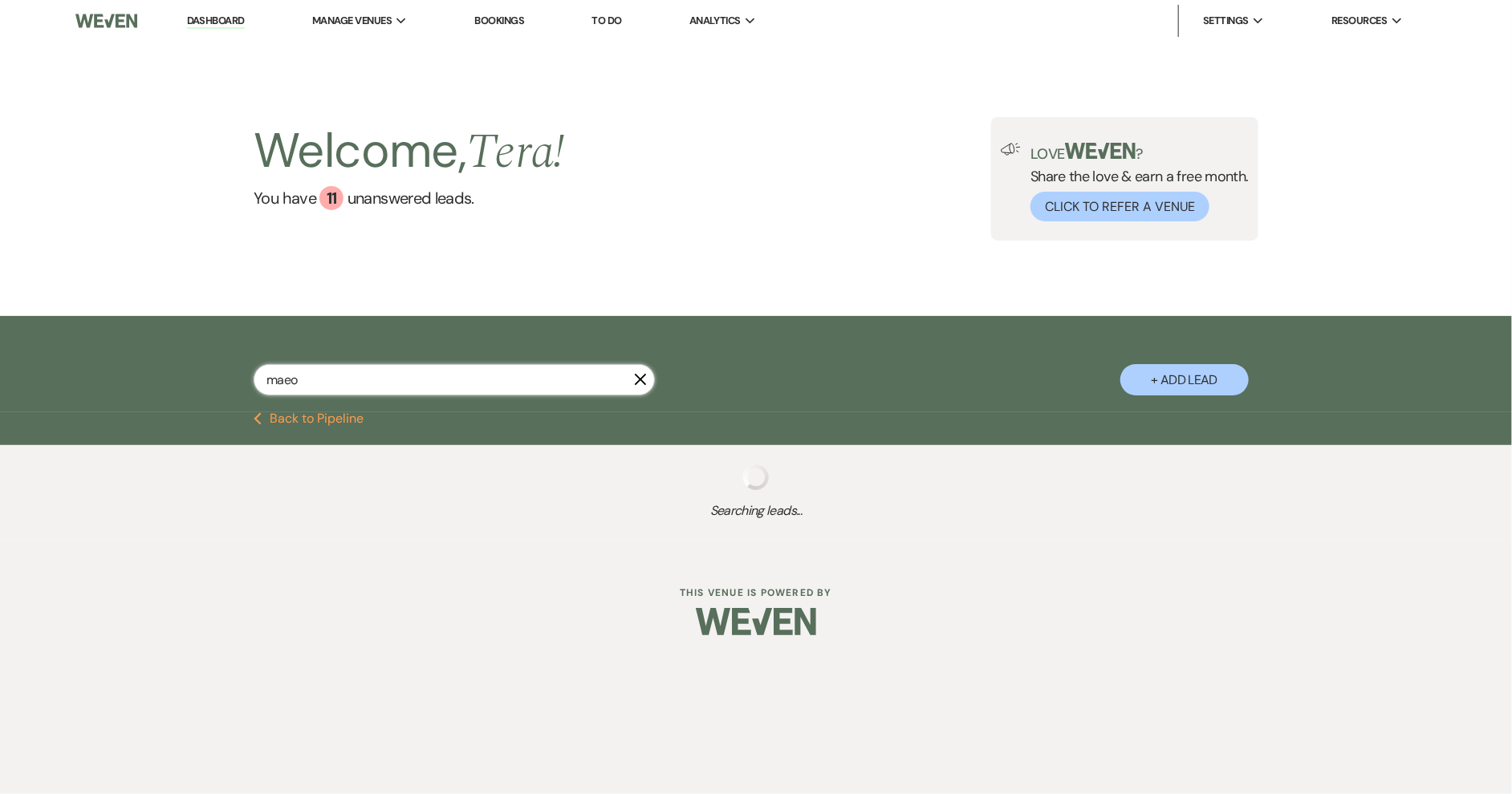
select select "5"
select select "8"
select select "5"
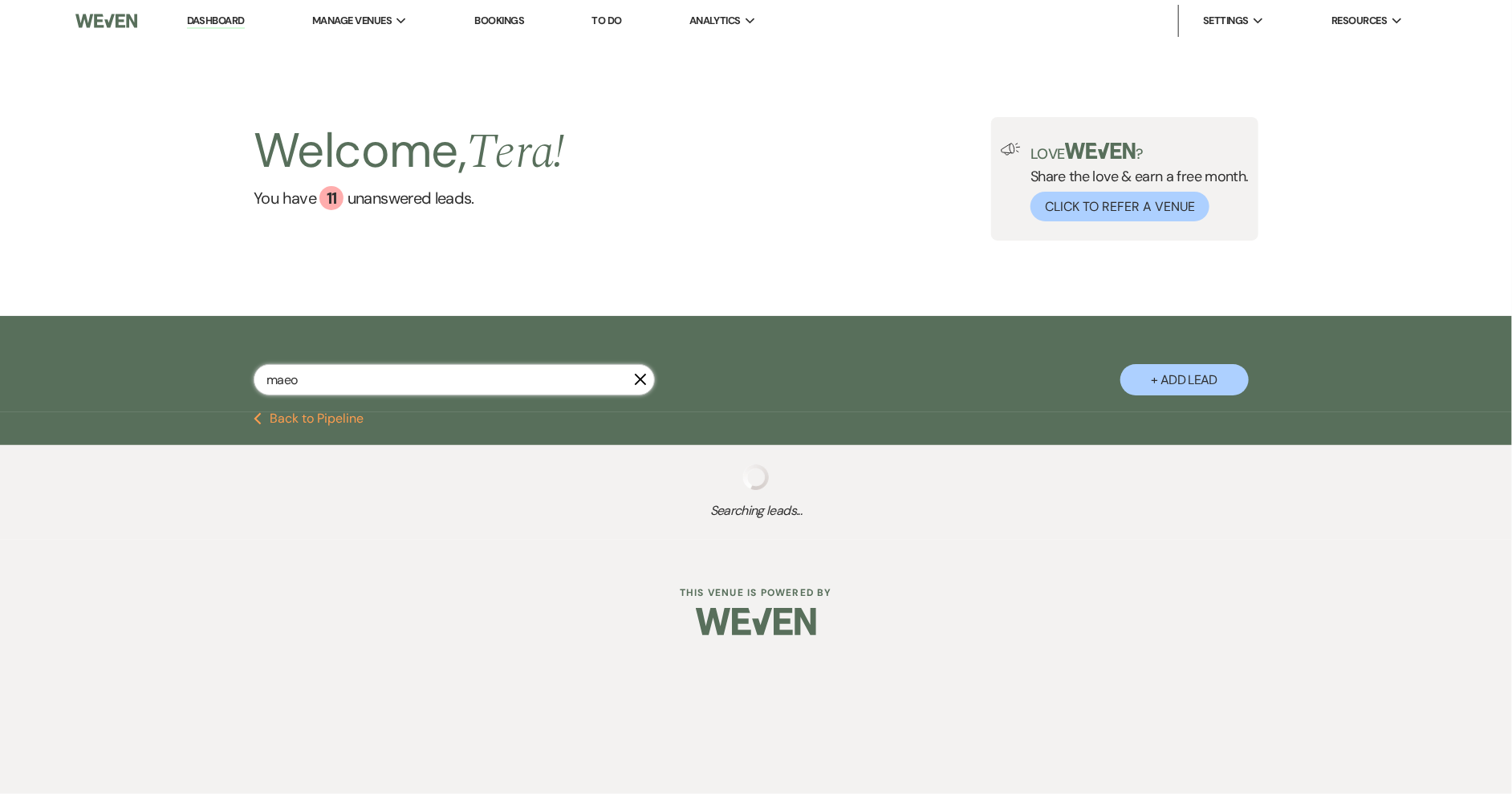
select select "8"
select select "5"
select select "8"
select select "5"
select select "8"
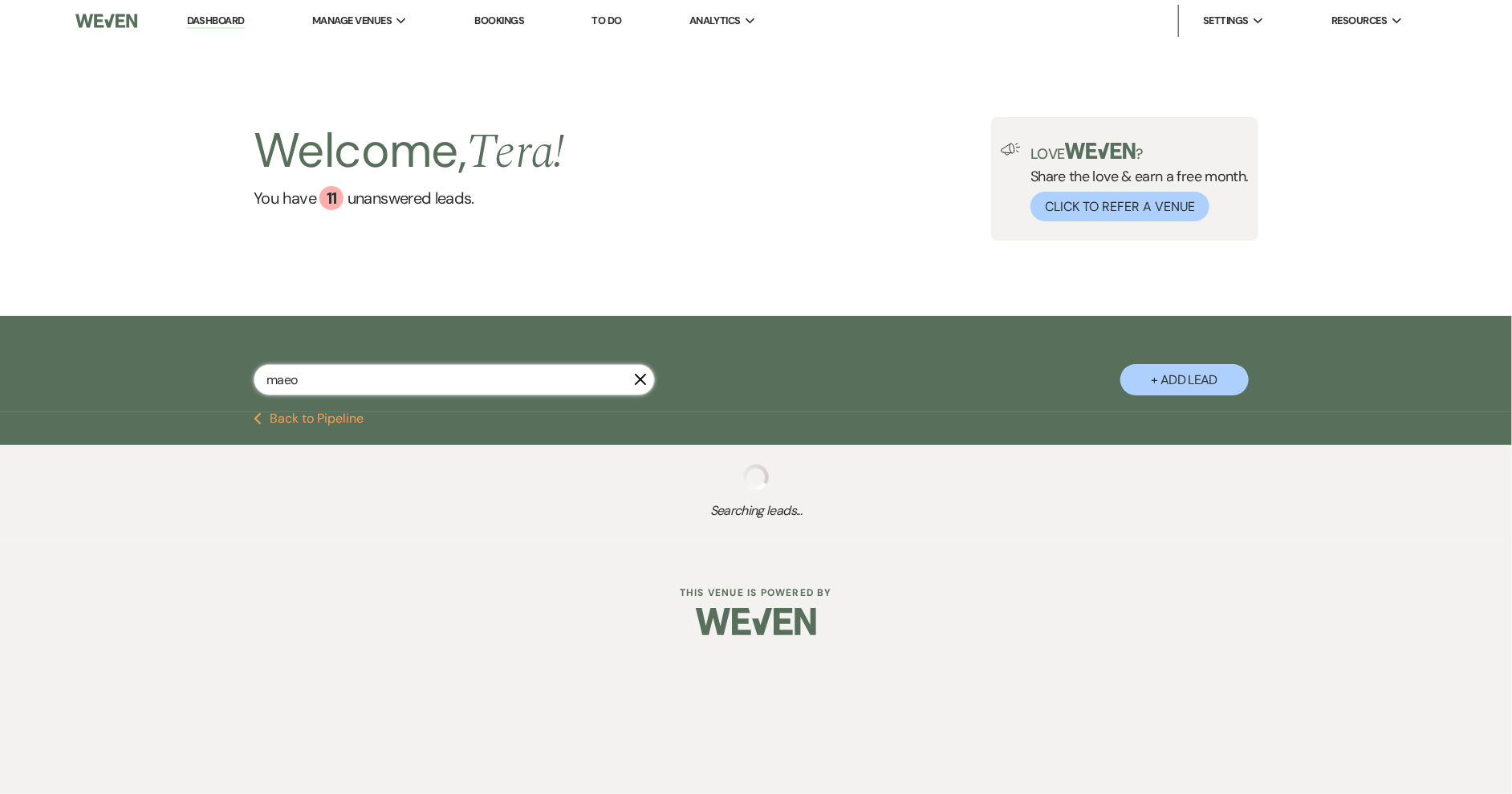
select select "8"
select select "5"
select select "8"
select select "5"
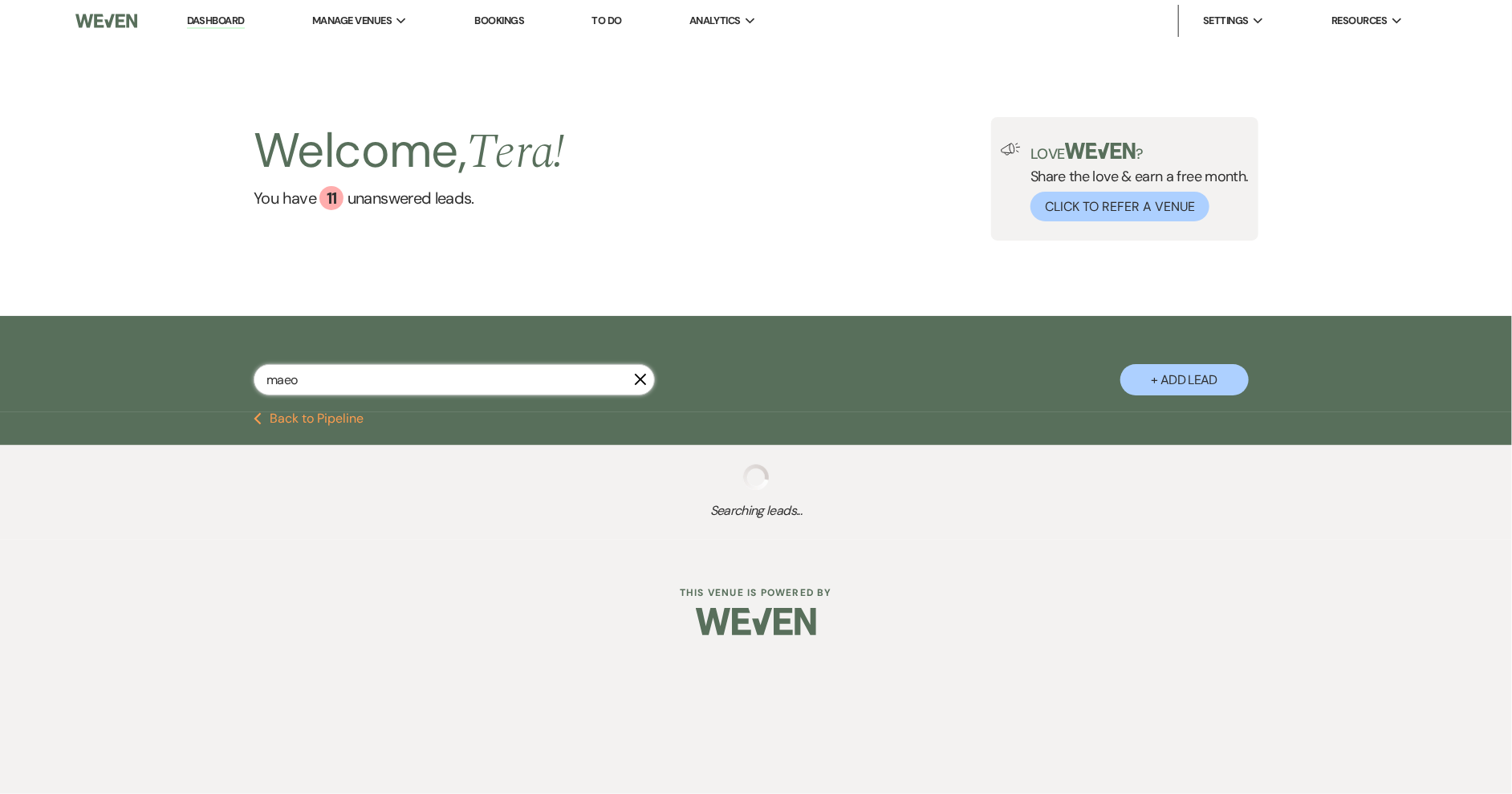
select select "8"
select select "5"
select select "8"
select select "5"
select select "8"
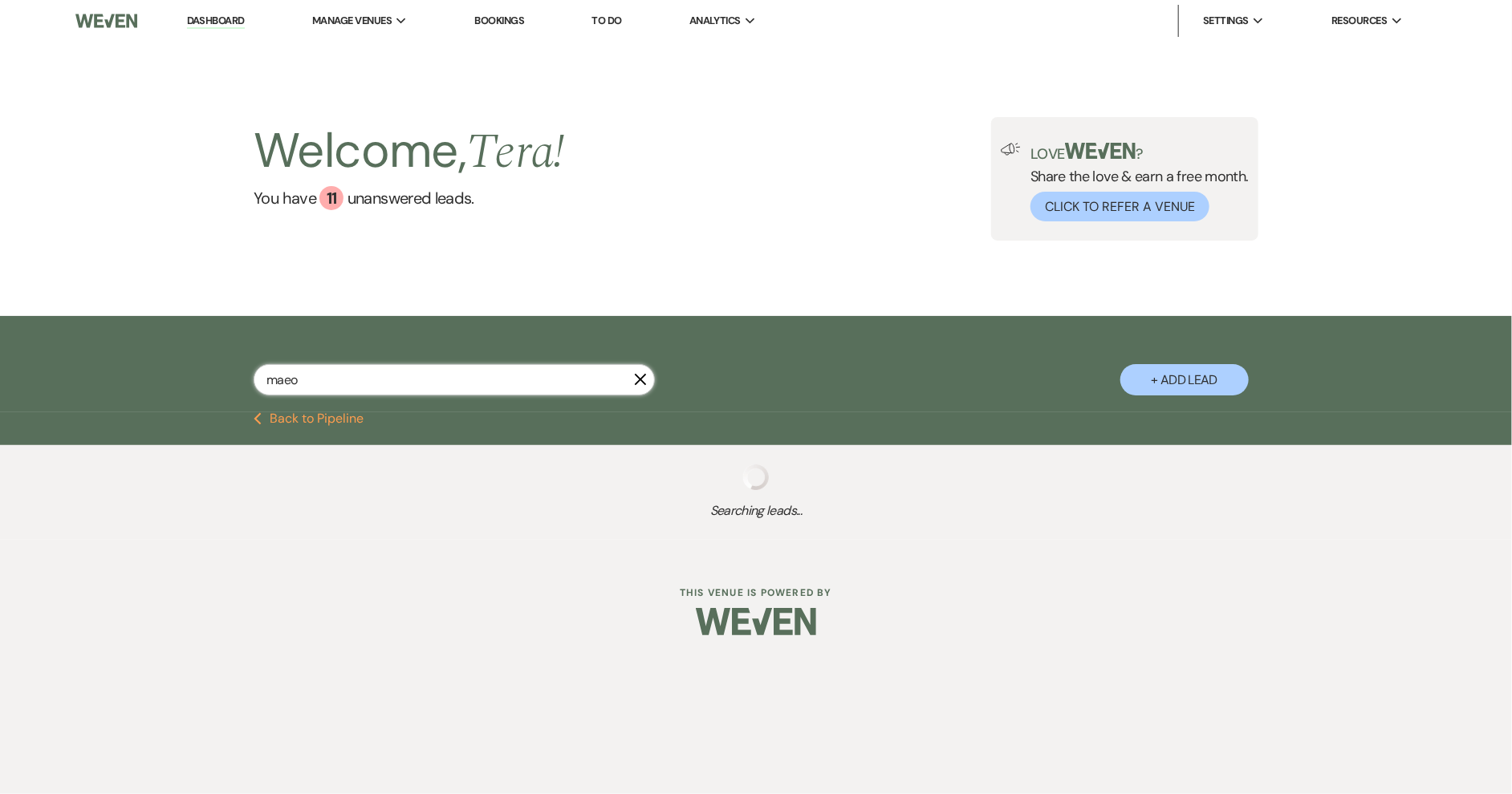
select select "5"
select select "8"
select select "1"
select select "8"
select select "5"
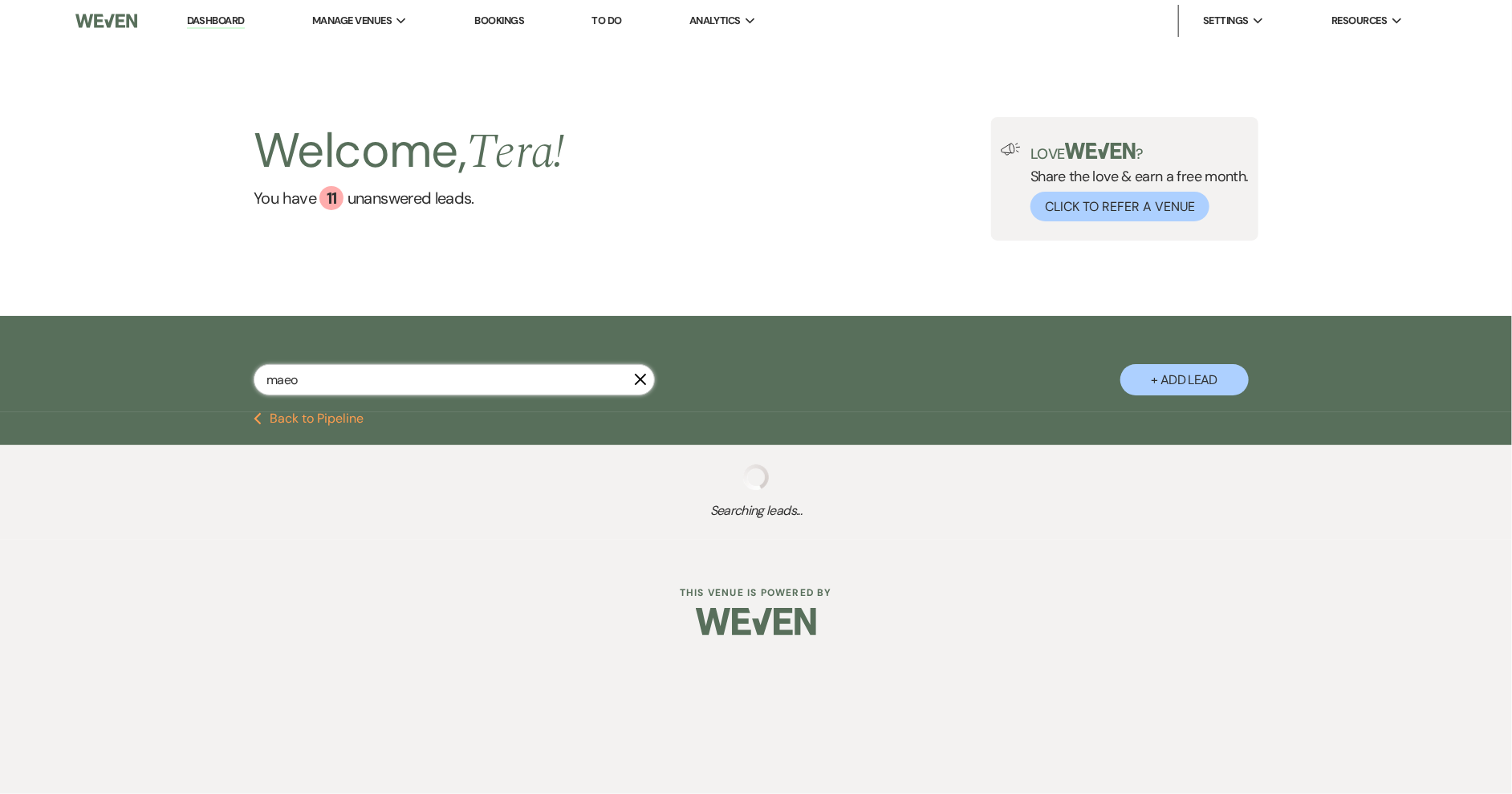
select select "8"
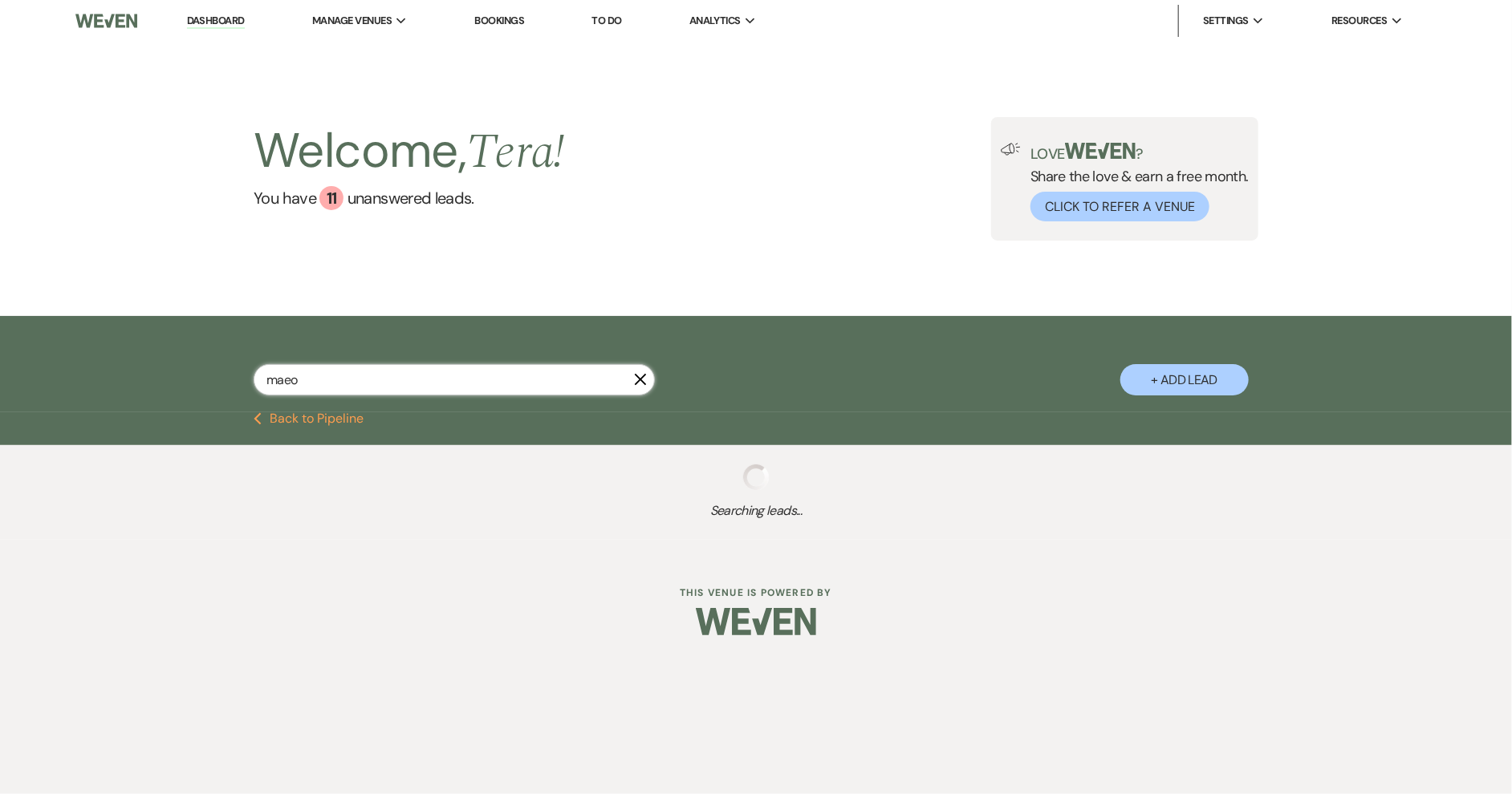
select select "6"
select select "8"
select select "1"
select select "8"
select select "5"
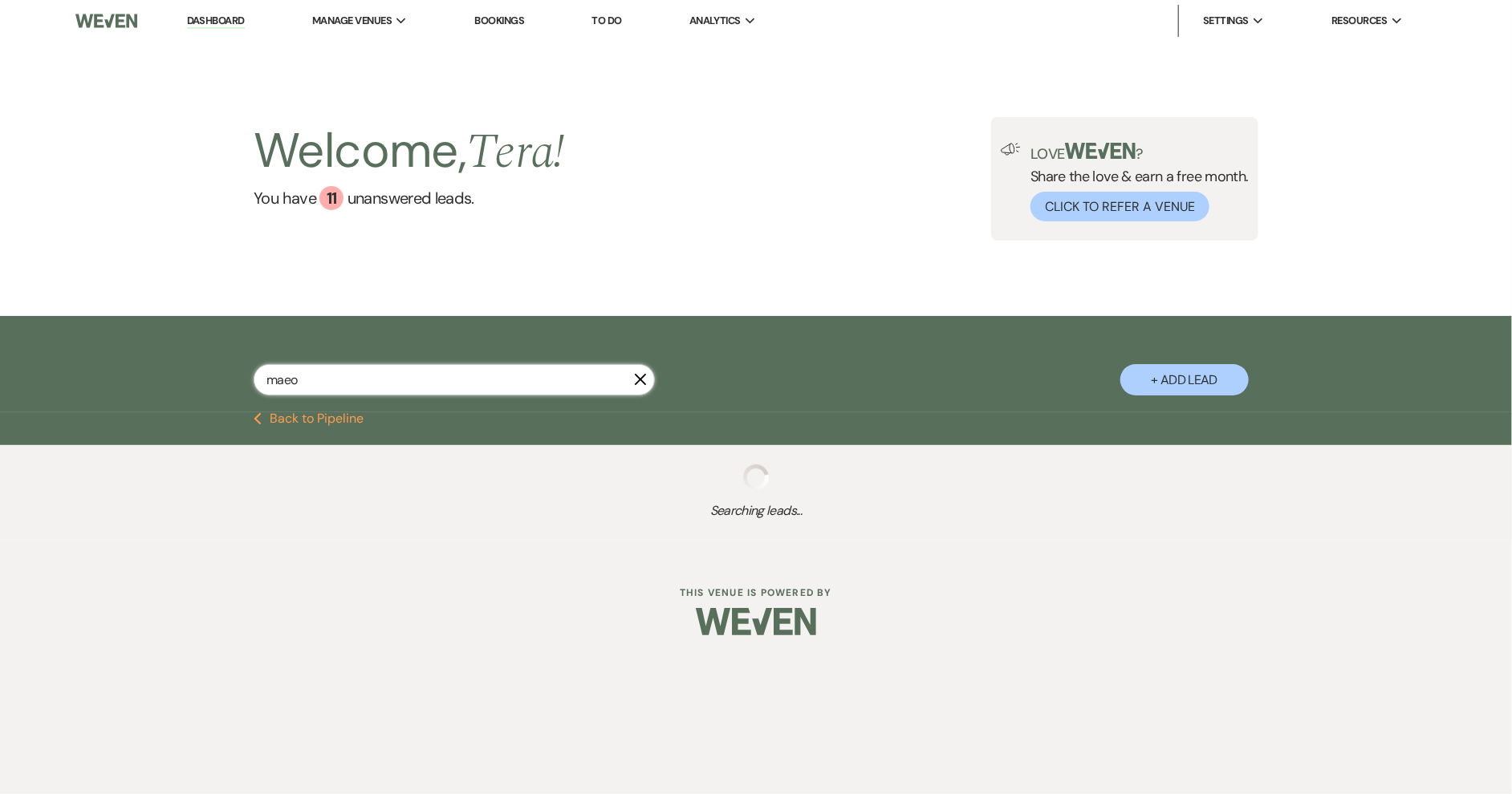
select select "8"
select select "5"
select select "8"
select select "5"
select select "8"
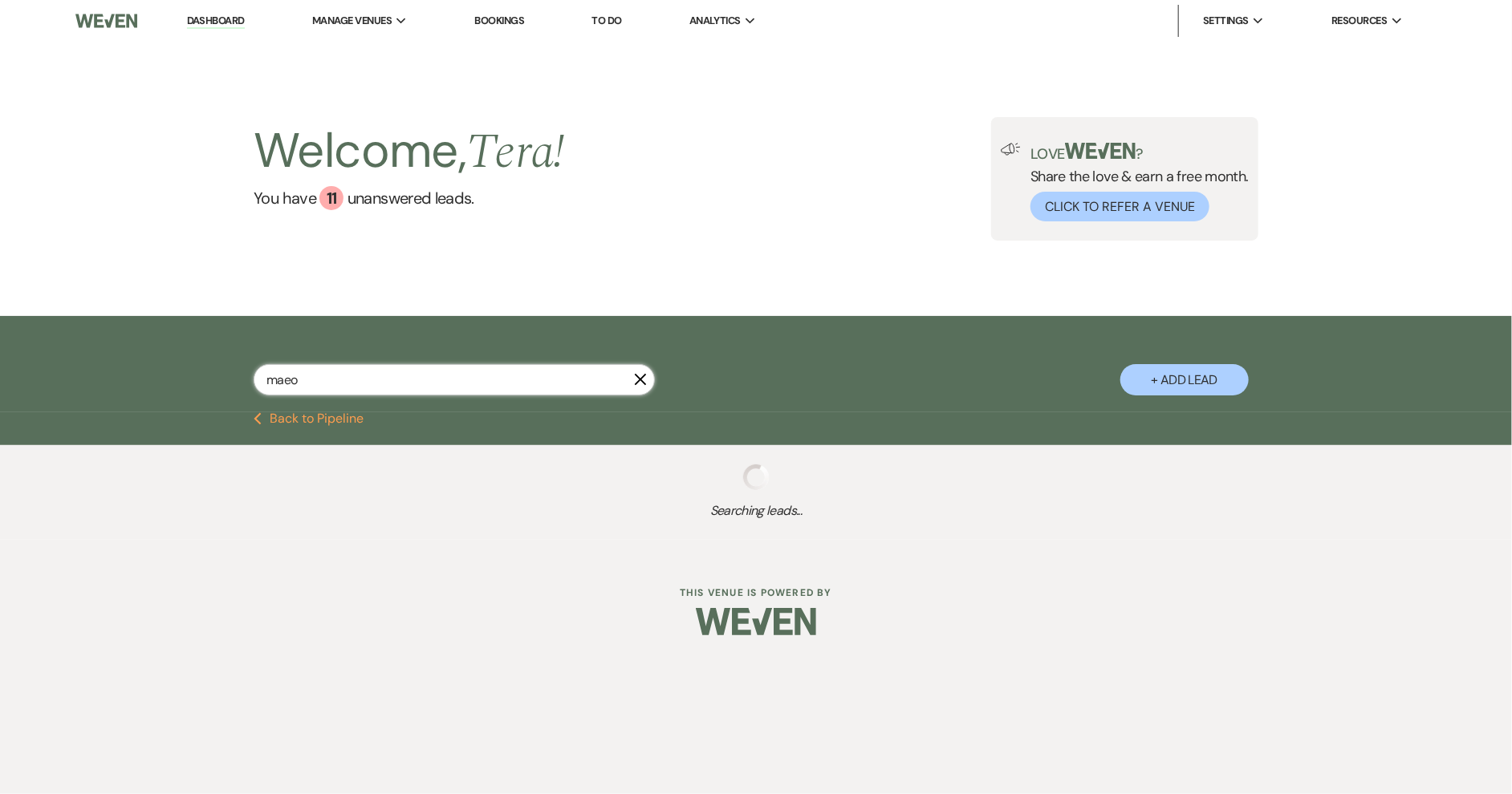
select select "5"
select select "8"
select select "6"
select select "8"
select select "5"
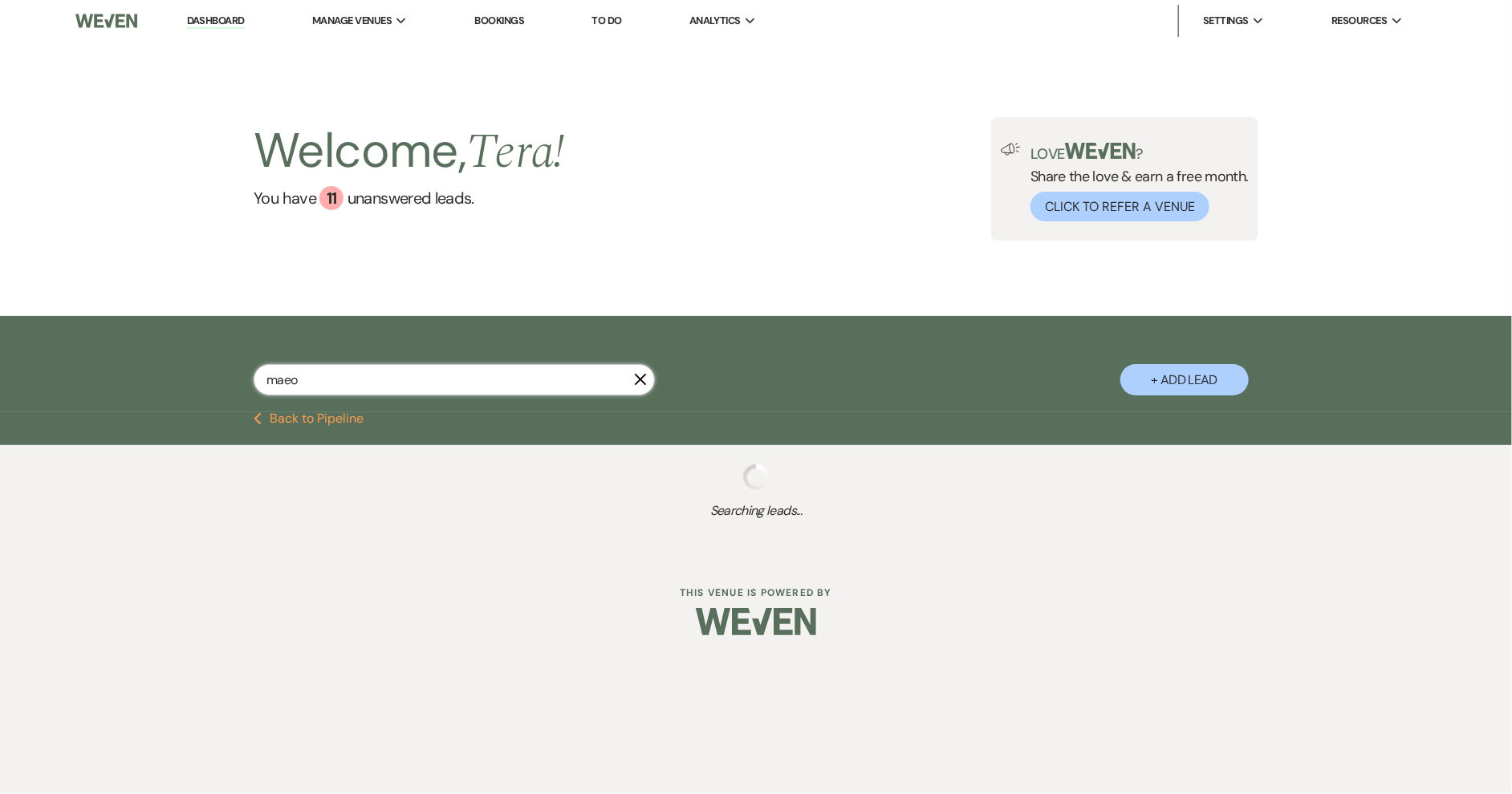
select select "8"
select select "6"
select select "8"
select select "5"
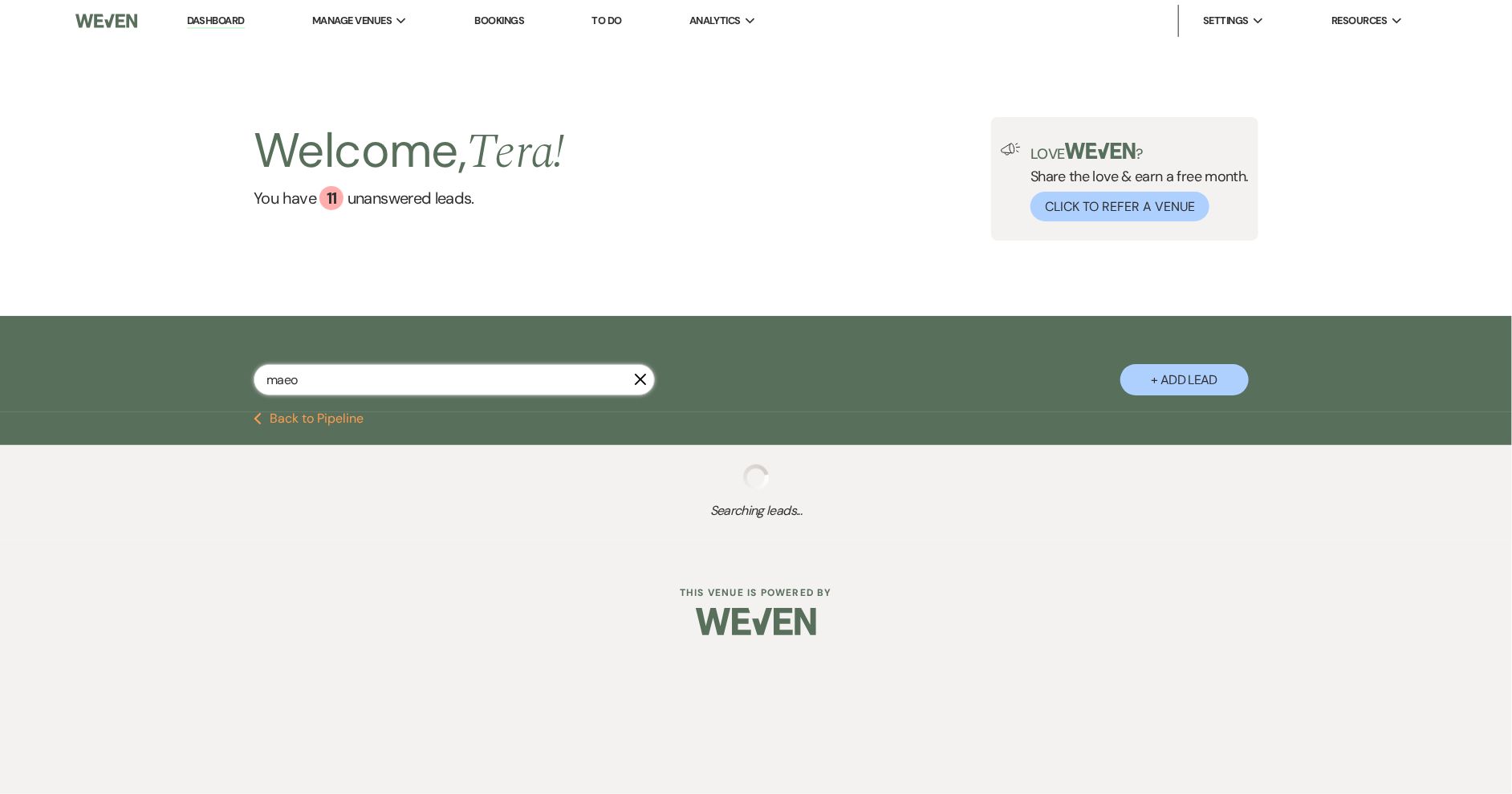
select select "8"
select select "5"
select select "8"
select select "5"
select select "8"
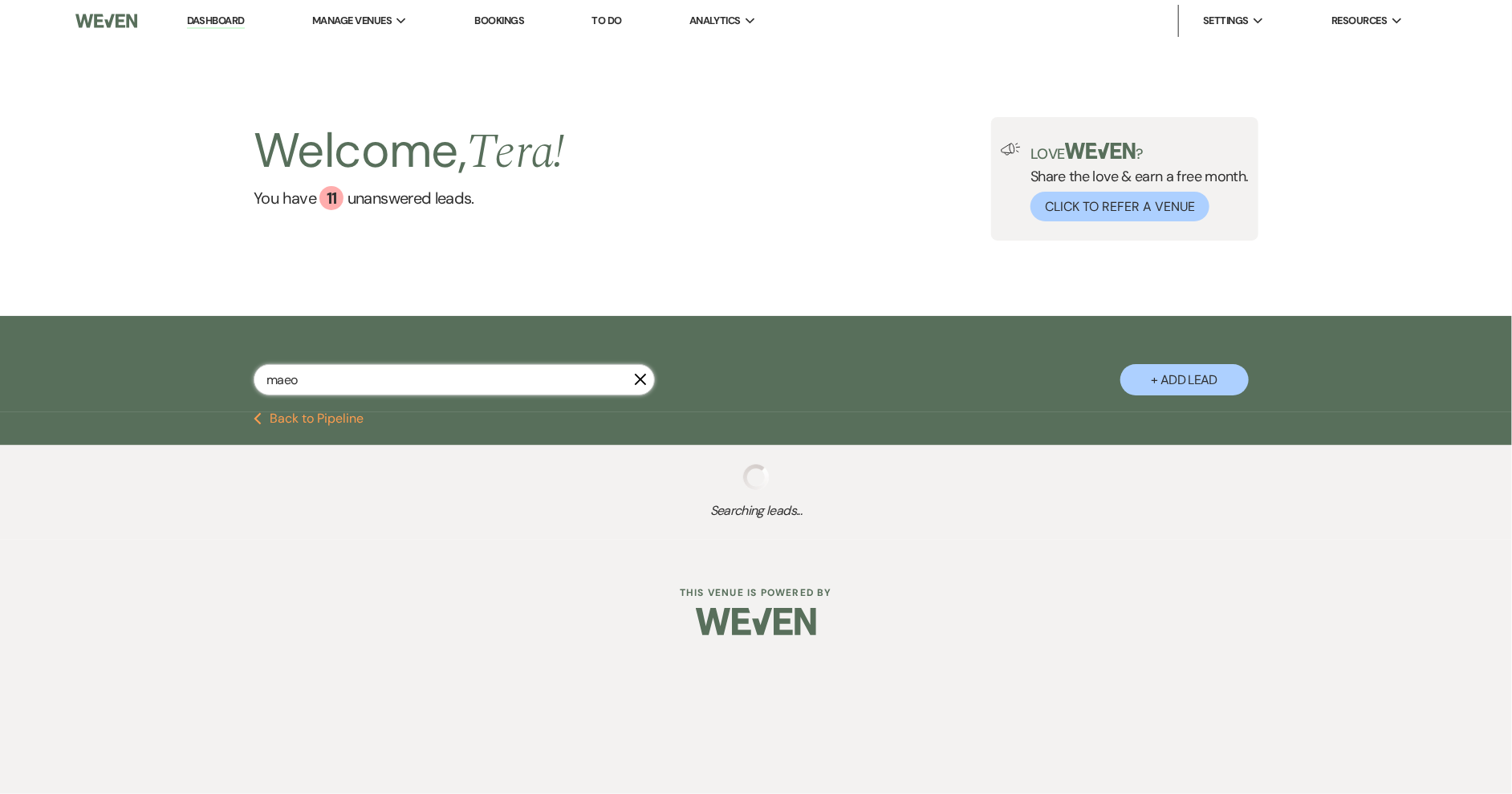
select select "5"
select select "8"
select select "5"
select select "8"
select select "7"
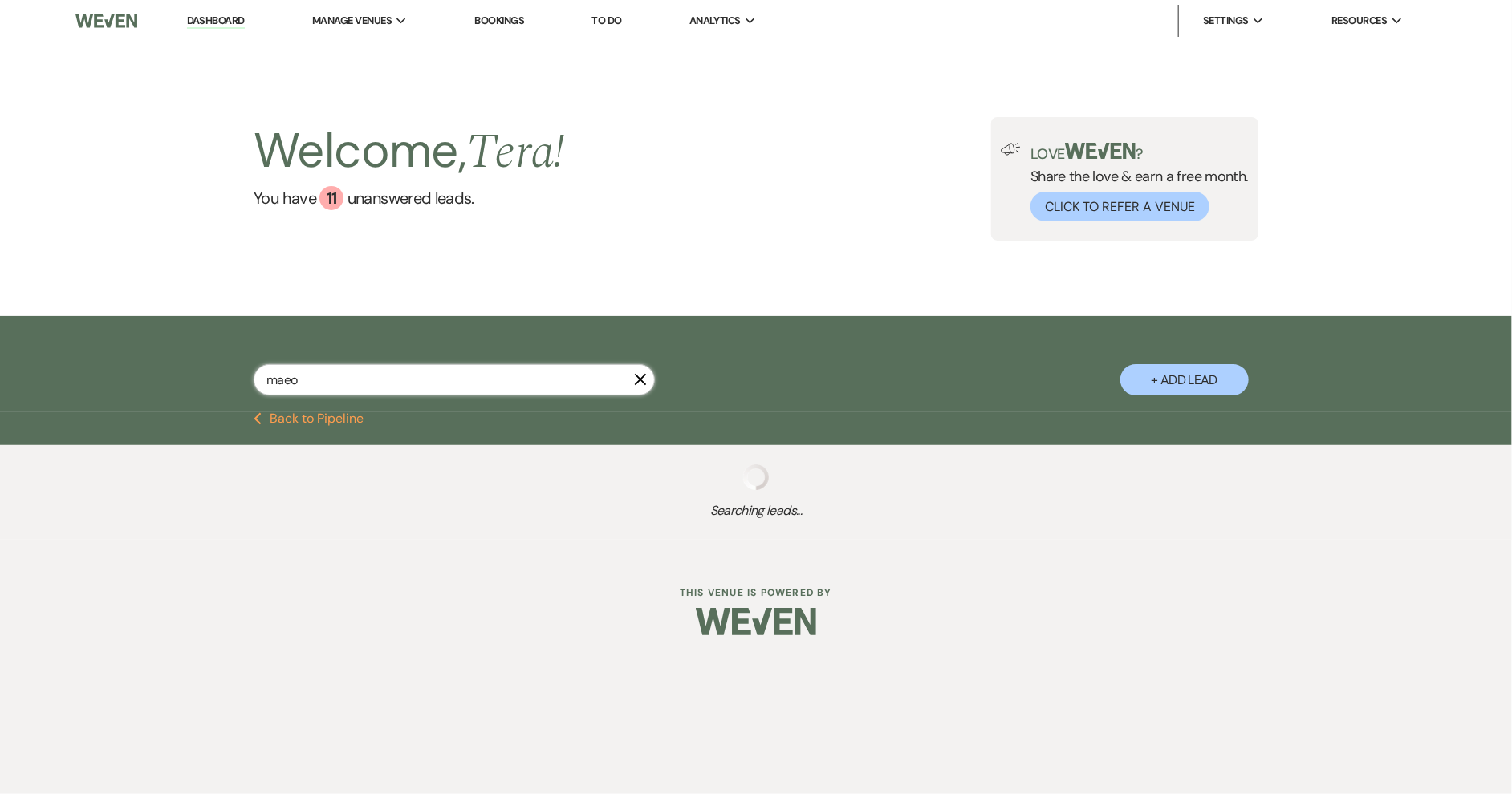
select select "8"
select select "5"
select select "8"
select select "4"
select select "8"
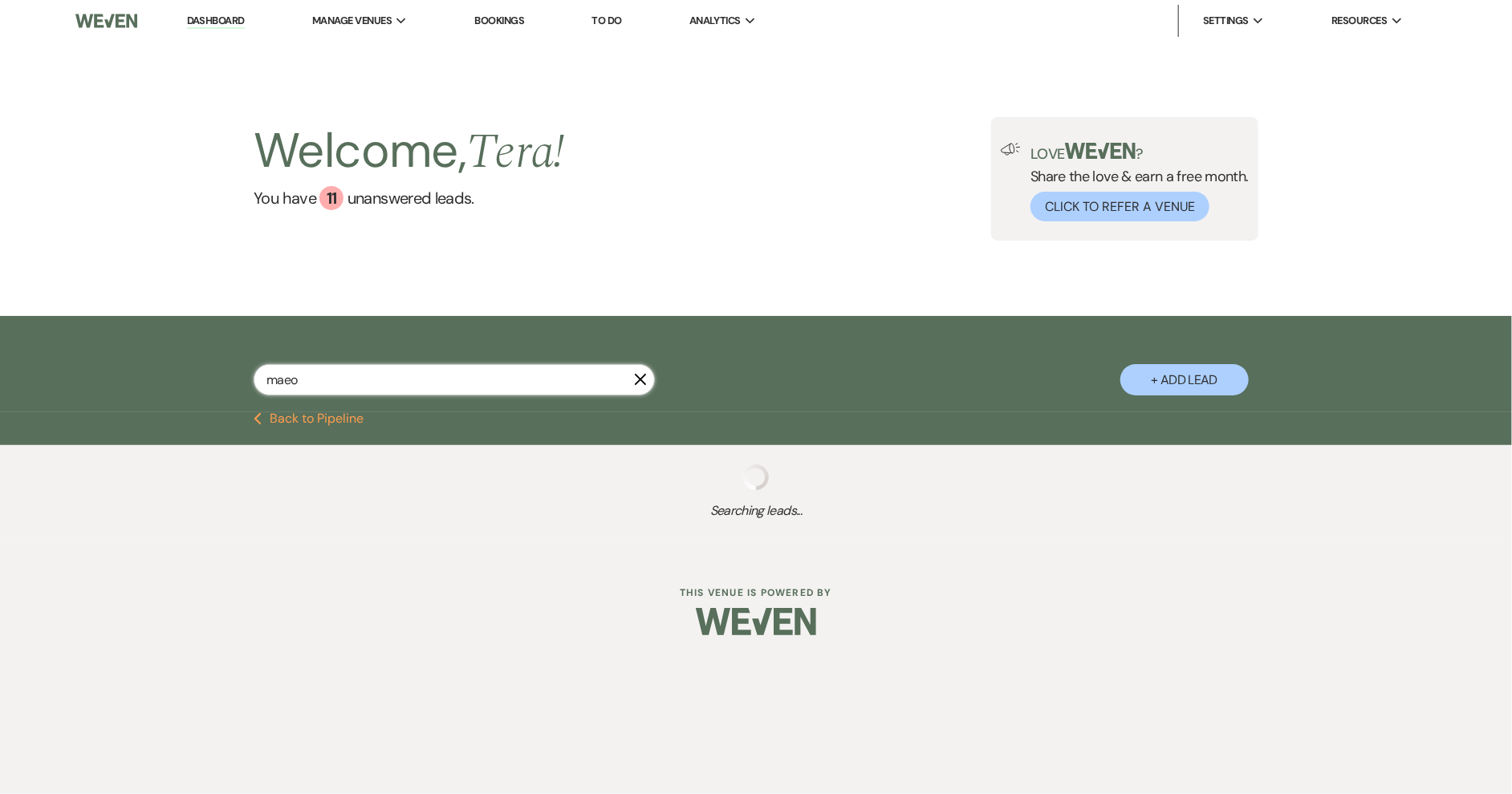
select select "8"
select select "5"
select select "8"
select select "5"
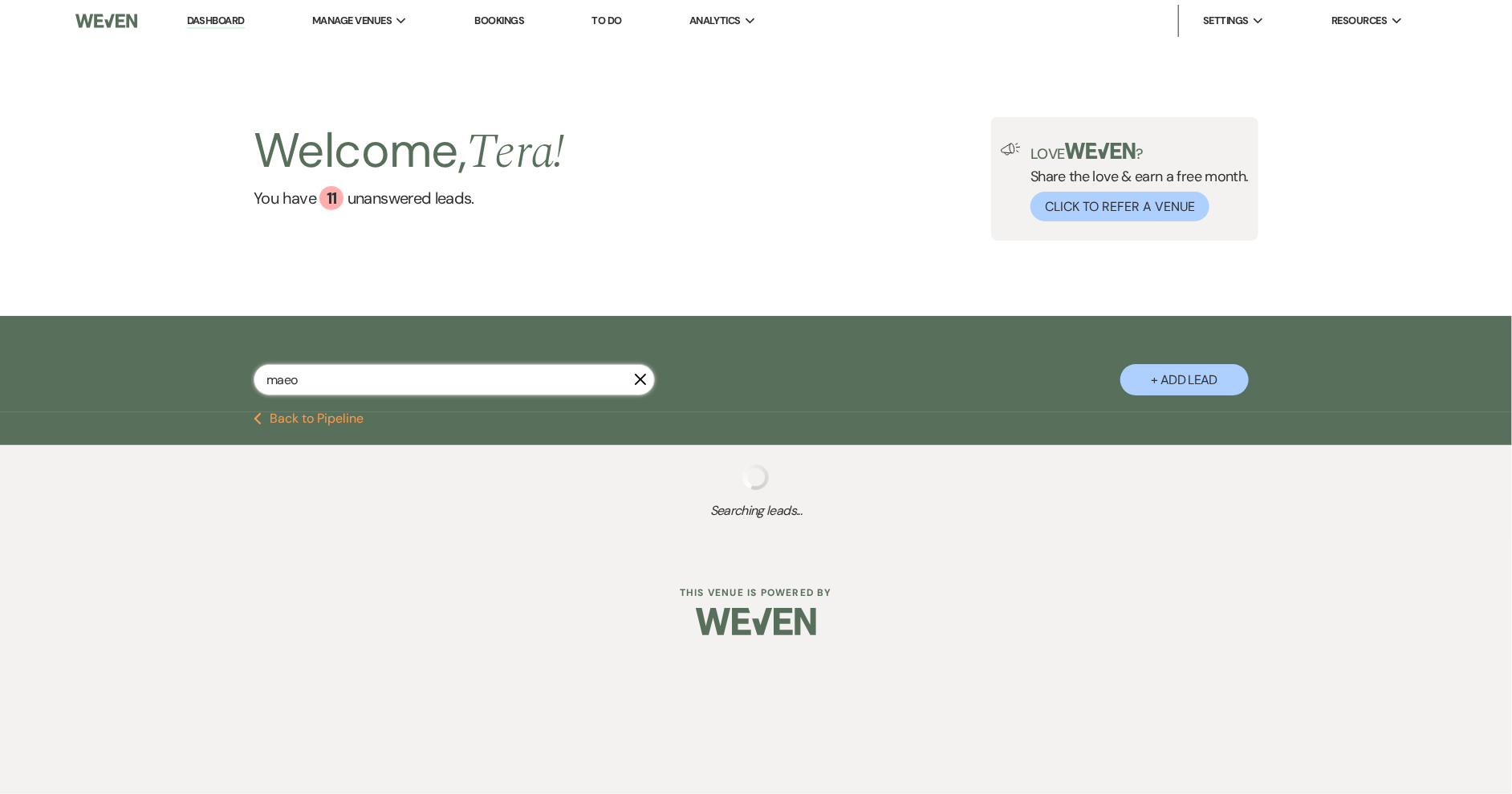
select select "8"
select select "11"
select select "8"
select select "5"
select select "8"
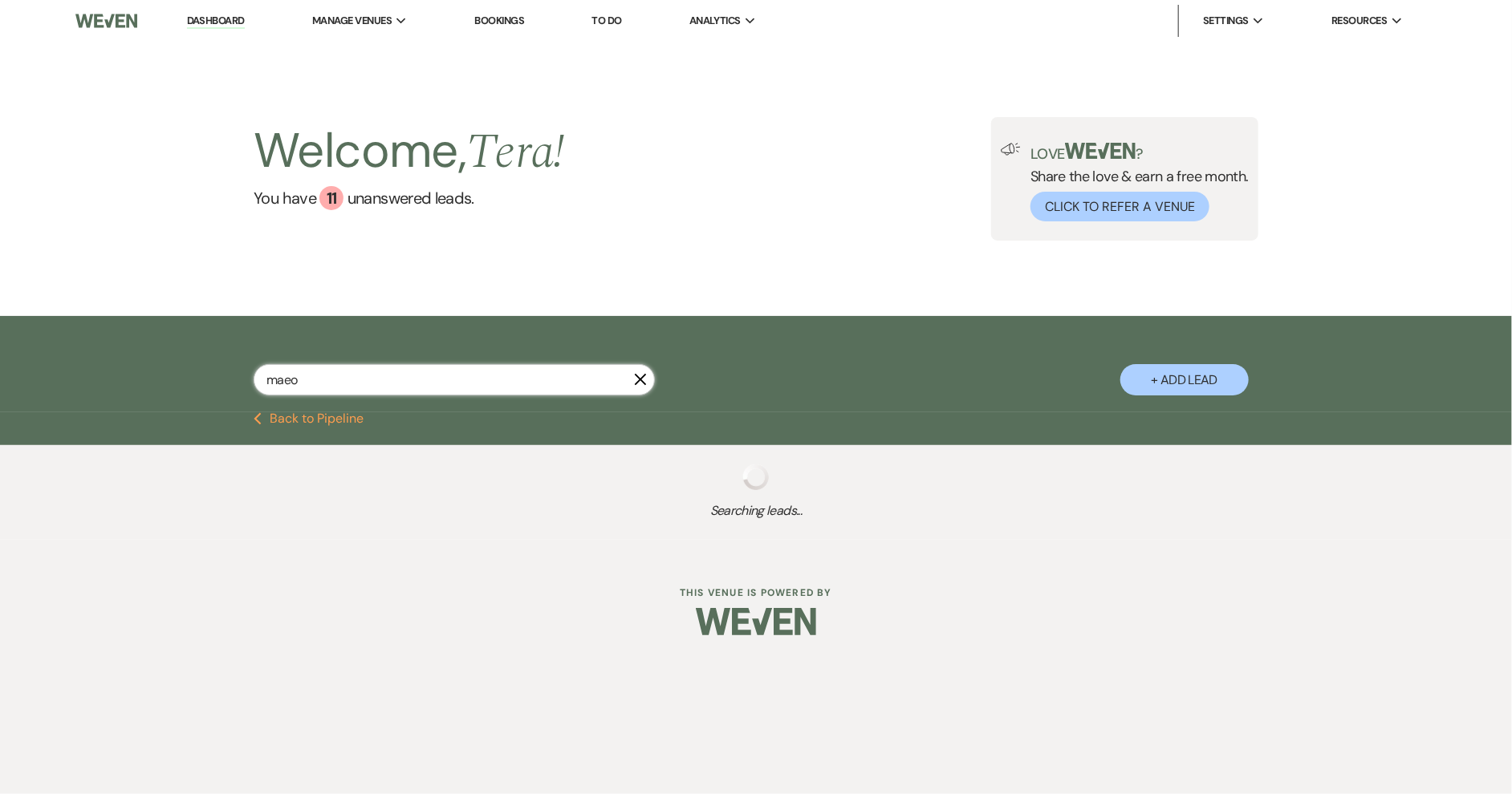
select select "5"
select select "8"
select select "4"
select select "8"
select select "1"
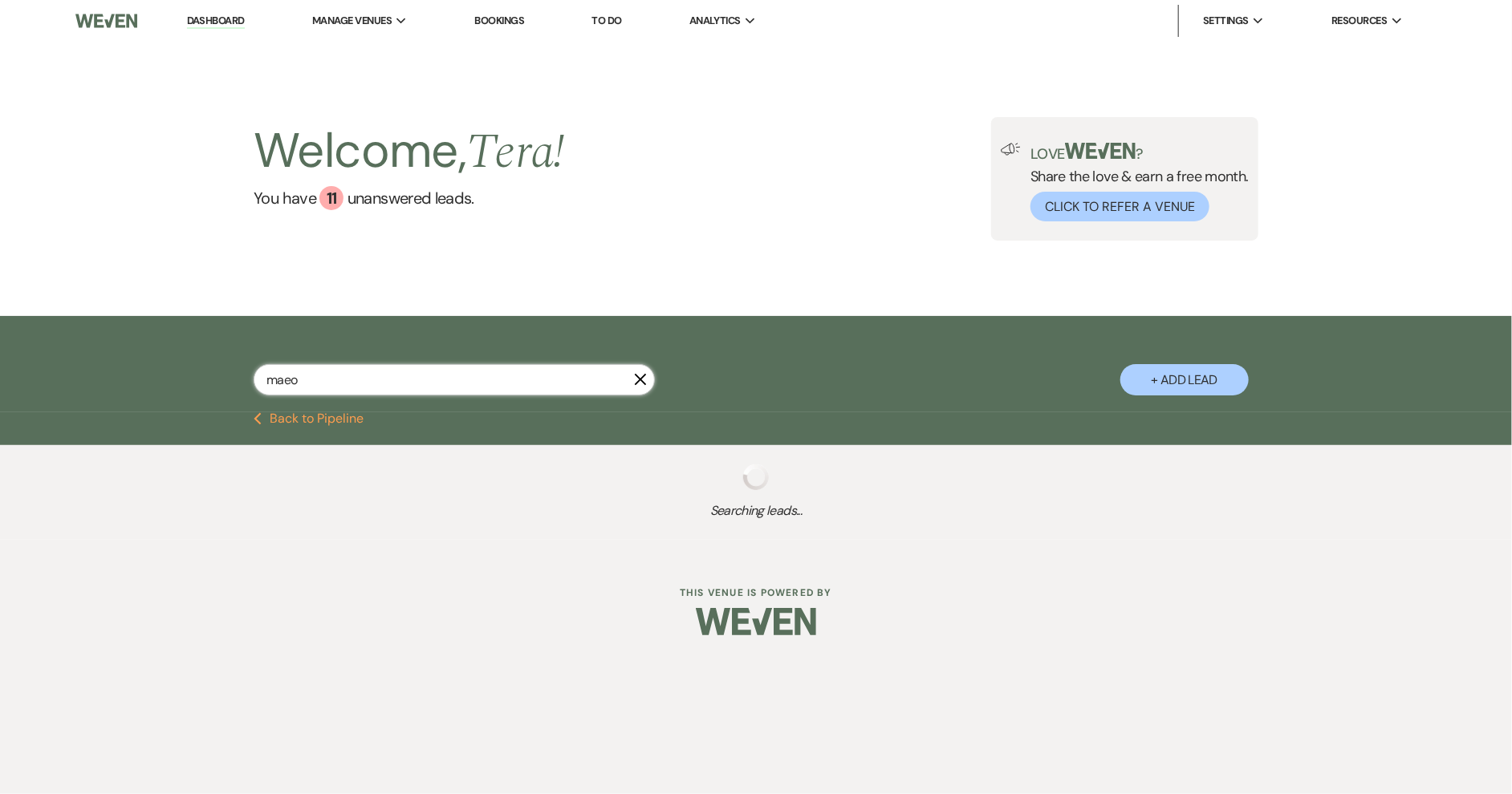
select select "8"
select select "5"
select select "8"
select select "5"
select select "8"
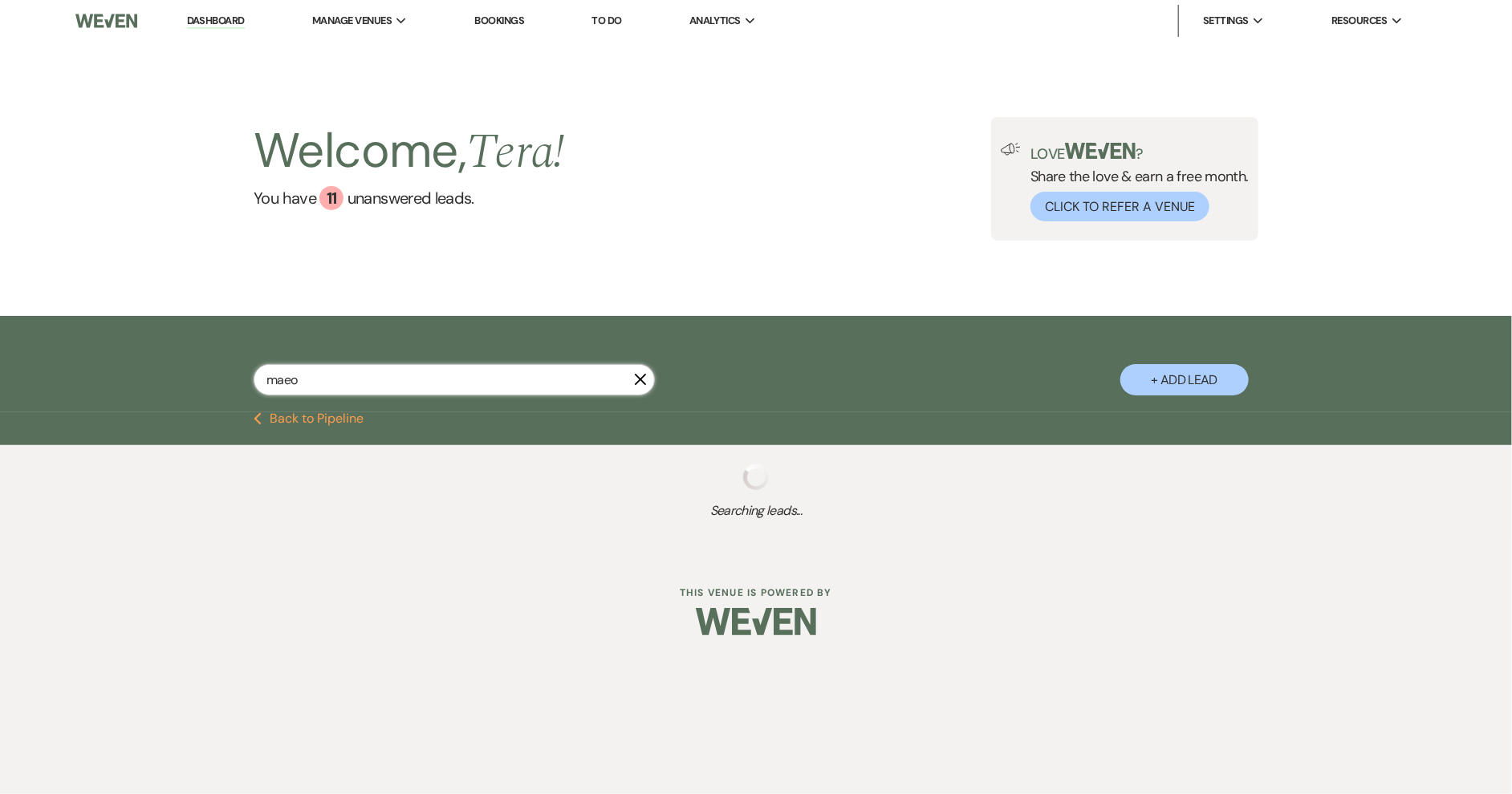
select select "3"
select select "8"
select select "10"
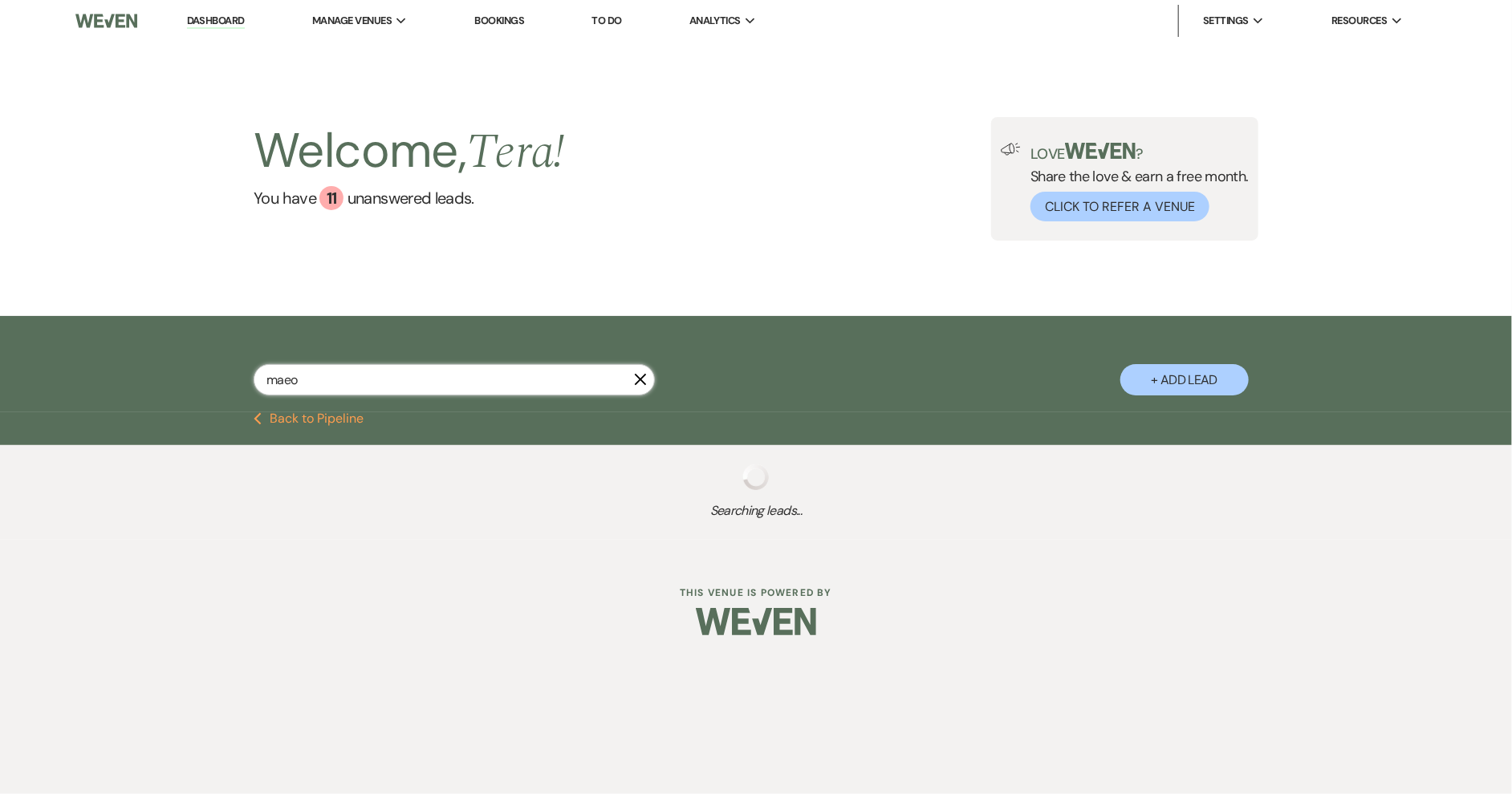
select select "8"
select select "1"
select select "8"
select select "5"
select select "8"
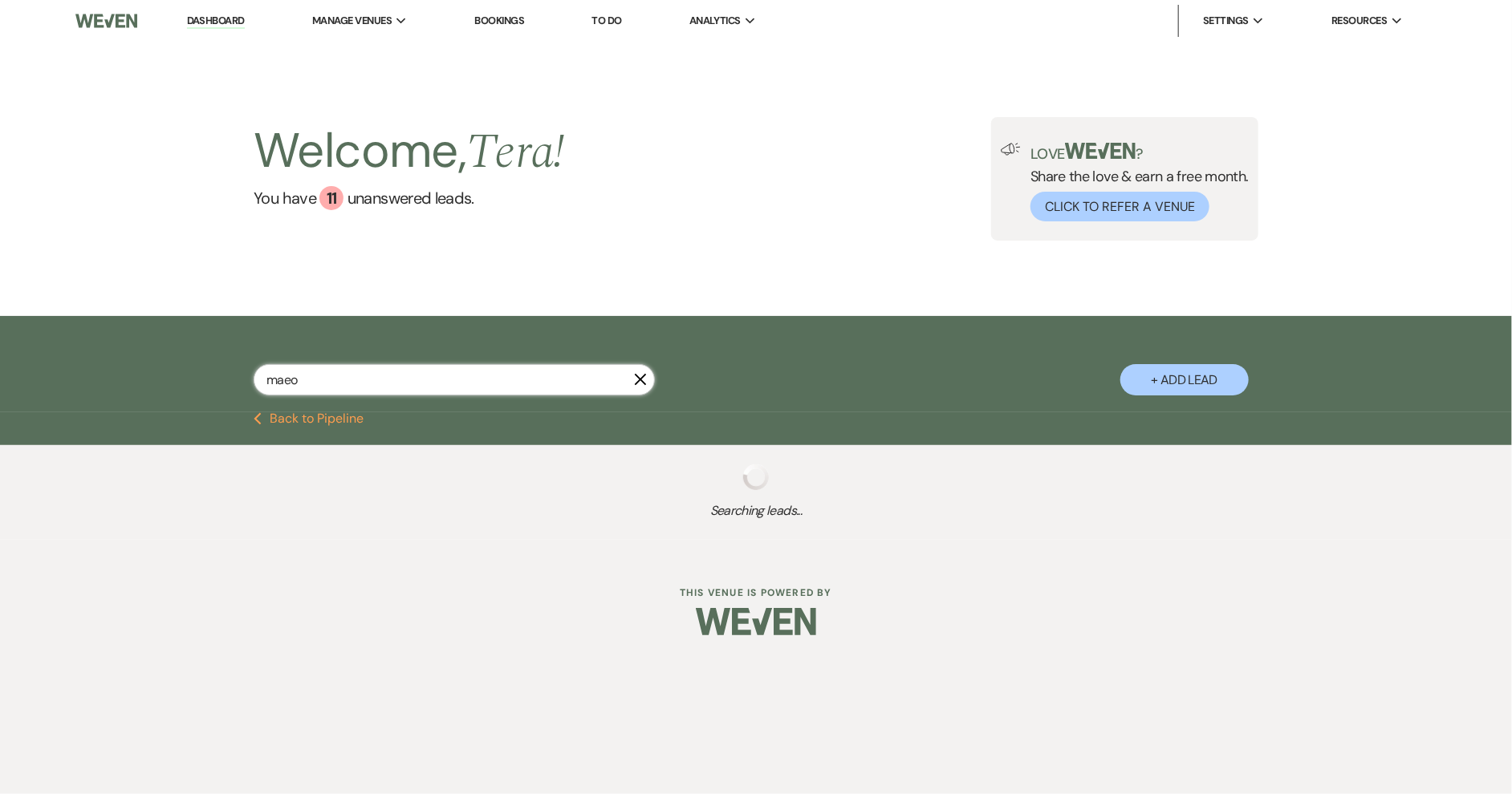
select select "1"
select select "8"
select select "5"
select select "8"
select select "5"
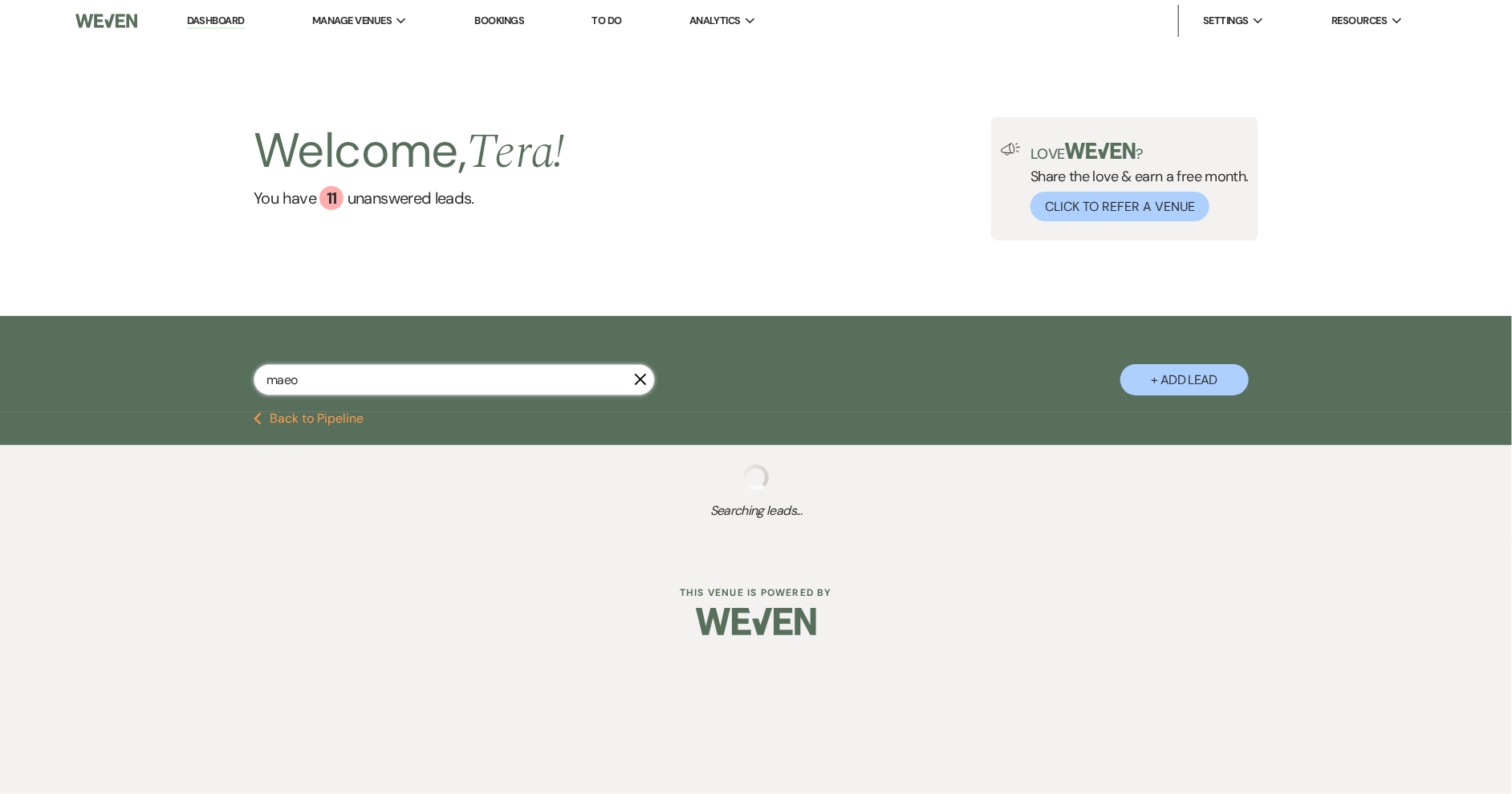
select select "8"
select select "5"
select select "8"
select select "6"
select select "8"
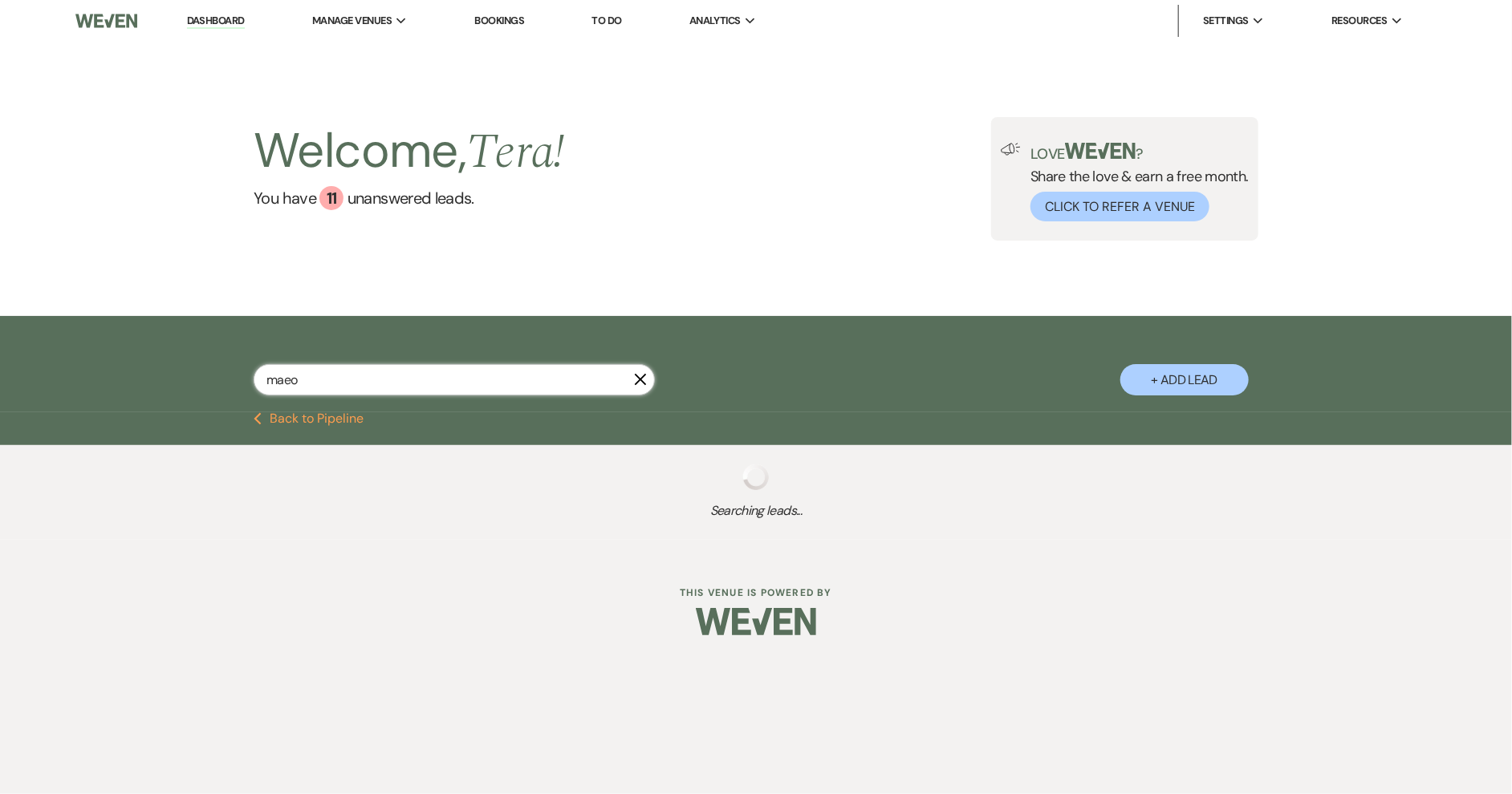
select select "5"
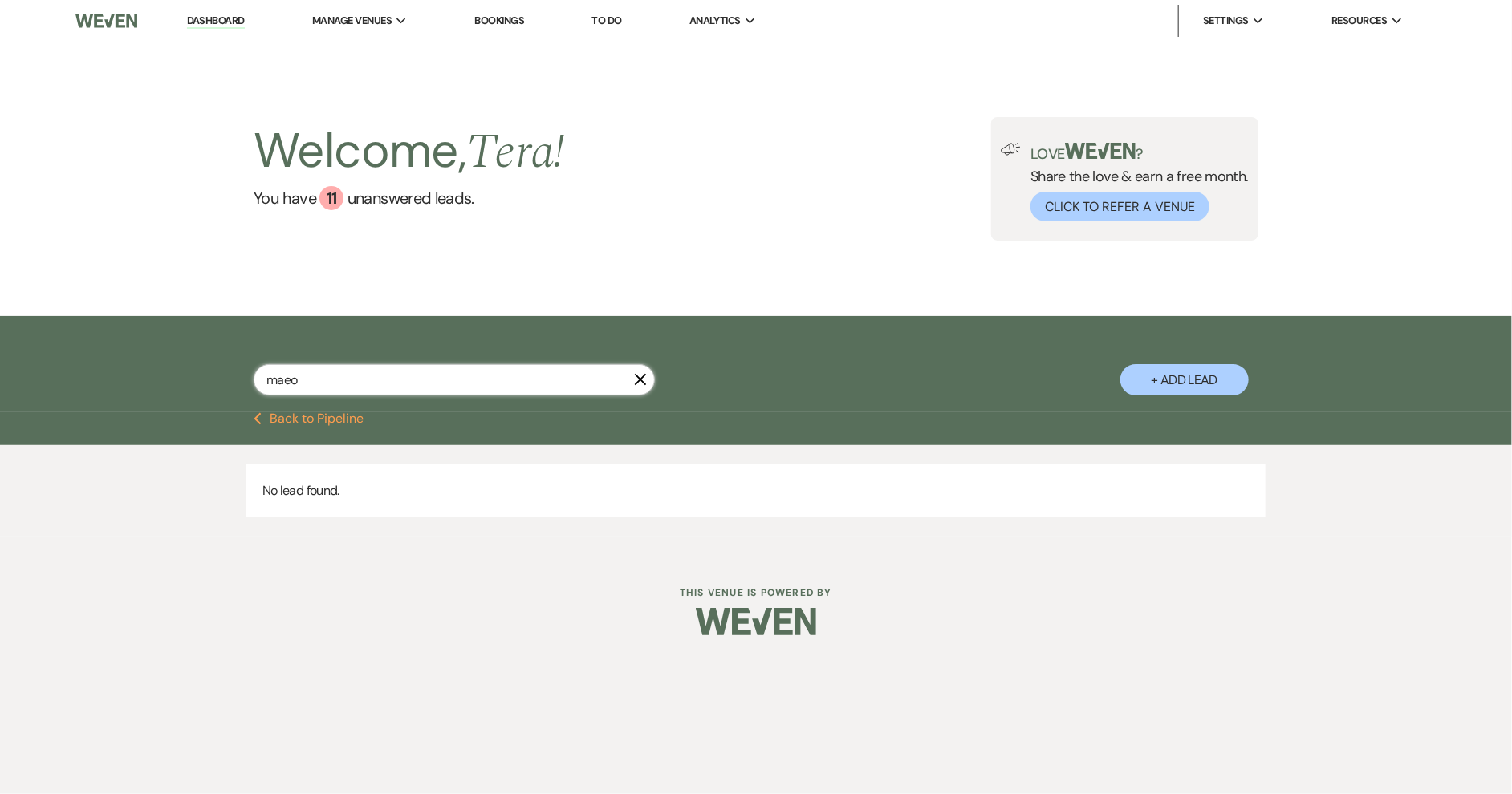
click at [448, 374] on input "maeo" at bounding box center [455, 380] width 402 height 31
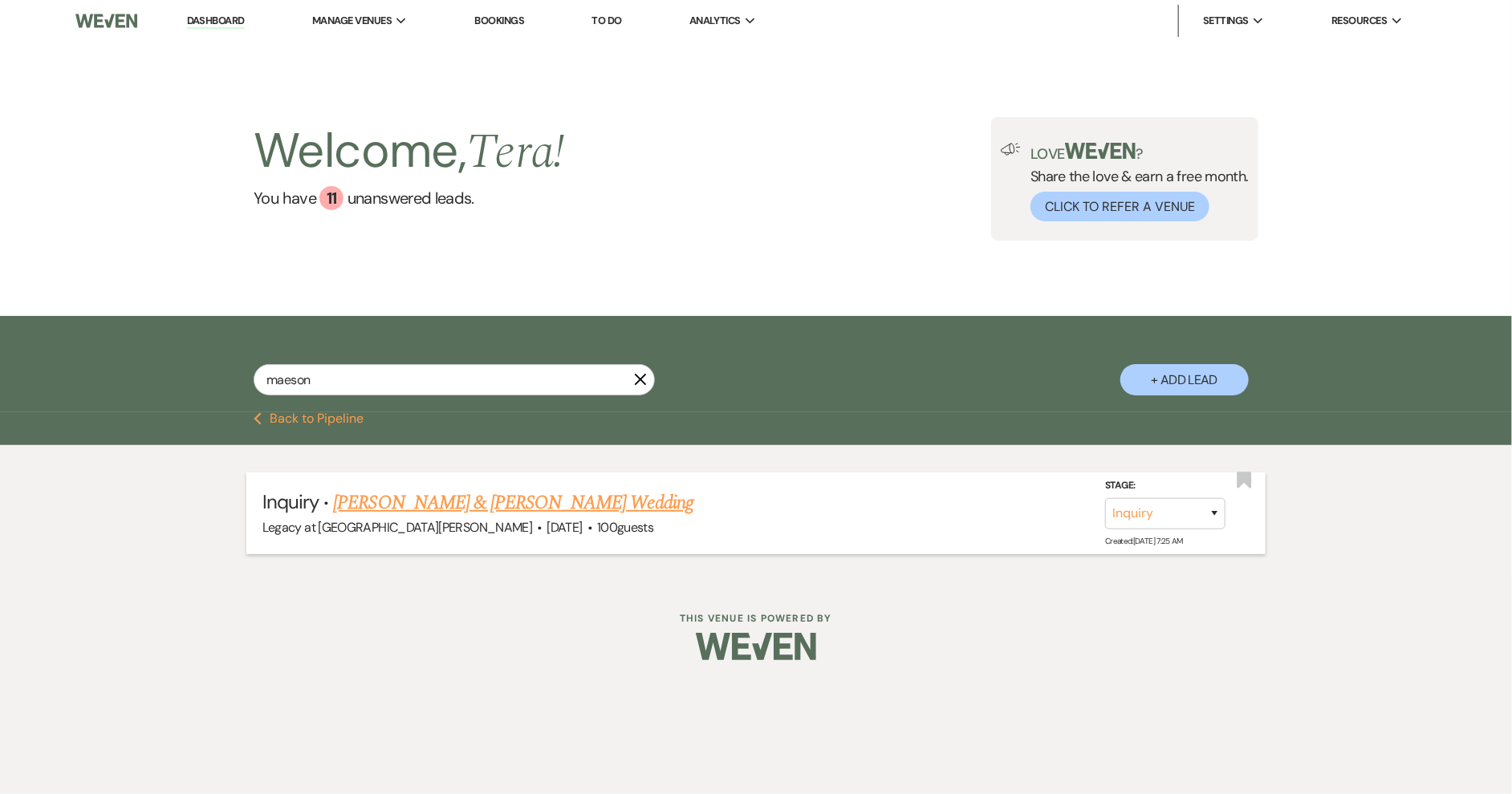
click at [482, 496] on link "[PERSON_NAME] & [PERSON_NAME] Wedding" at bounding box center [513, 503] width 359 height 29
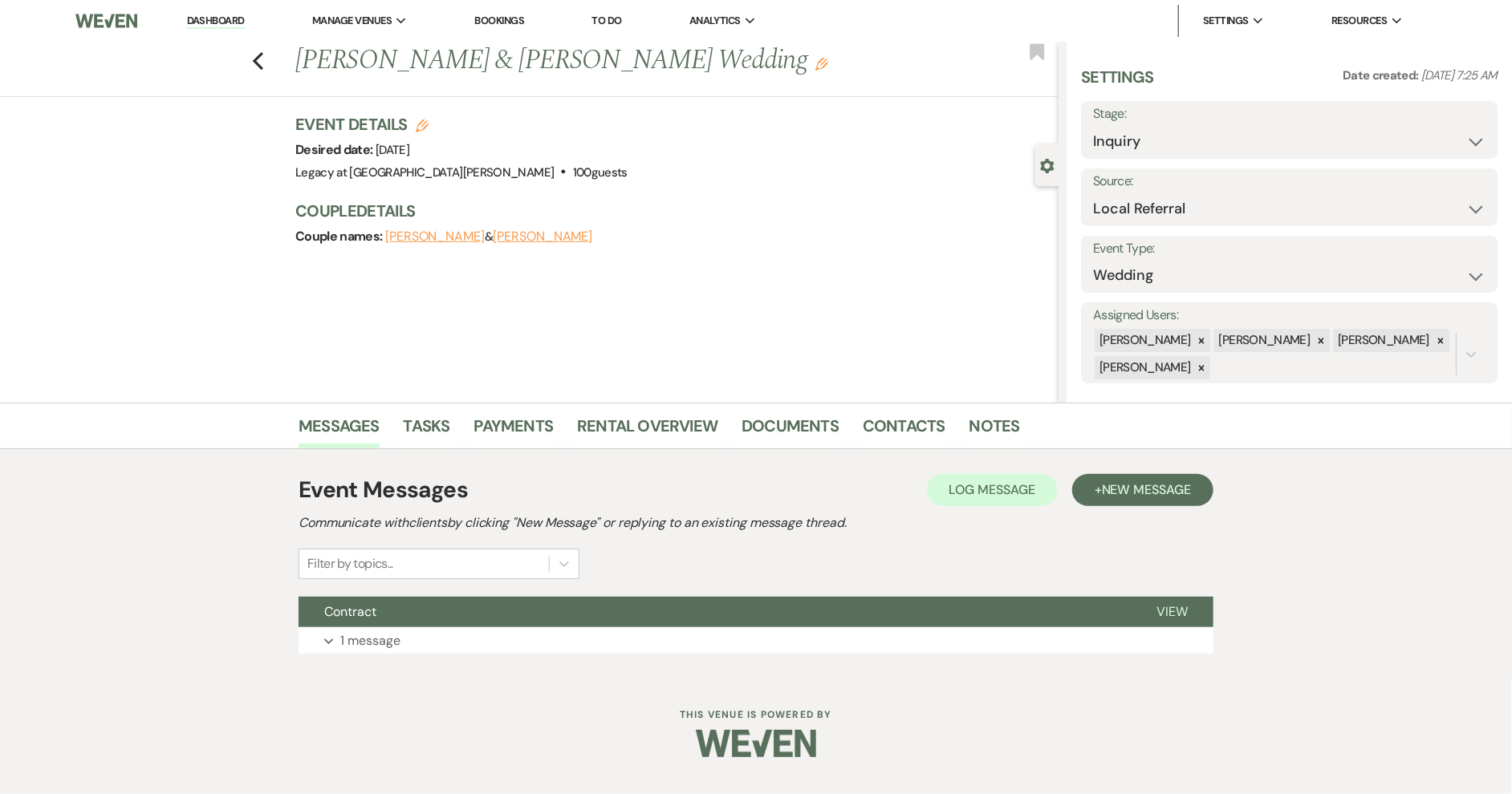
click at [454, 237] on button "[PERSON_NAME]" at bounding box center [435, 237] width 100 height 13
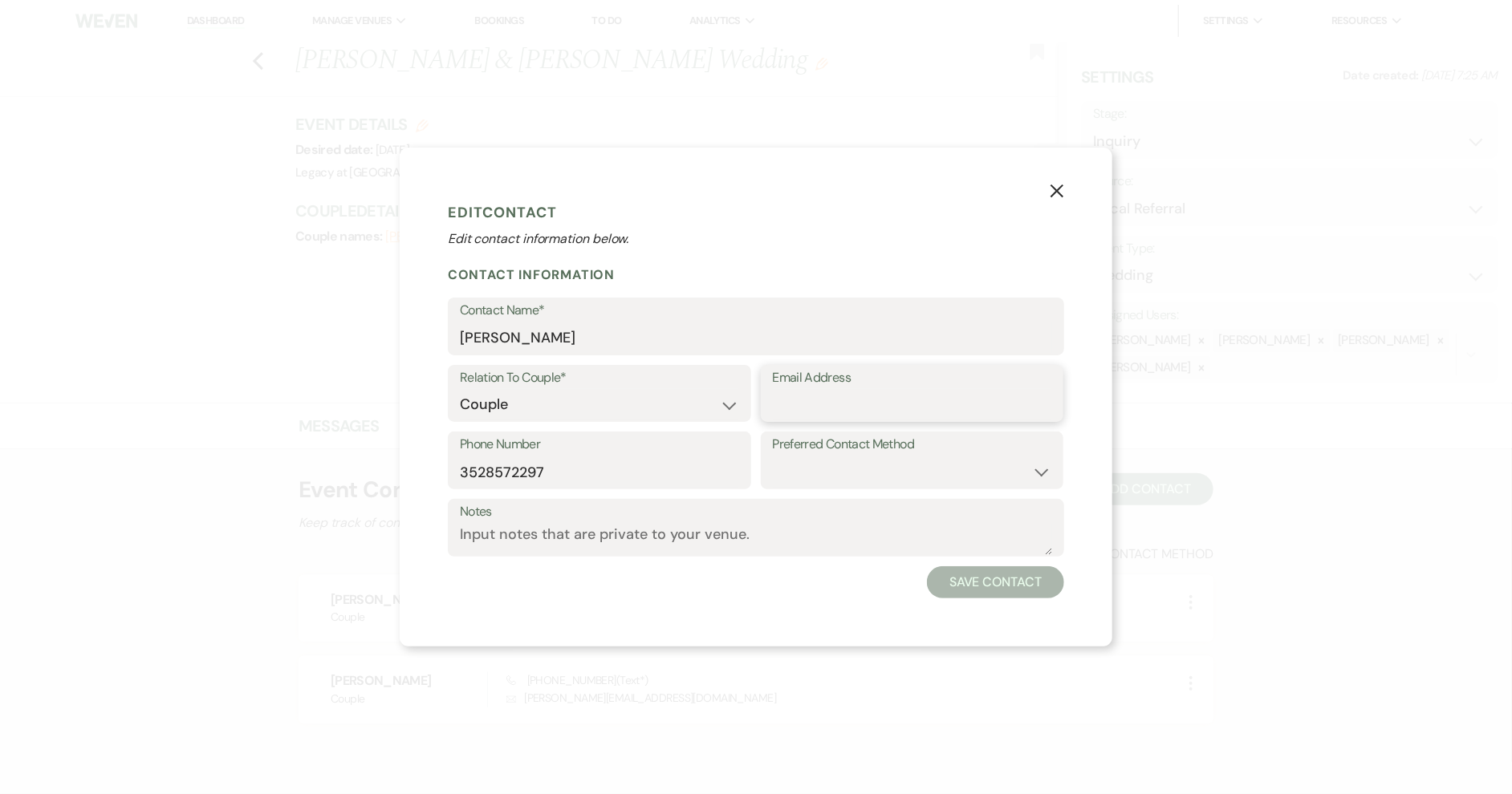
click at [831, 404] on input "Email Address" at bounding box center [912, 404] width 280 height 31
click at [883, 407] on input "[EMAIL_ADDRESS][DOMAIN_NAME]" at bounding box center [912, 404] width 280 height 31
click at [992, 571] on button "Save Contact" at bounding box center [996, 582] width 138 height 32
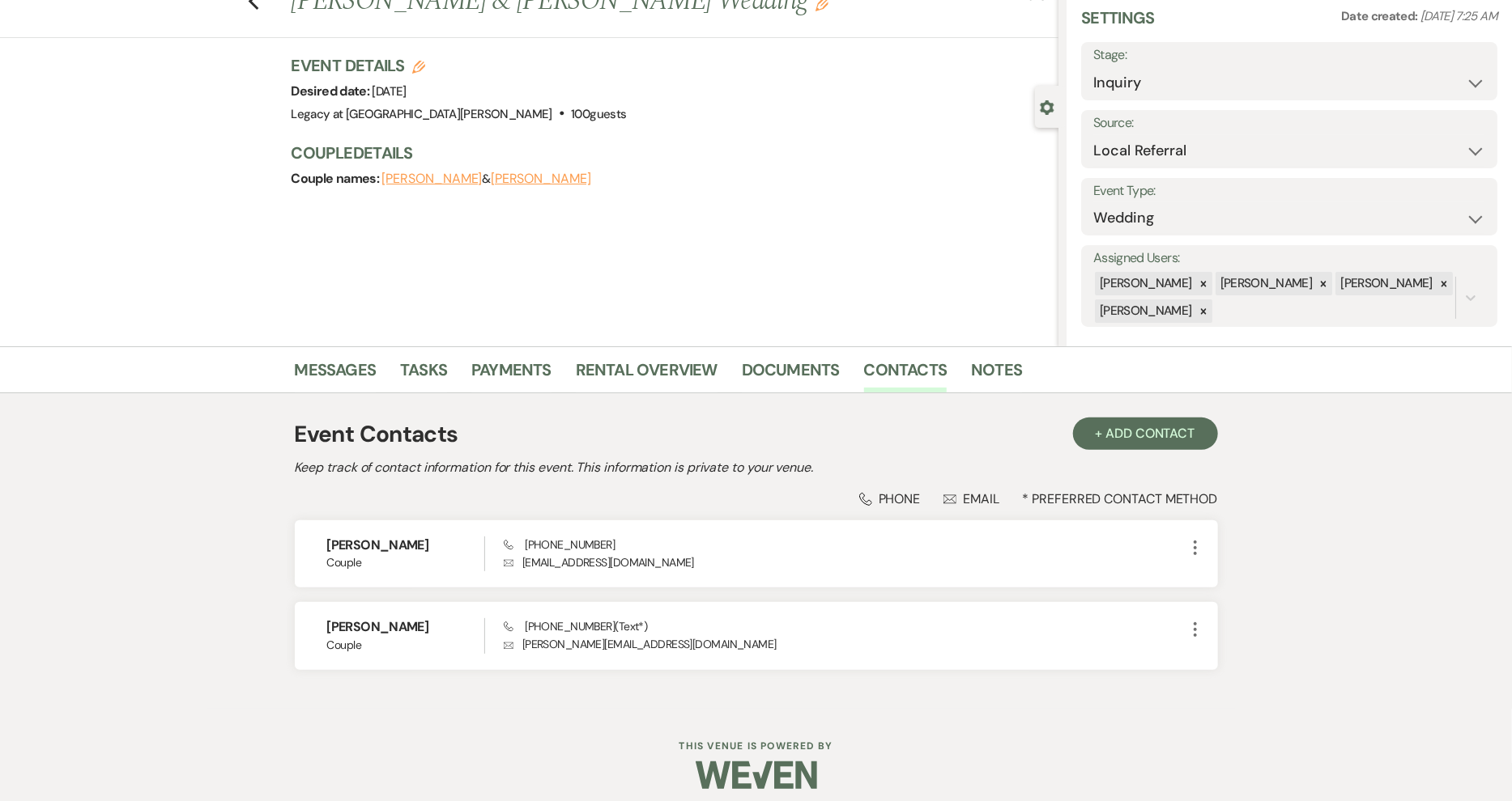
scroll to position [70, 0]
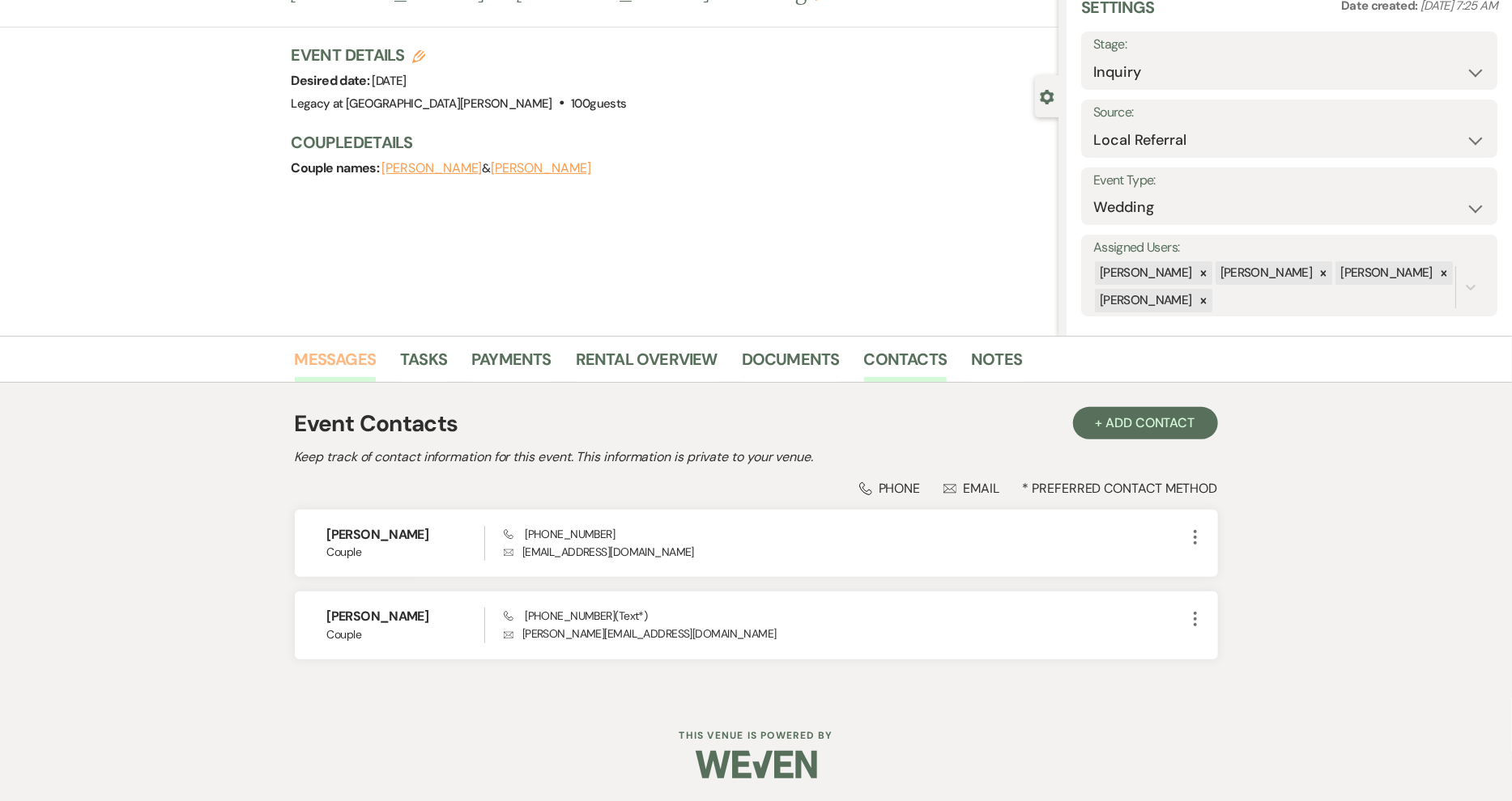
click at [361, 358] on link "Messages" at bounding box center [336, 364] width 81 height 36
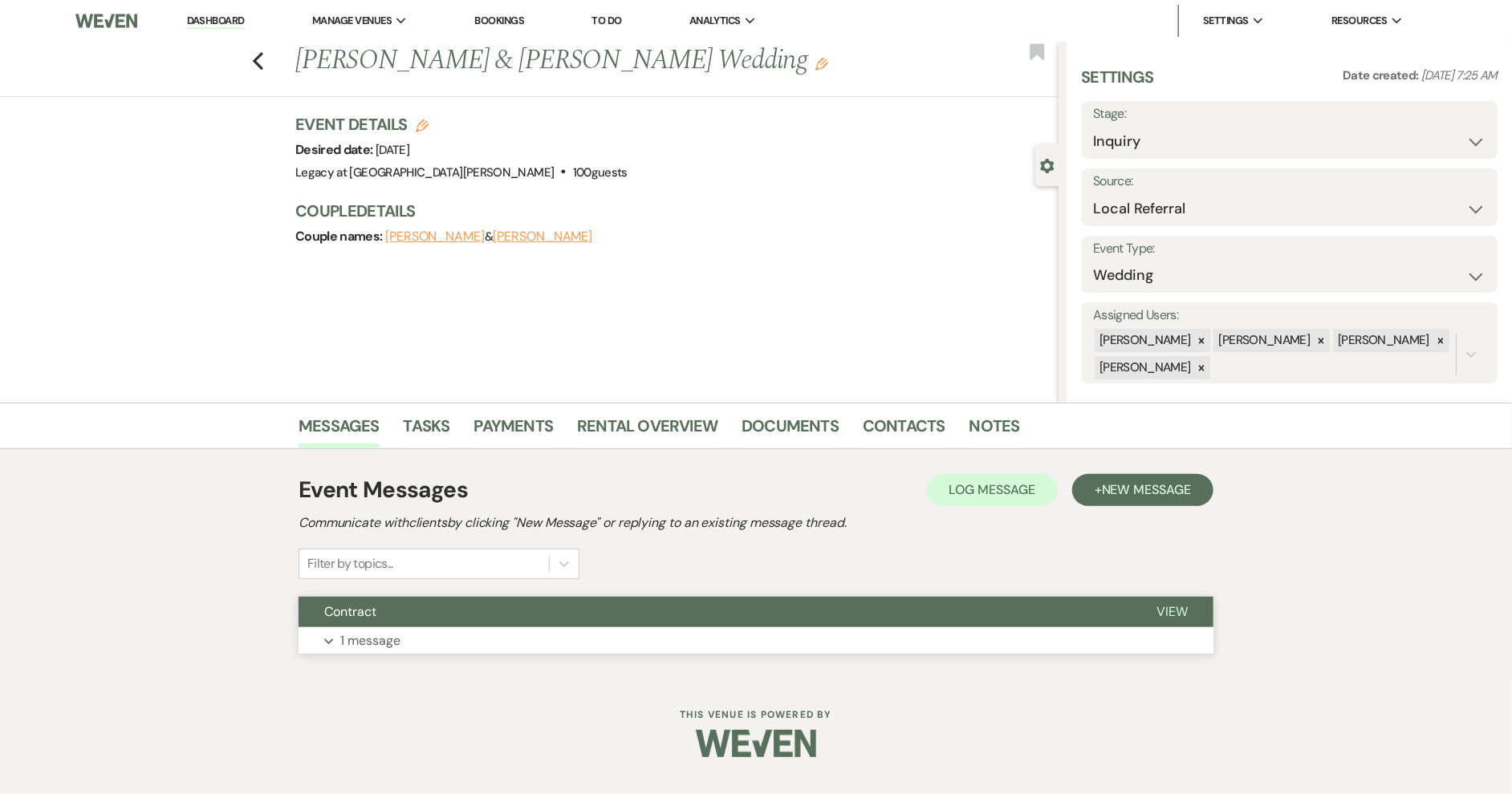
click at [1185, 608] on span "View" at bounding box center [1172, 612] width 31 height 17
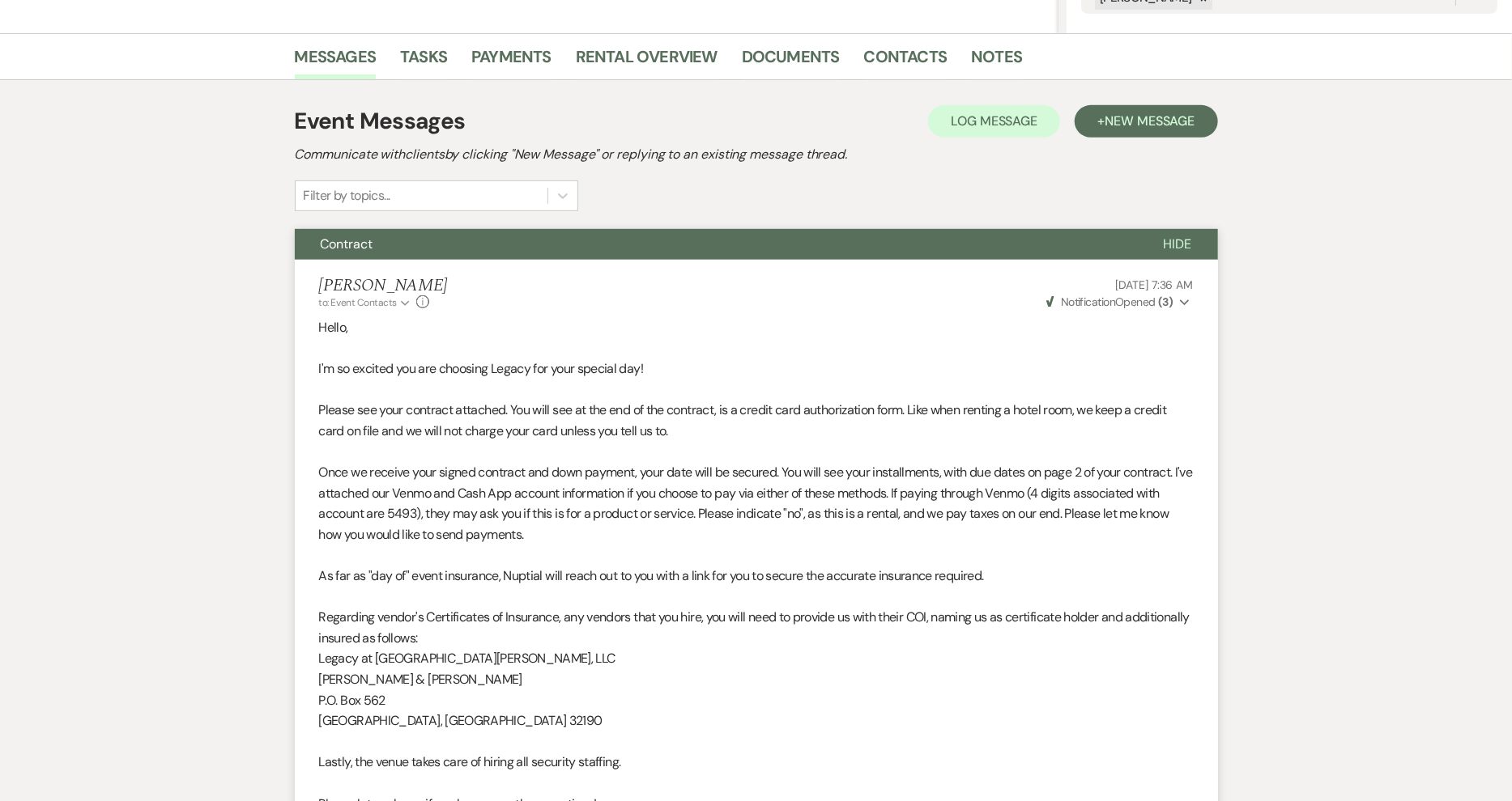
scroll to position [371, 0]
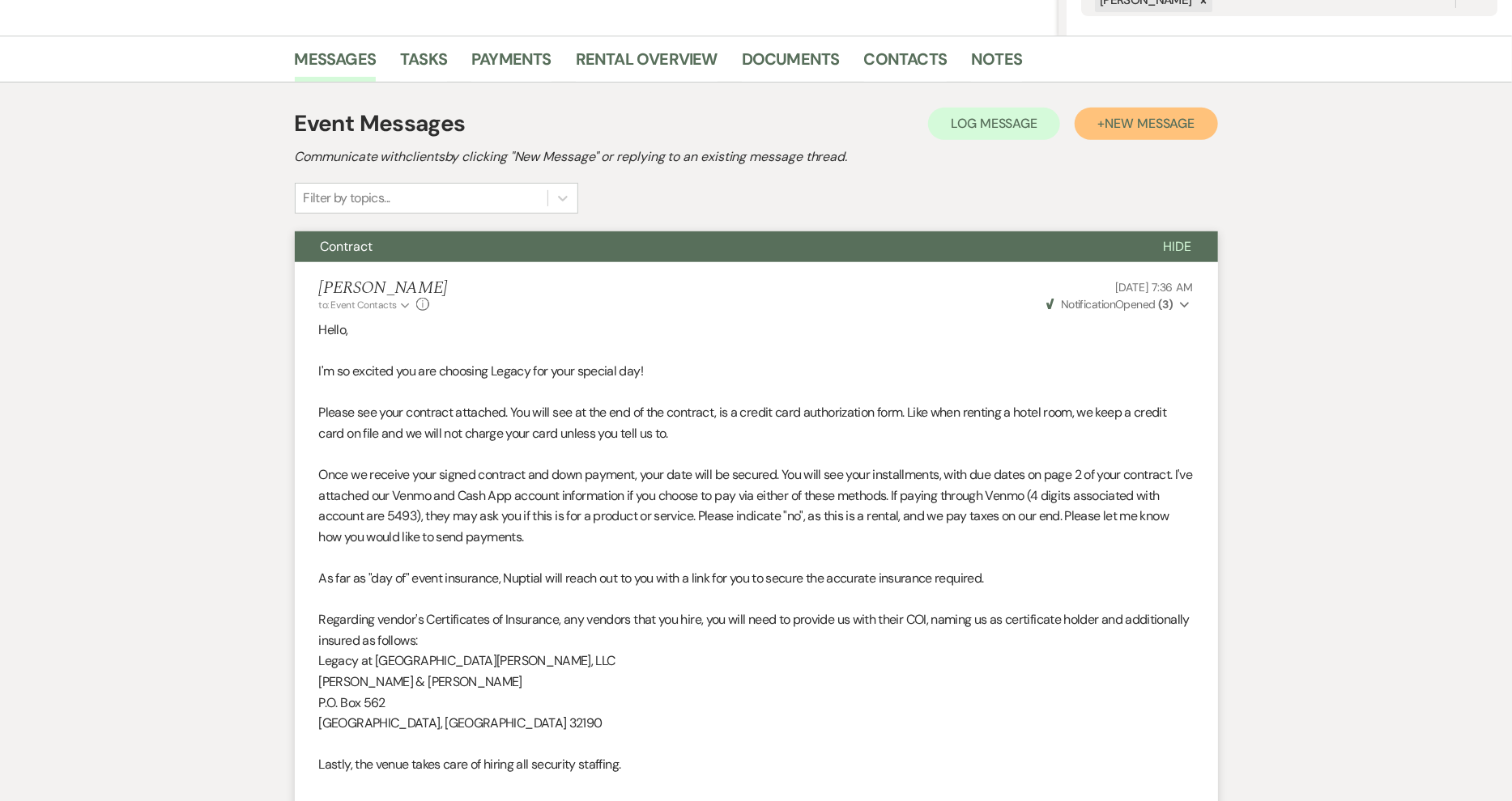
click at [1166, 119] on span "New Message" at bounding box center [1149, 123] width 90 height 17
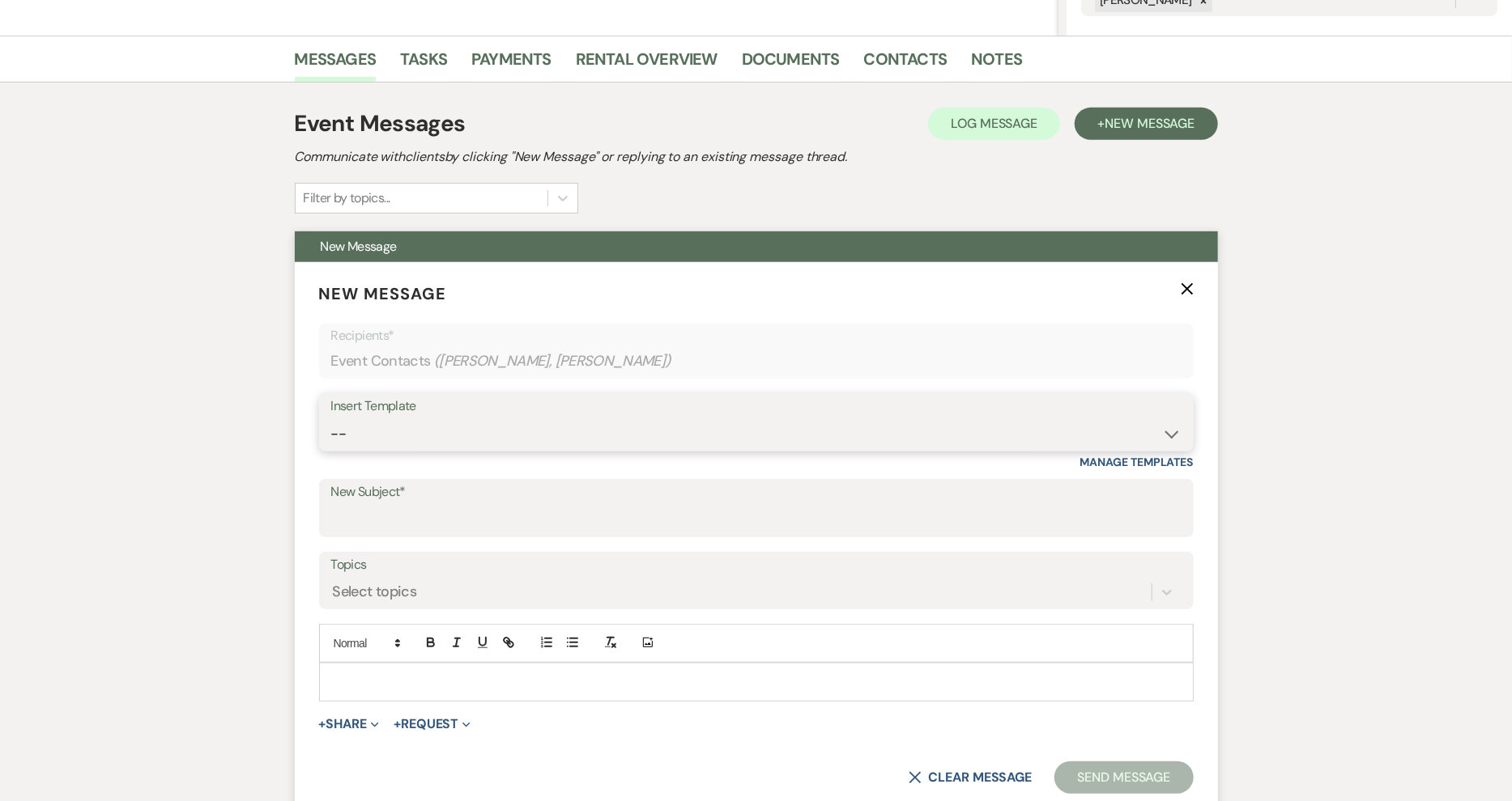
click at [1171, 426] on select "-- Contract (Pre-Booked Leads) New Wedding Lead - Email #1 New Wedding Lead - E…" at bounding box center [756, 434] width 850 height 31
click at [331, 418] on select "-- Contract (Pre-Booked Leads) New Wedding Lead - Email #1 New Wedding Lead - E…" at bounding box center [756, 434] width 850 height 31
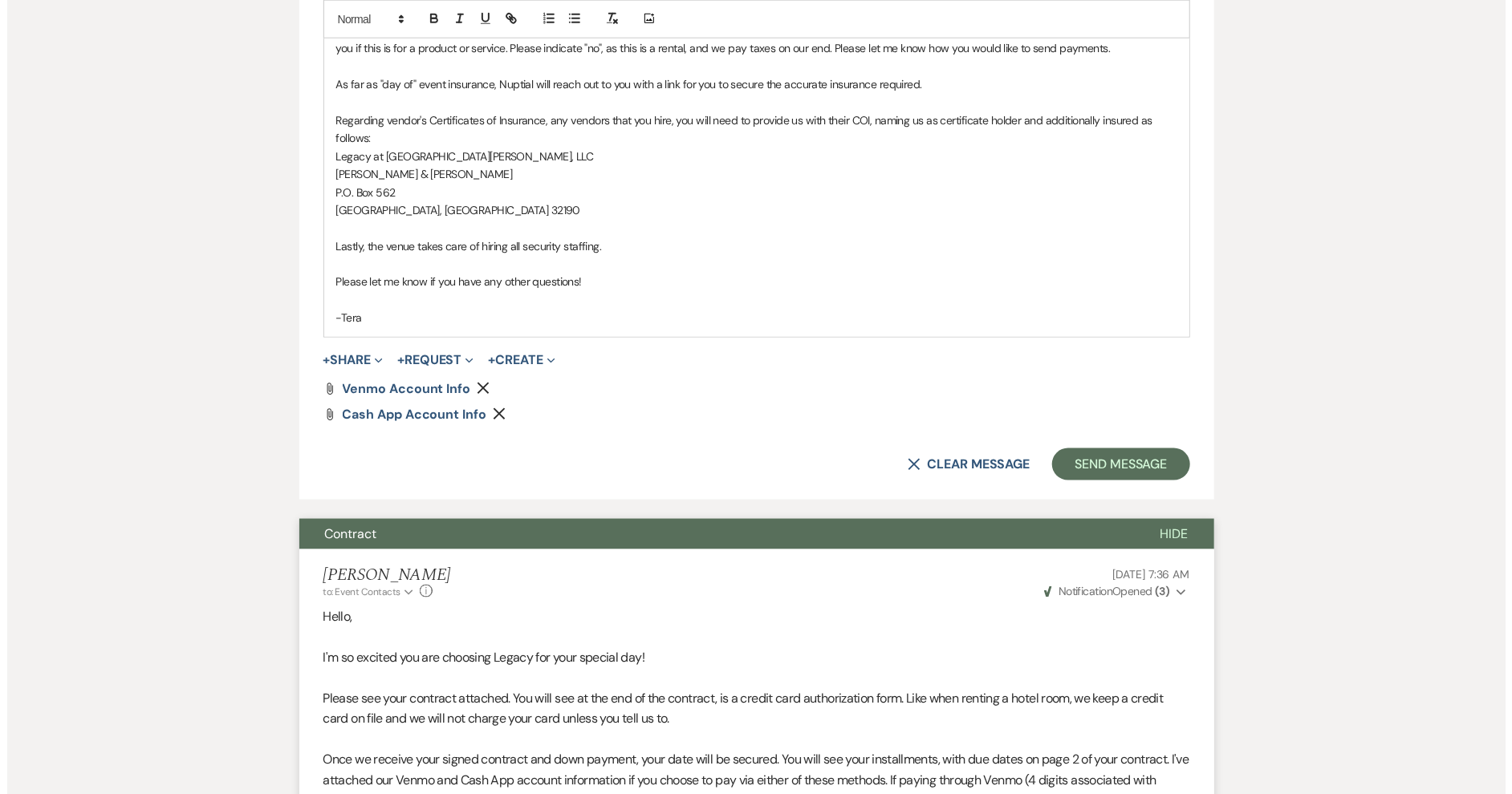
scroll to position [1152, 0]
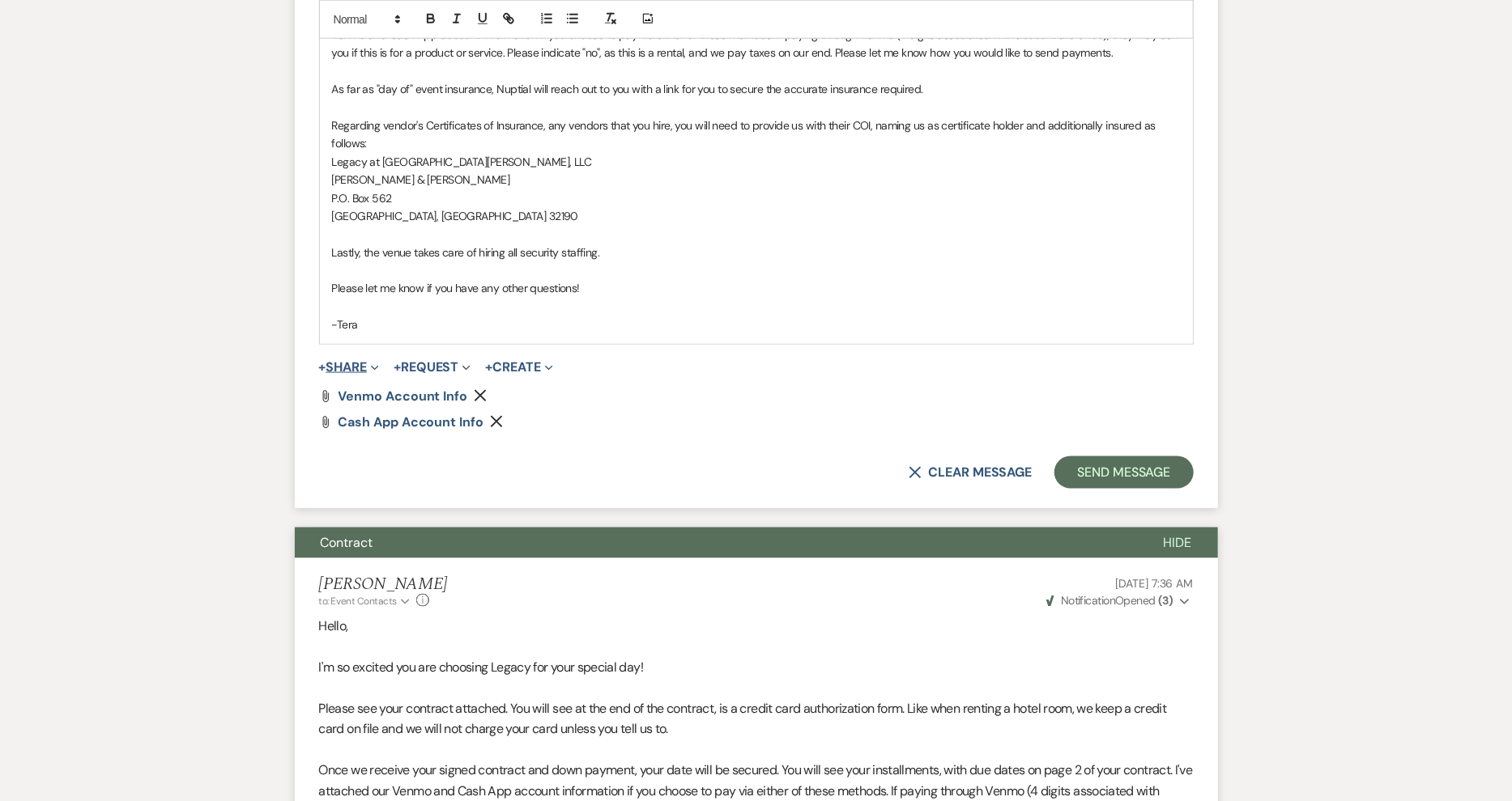
click at [347, 363] on button "+ Share Expand" at bounding box center [350, 367] width 61 height 13
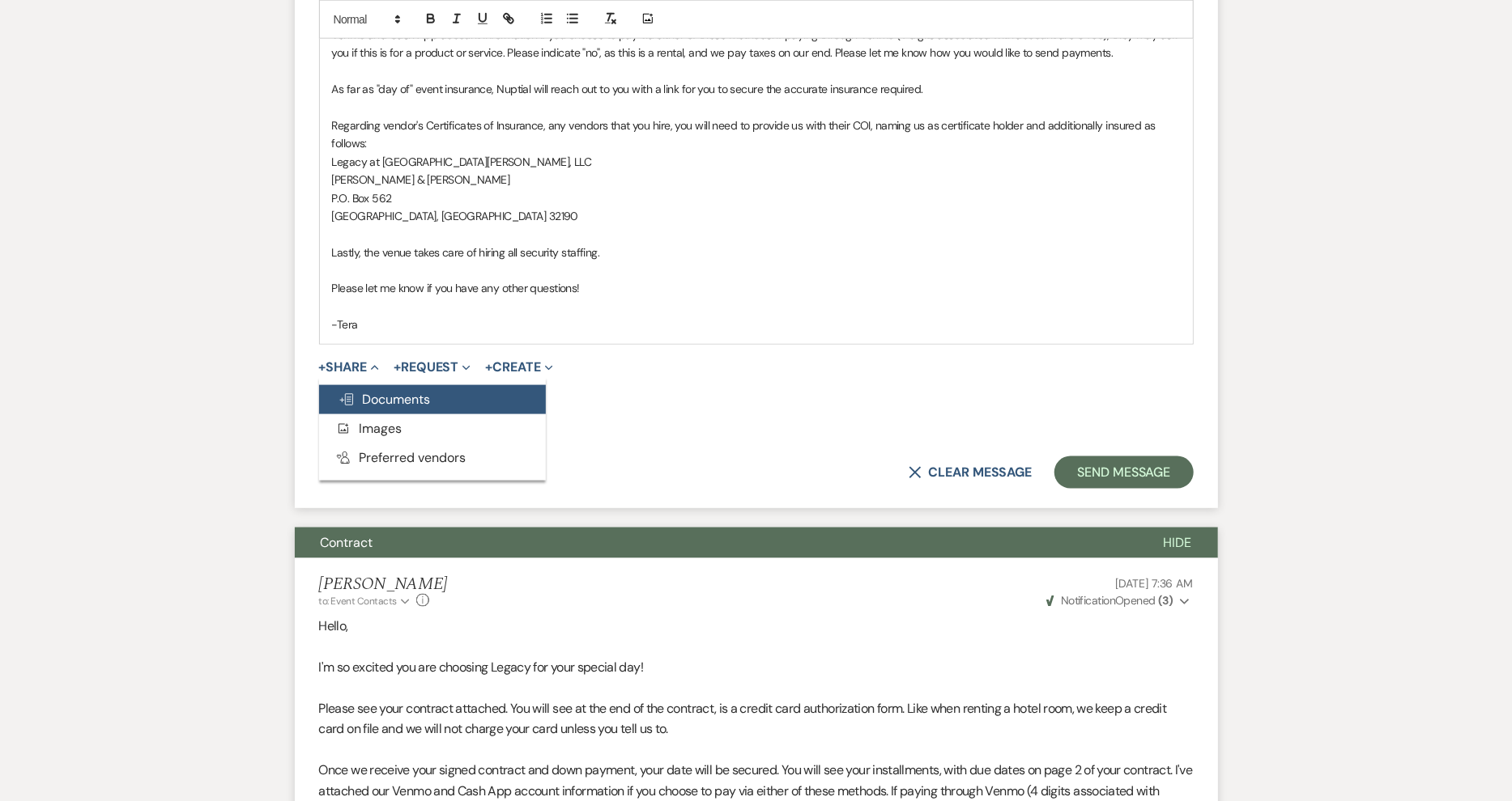
click at [403, 405] on button "Doc Upload Documents" at bounding box center [432, 400] width 227 height 30
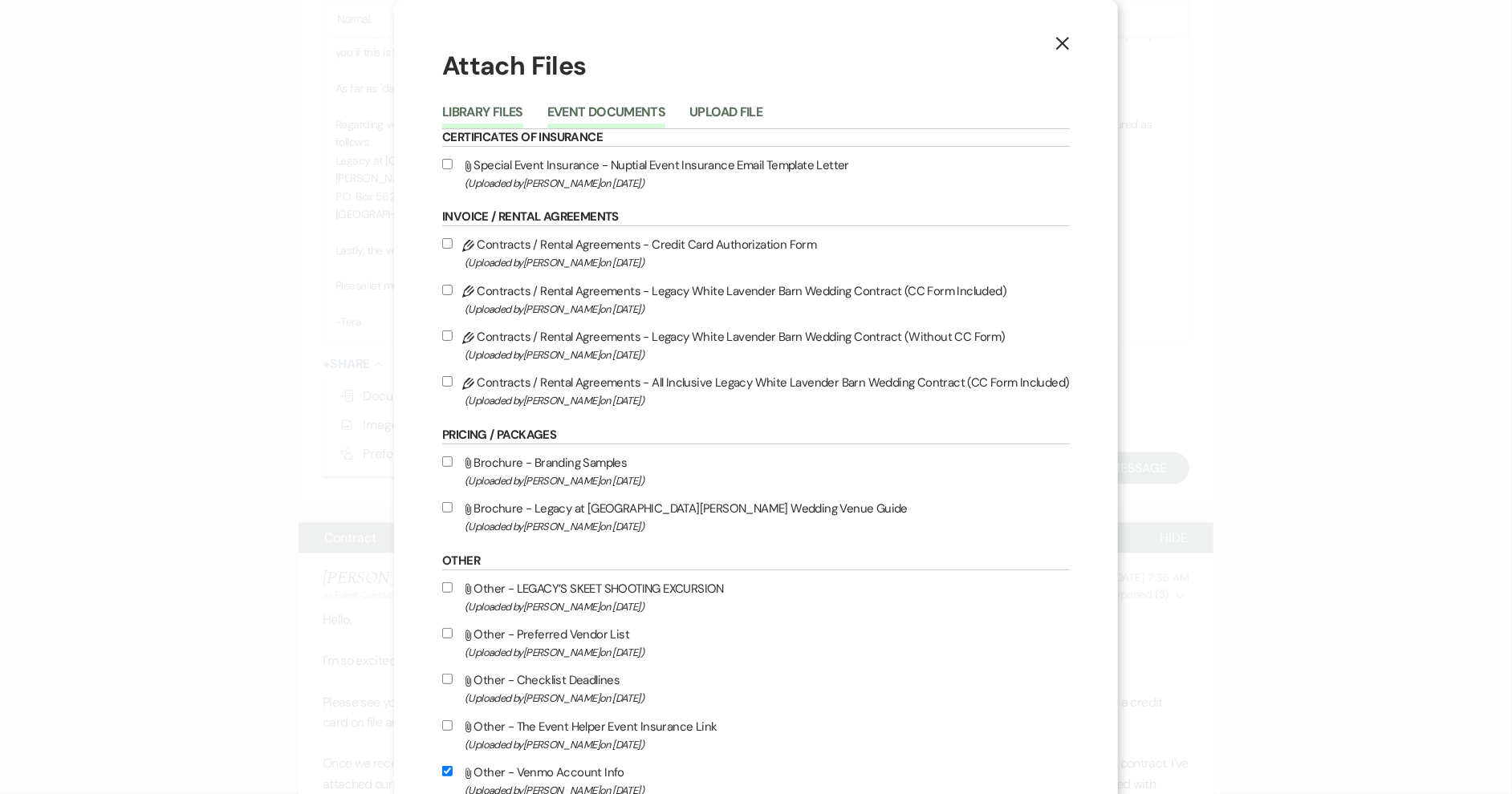
click at [619, 114] on button "Event Documents" at bounding box center [606, 117] width 118 height 23
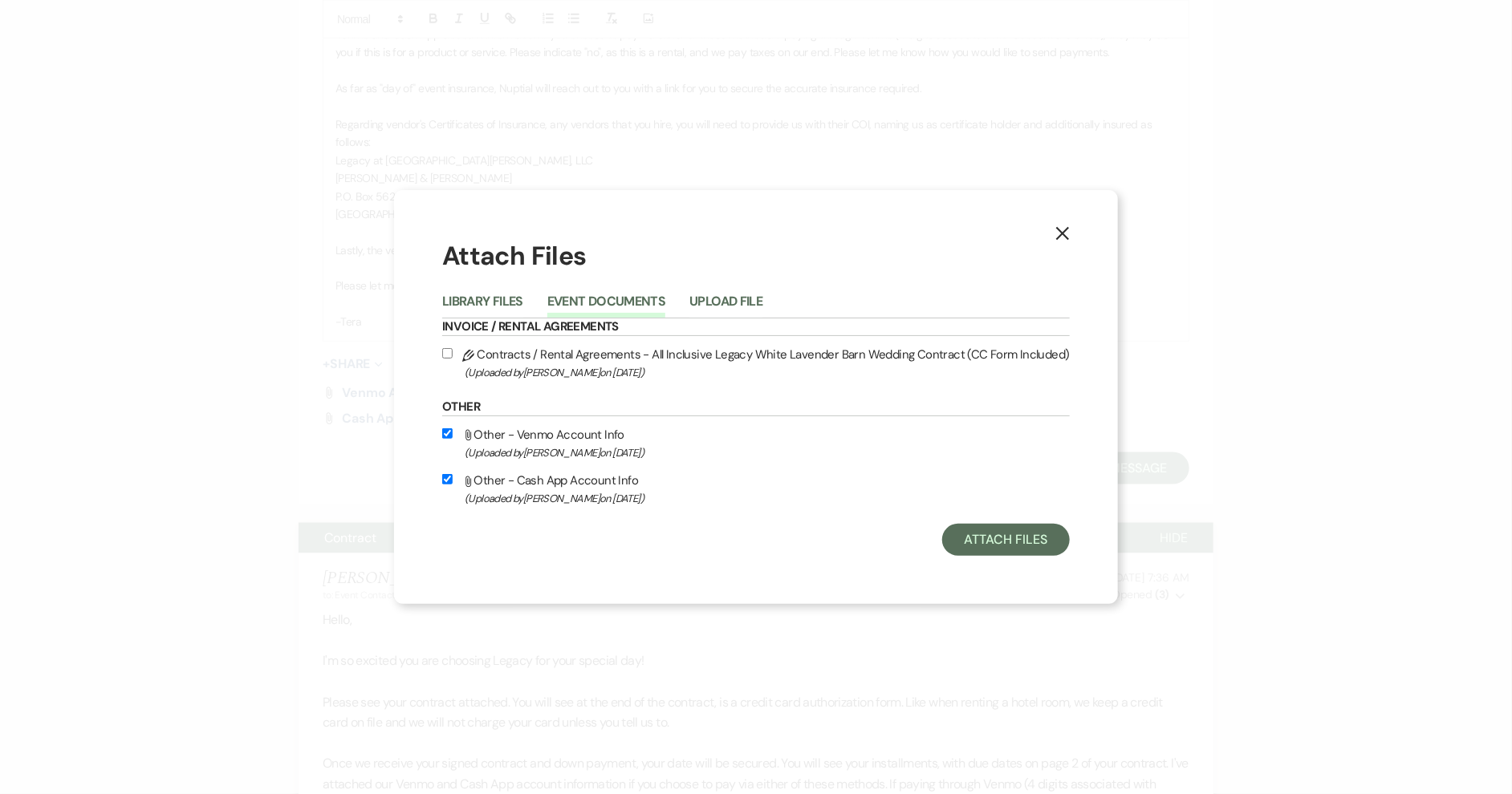
click at [453, 348] on input "Pencil Contracts / Rental Agreements - All Inclusive Legacy White Lavender Barn…" at bounding box center [447, 353] width 10 height 10
click at [1011, 546] on button "Attach Files" at bounding box center [1005, 539] width 127 height 32
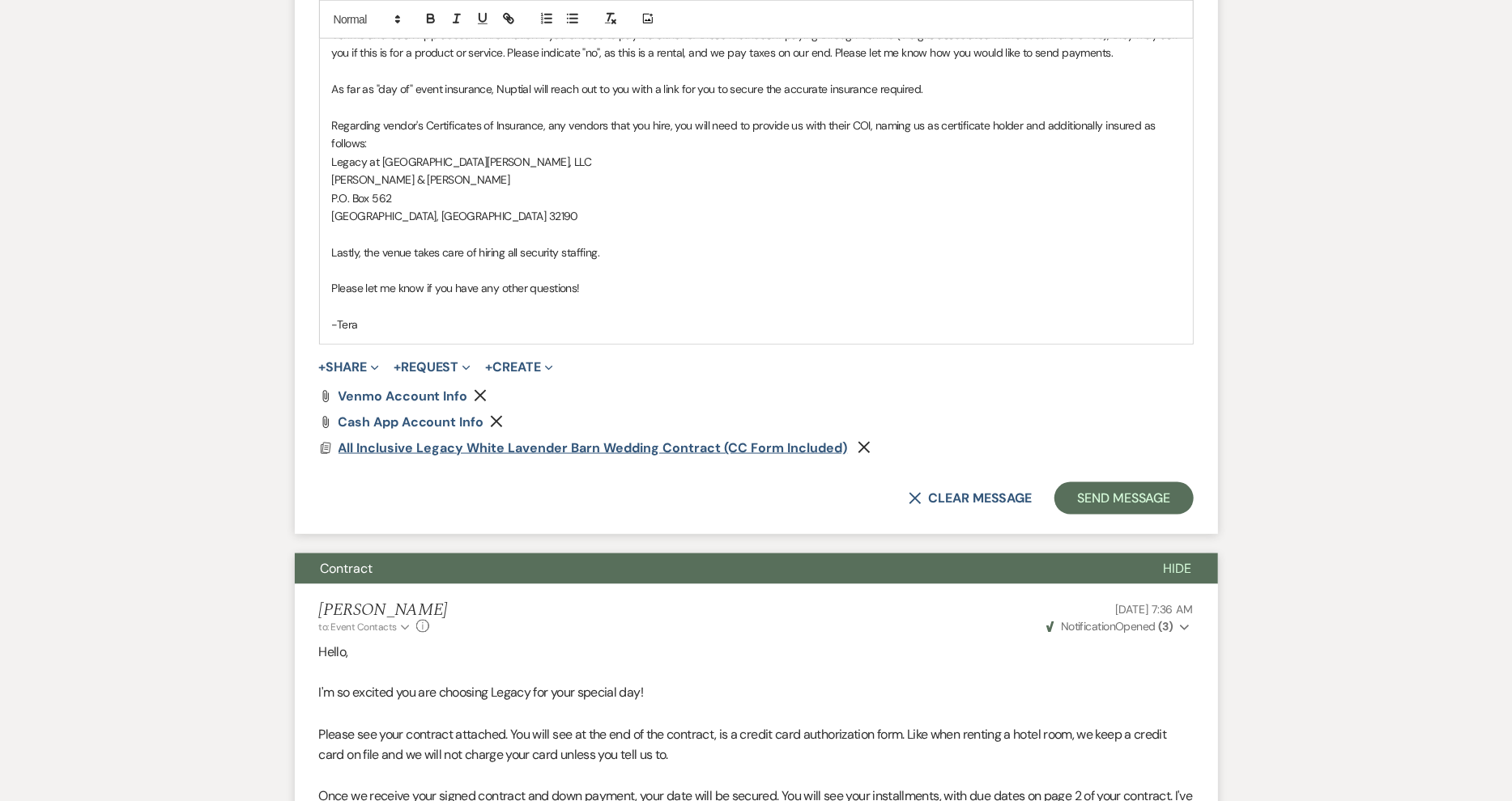
click at [687, 447] on span "All Inclusive Legacy White Lavender Barn Wedding Contract (CC Form Included)" at bounding box center [593, 448] width 509 height 17
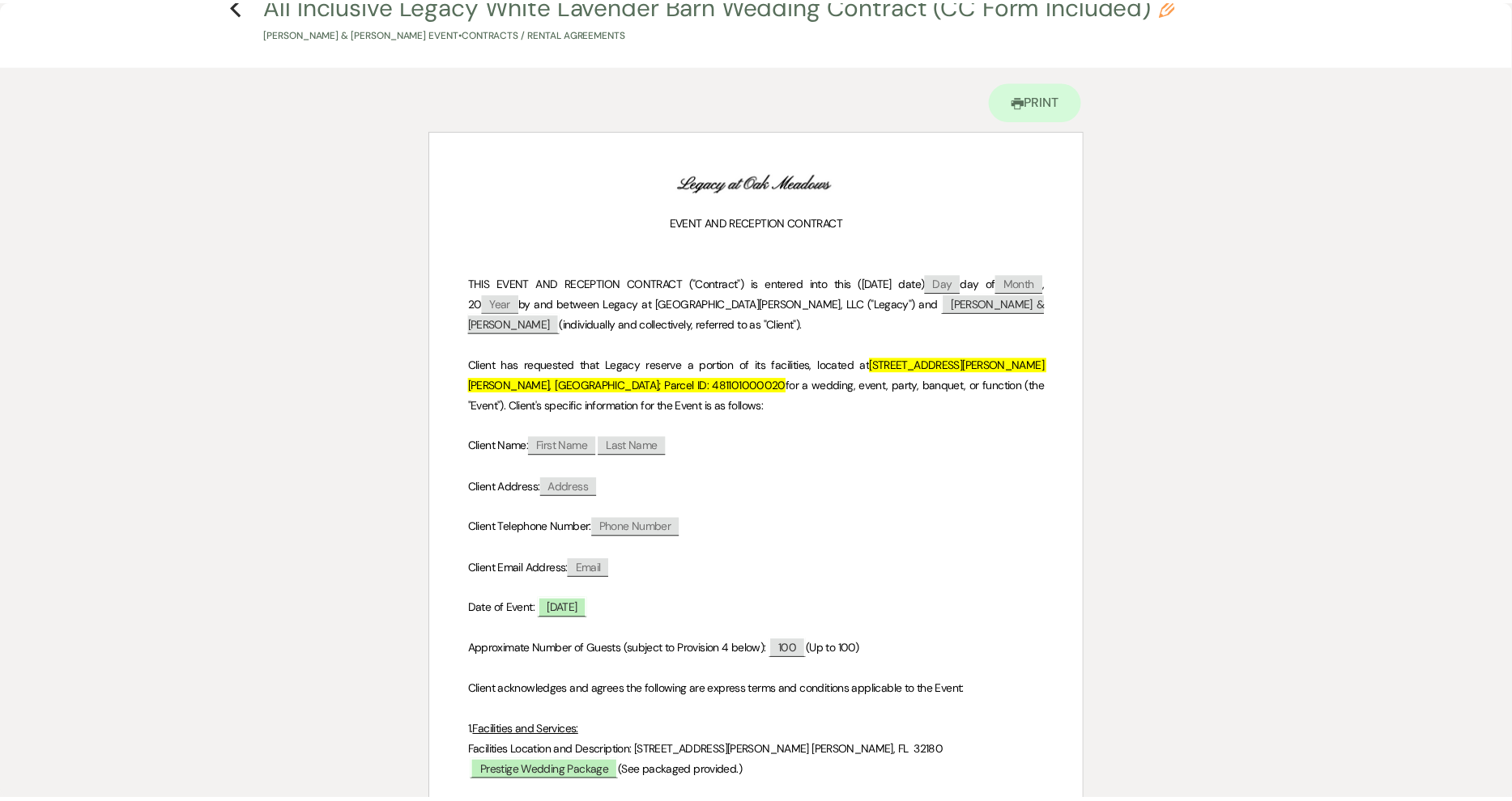
scroll to position [0, 0]
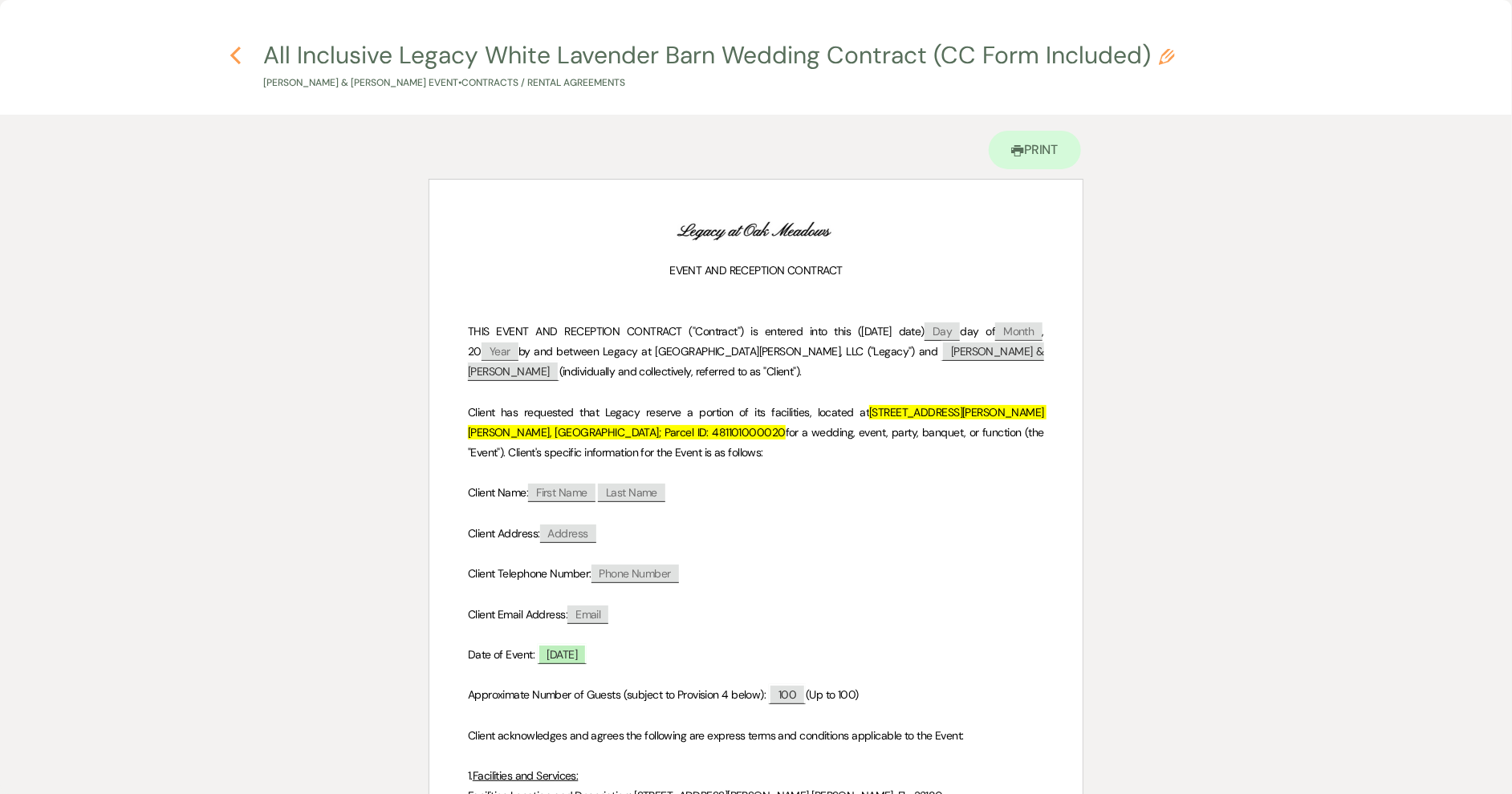
click at [238, 53] on icon "Previous" at bounding box center [235, 55] width 12 height 19
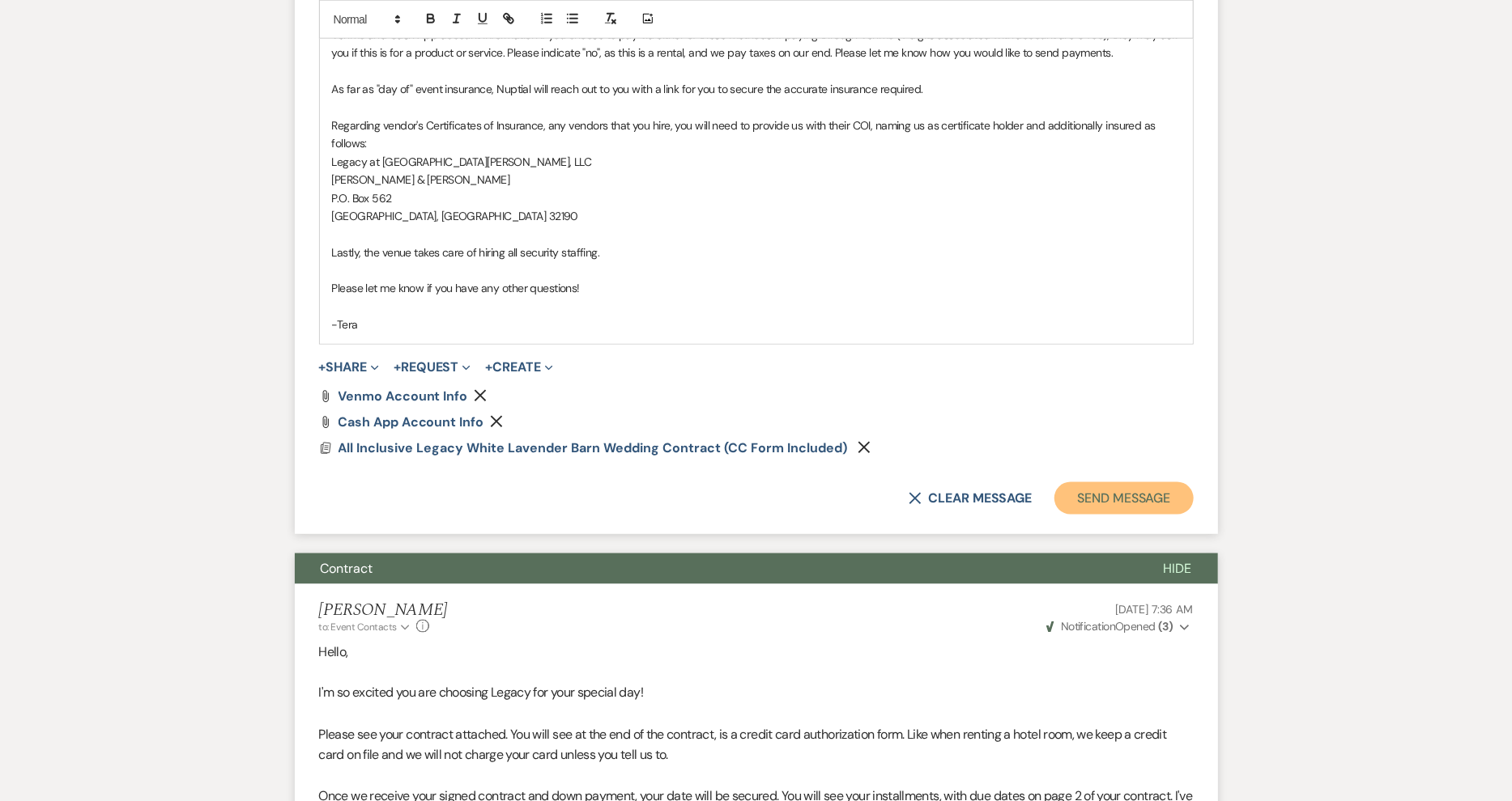
click at [1147, 493] on button "Send Message" at bounding box center [1123, 499] width 139 height 32
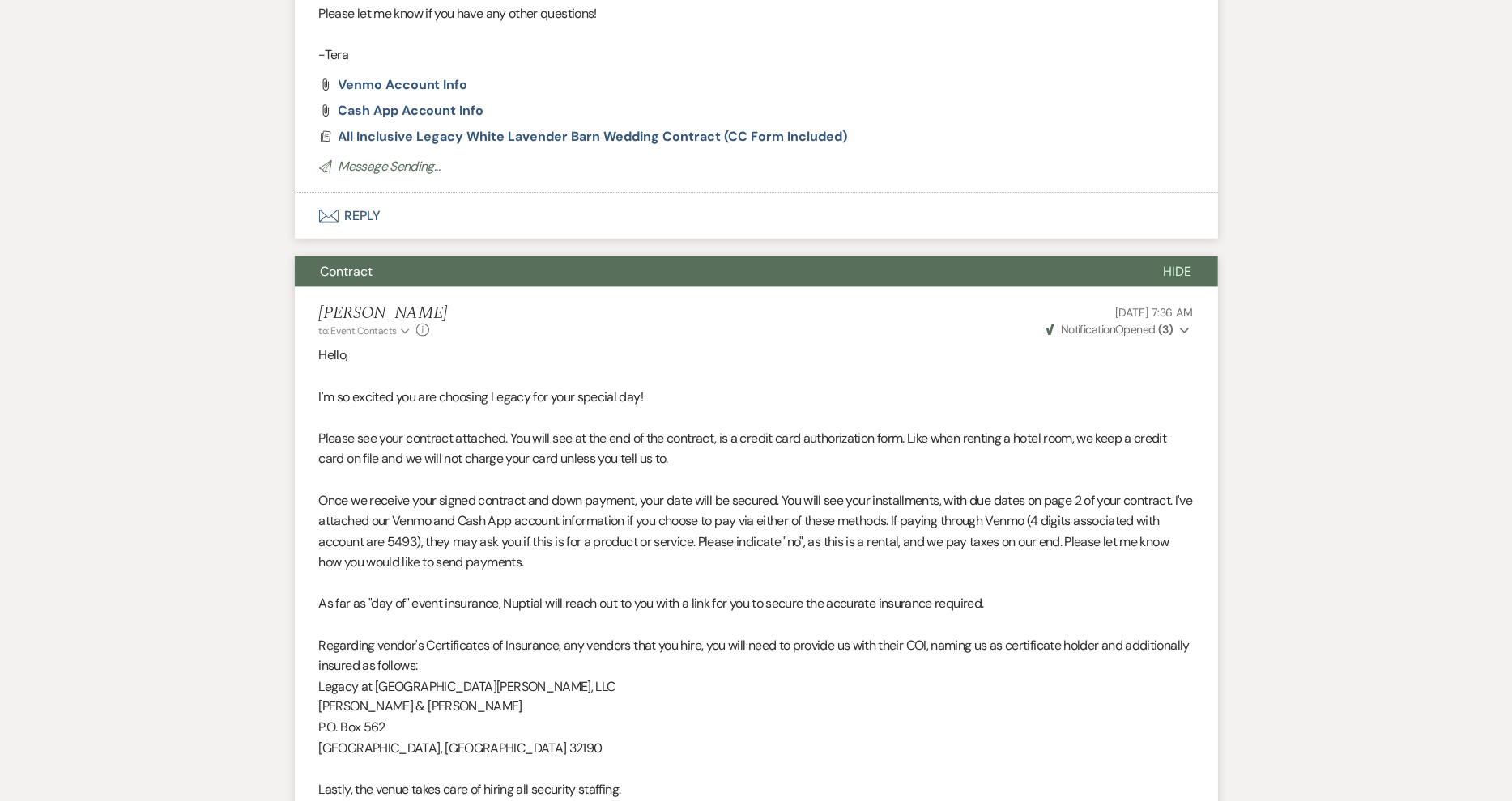
scroll to position [561, 0]
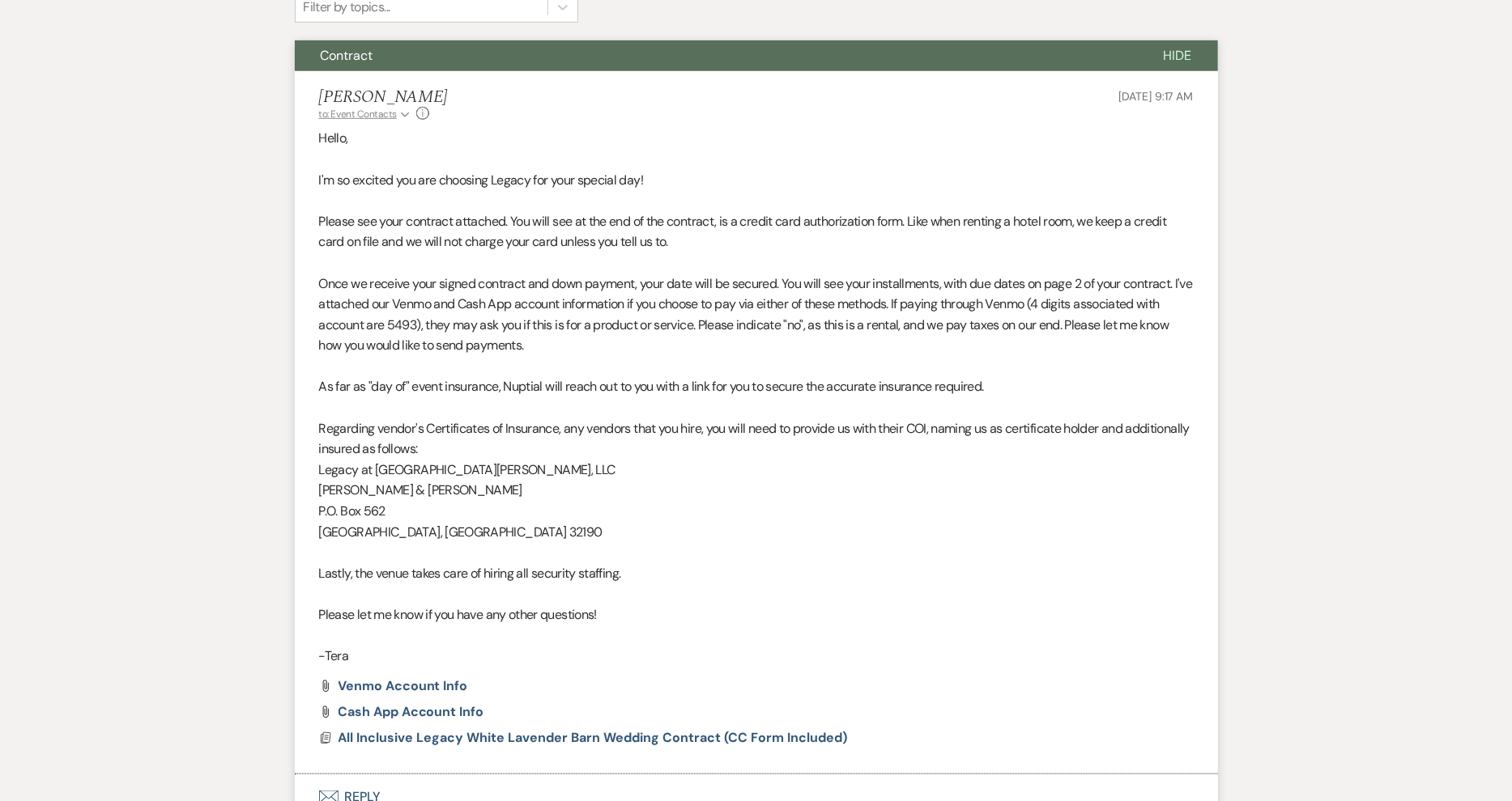
click at [403, 117] on icon "Expand" at bounding box center [405, 115] width 9 height 10
click at [551, 130] on p "Hello," at bounding box center [756, 138] width 874 height 21
